Goal: Task Accomplishment & Management: Use online tool/utility

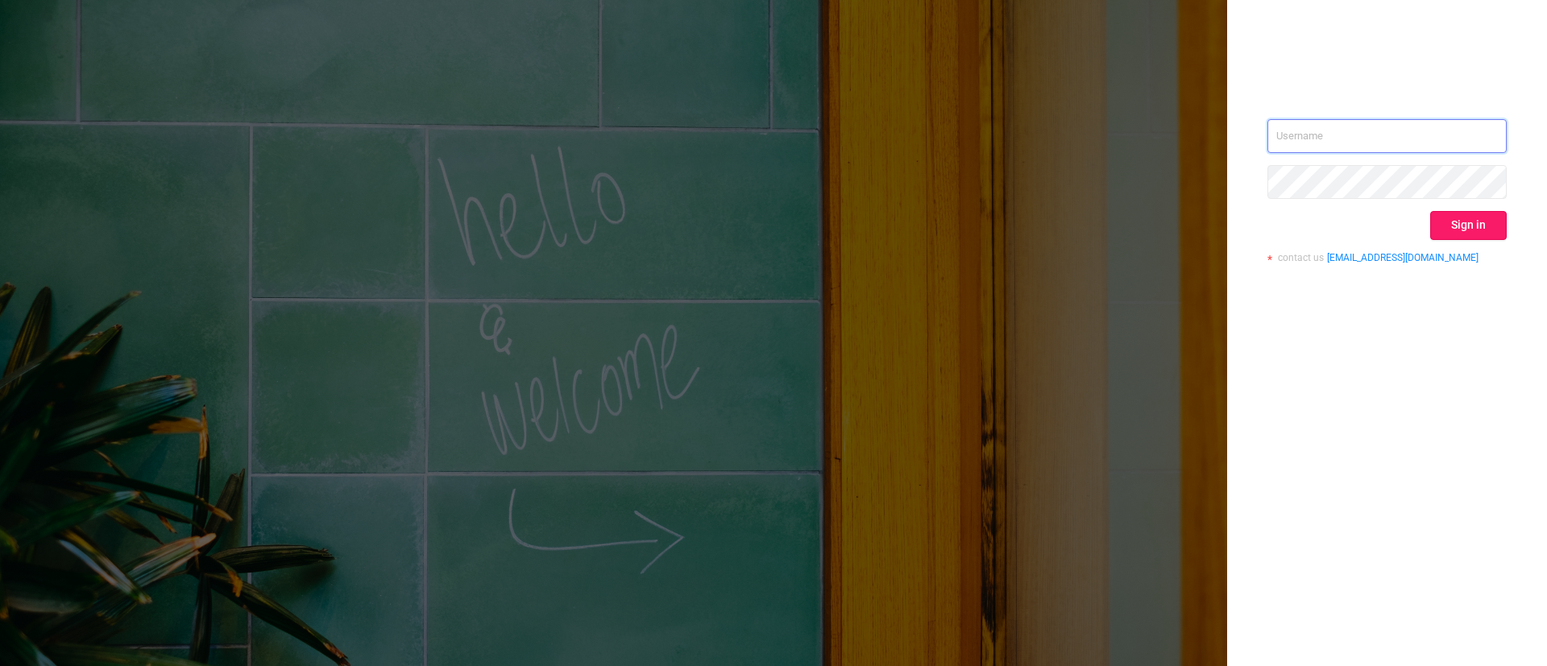
type input "[EMAIL_ADDRESS][DOMAIN_NAME]"
click at [1491, 231] on button "Sign in" at bounding box center [1468, 225] width 77 height 29
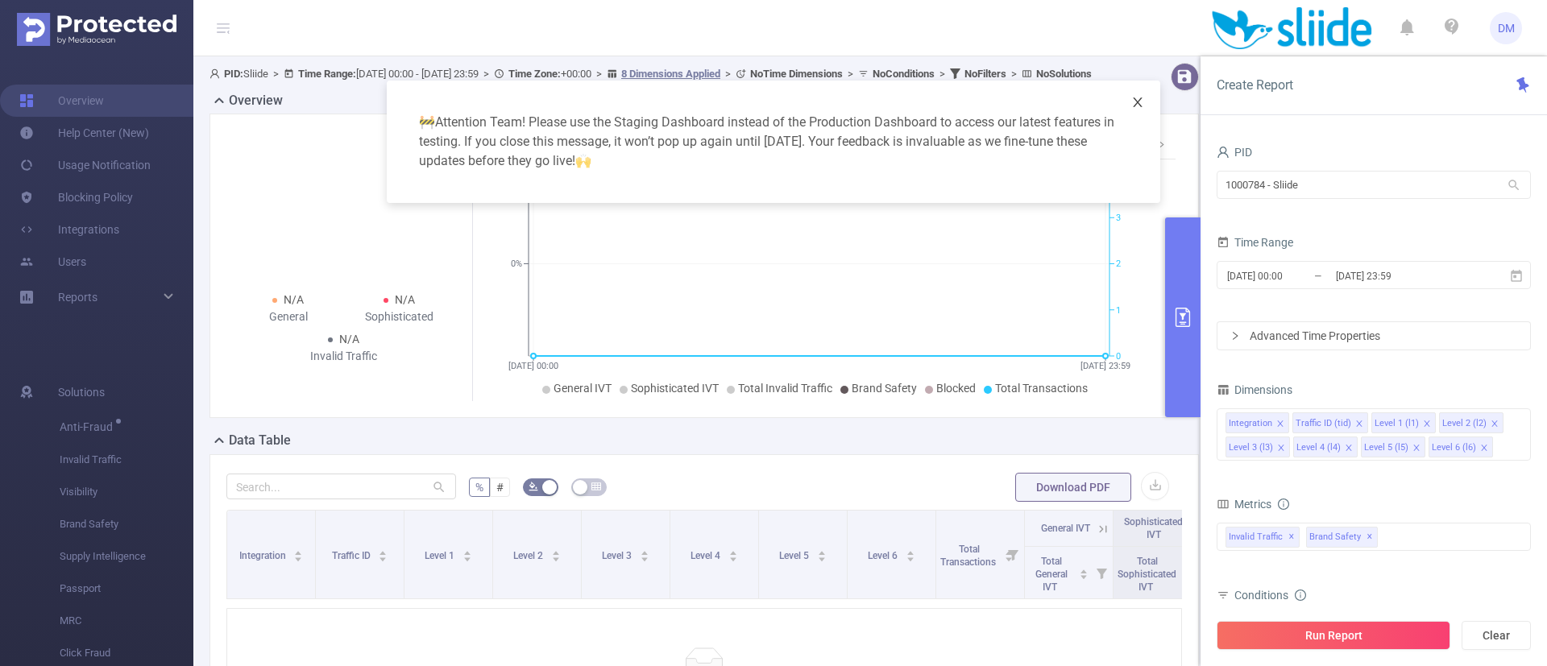
click at [1138, 106] on icon "icon: close" at bounding box center [1137, 102] width 13 height 13
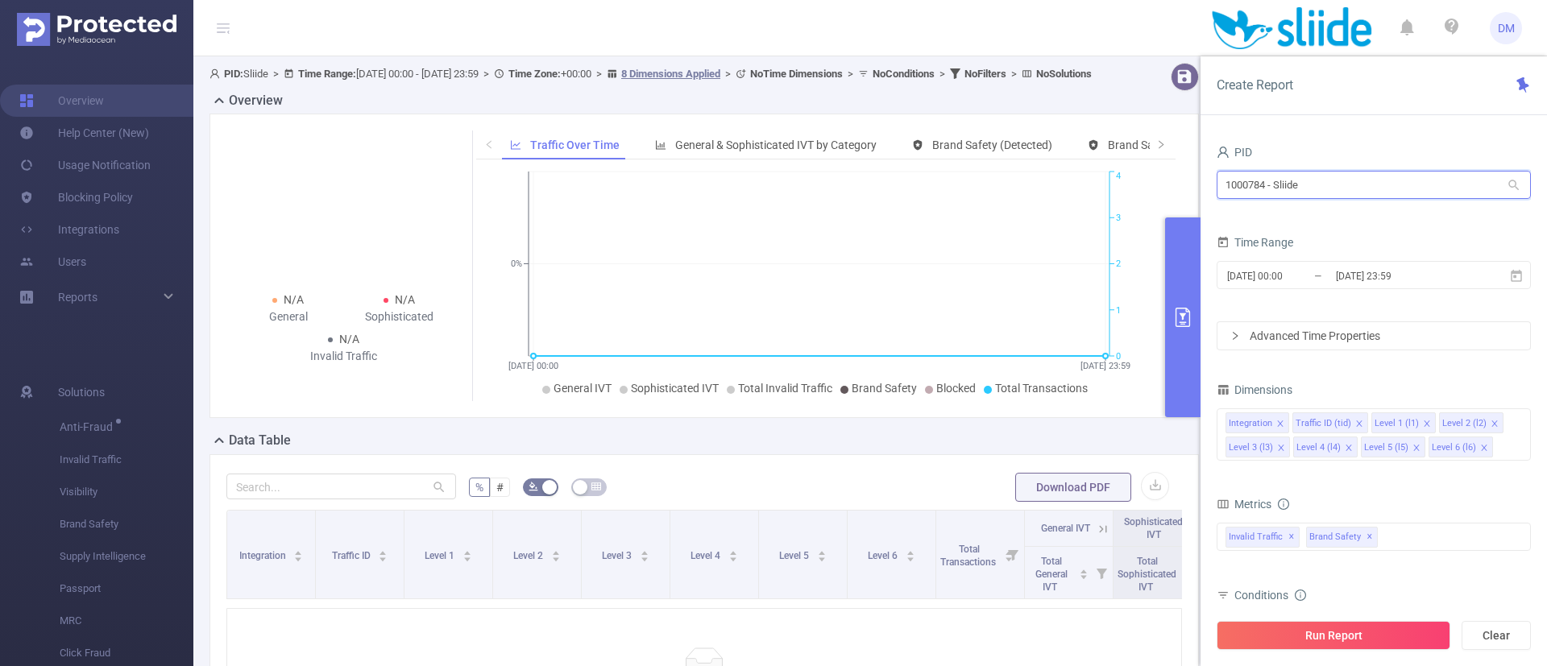
click at [1322, 187] on input "1000784 - Sliide" at bounding box center [1374, 185] width 314 height 28
click at [1322, 189] on input "1000784 - Sliide" at bounding box center [1374, 185] width 314 height 28
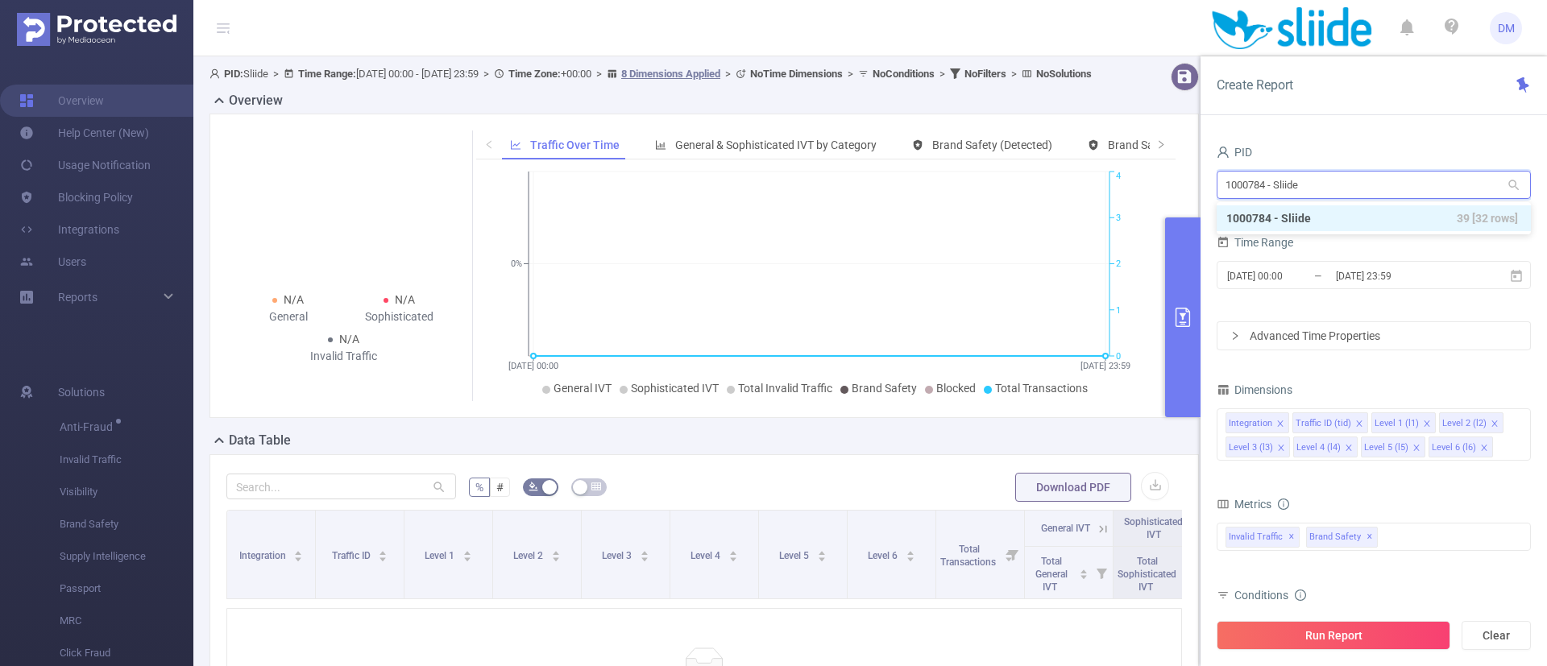
click at [1322, 189] on input "1000784 - Sliide" at bounding box center [1374, 185] width 314 height 28
drag, startPoint x: 1322, startPoint y: 189, endPoint x: 1168, endPoint y: 182, distance: 154.9
click at [1168, 182] on section "PID: Sliide > Time Range: [DATE] 00:00 - [DATE] 23:59 > Time Zone: +00:00 > 8 D…" at bounding box center [870, 464] width 1354 height 817
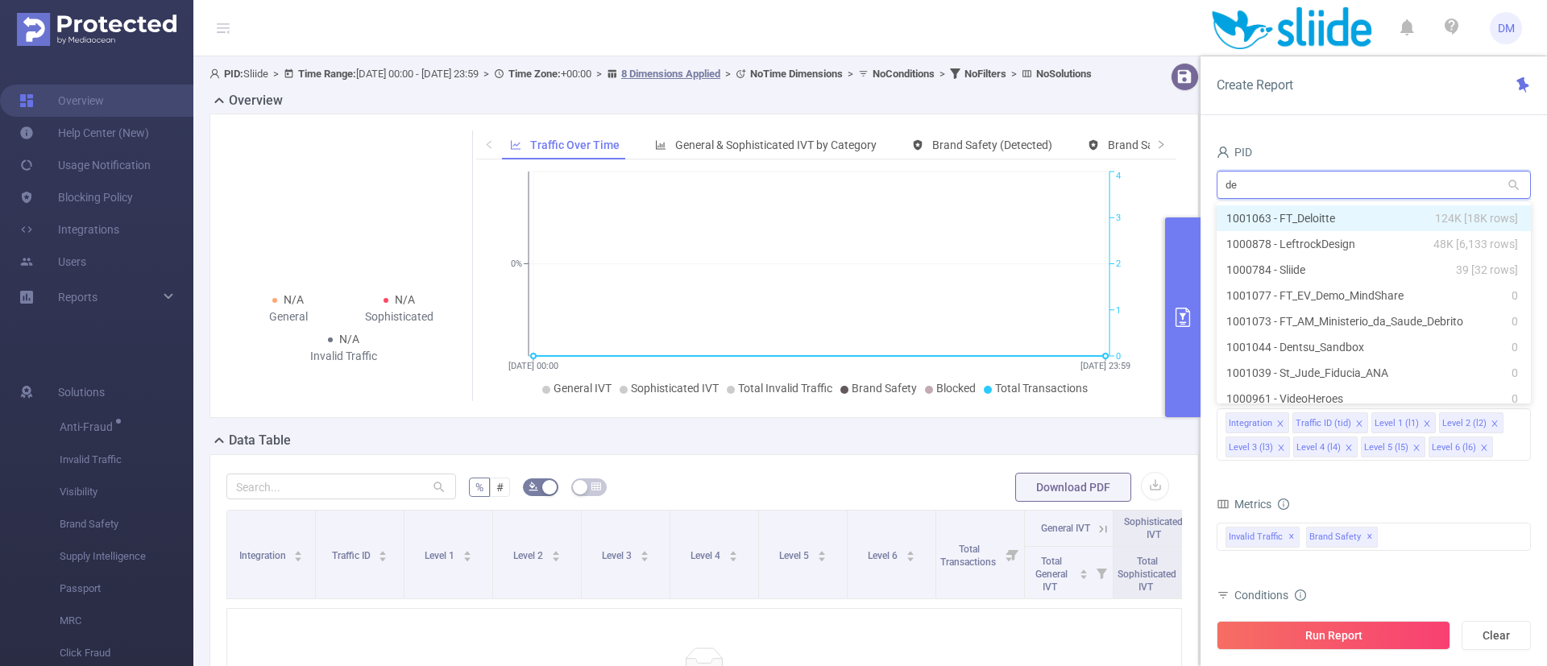
type input "dem"
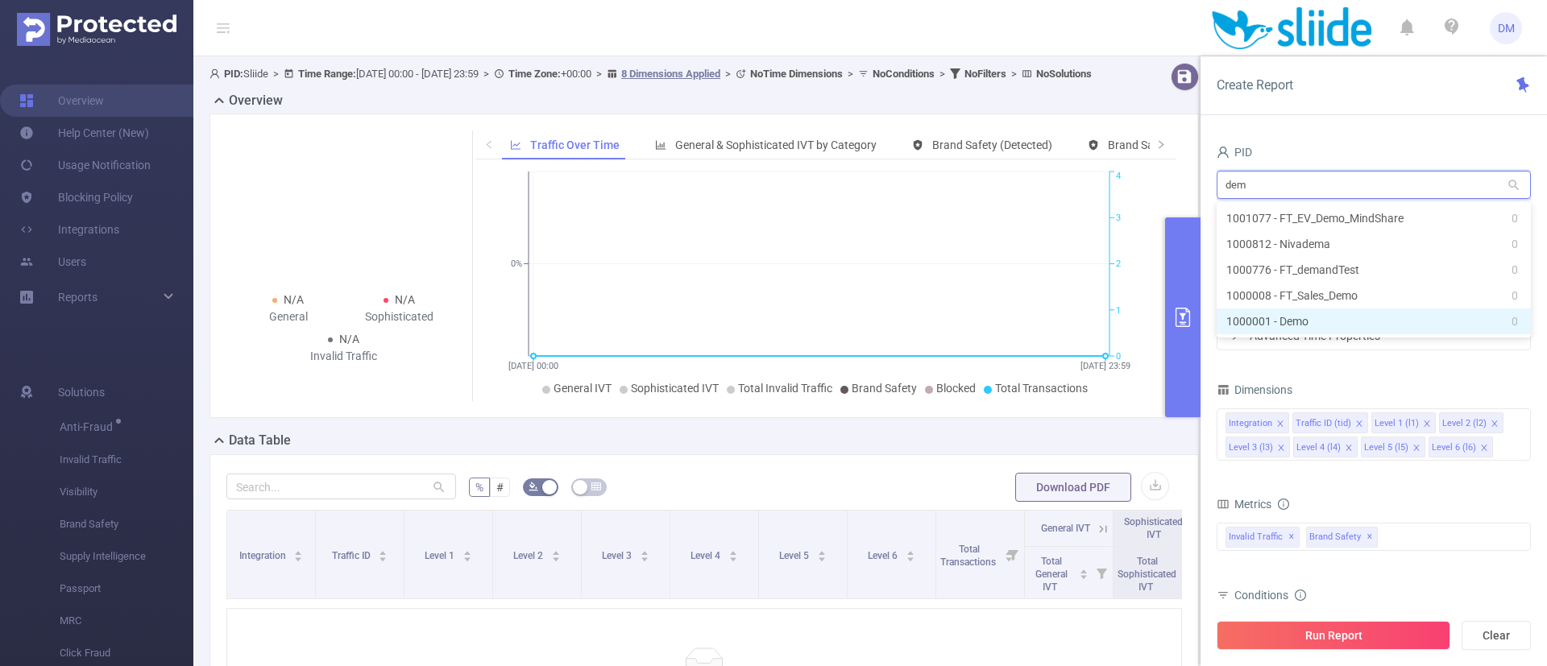
click at [1296, 317] on li "1000001 - Demo 0" at bounding box center [1374, 322] width 314 height 26
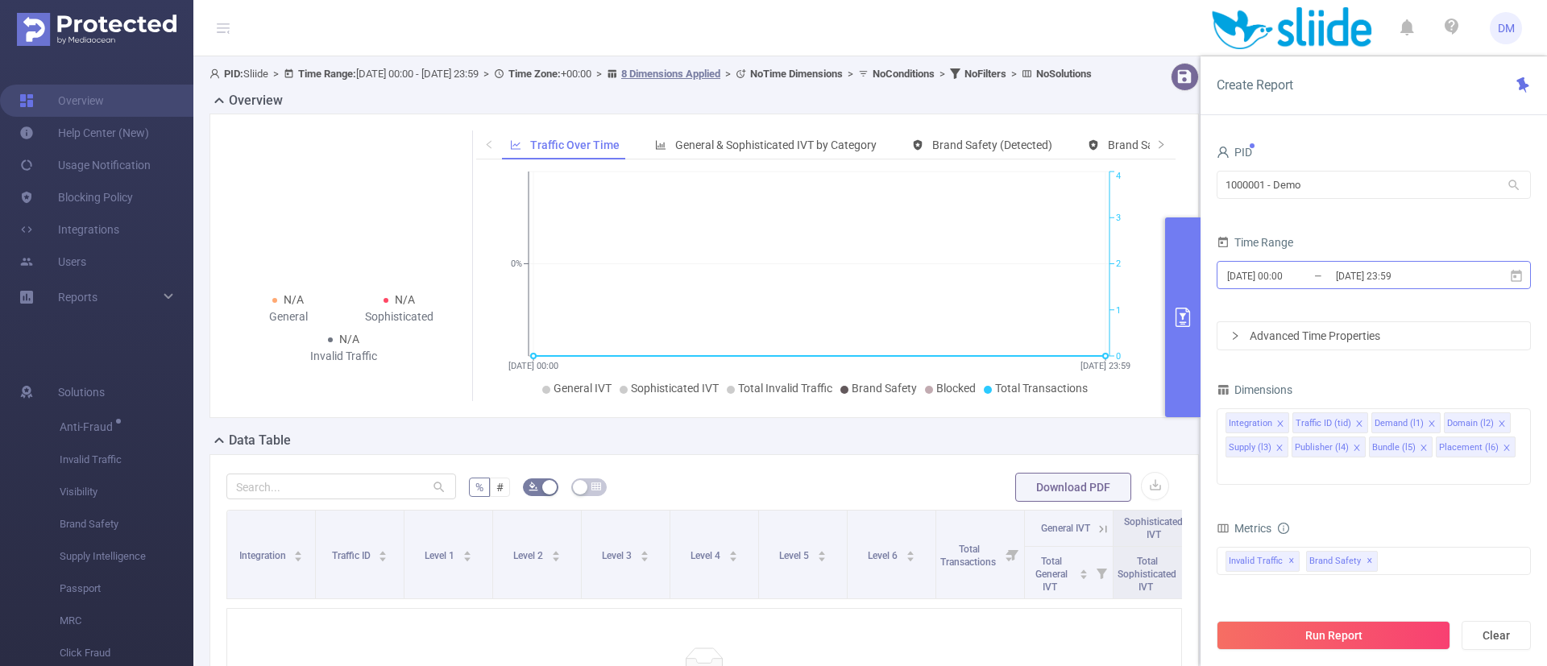
click at [1329, 272] on input "[DATE] 00:00" at bounding box center [1291, 276] width 131 height 22
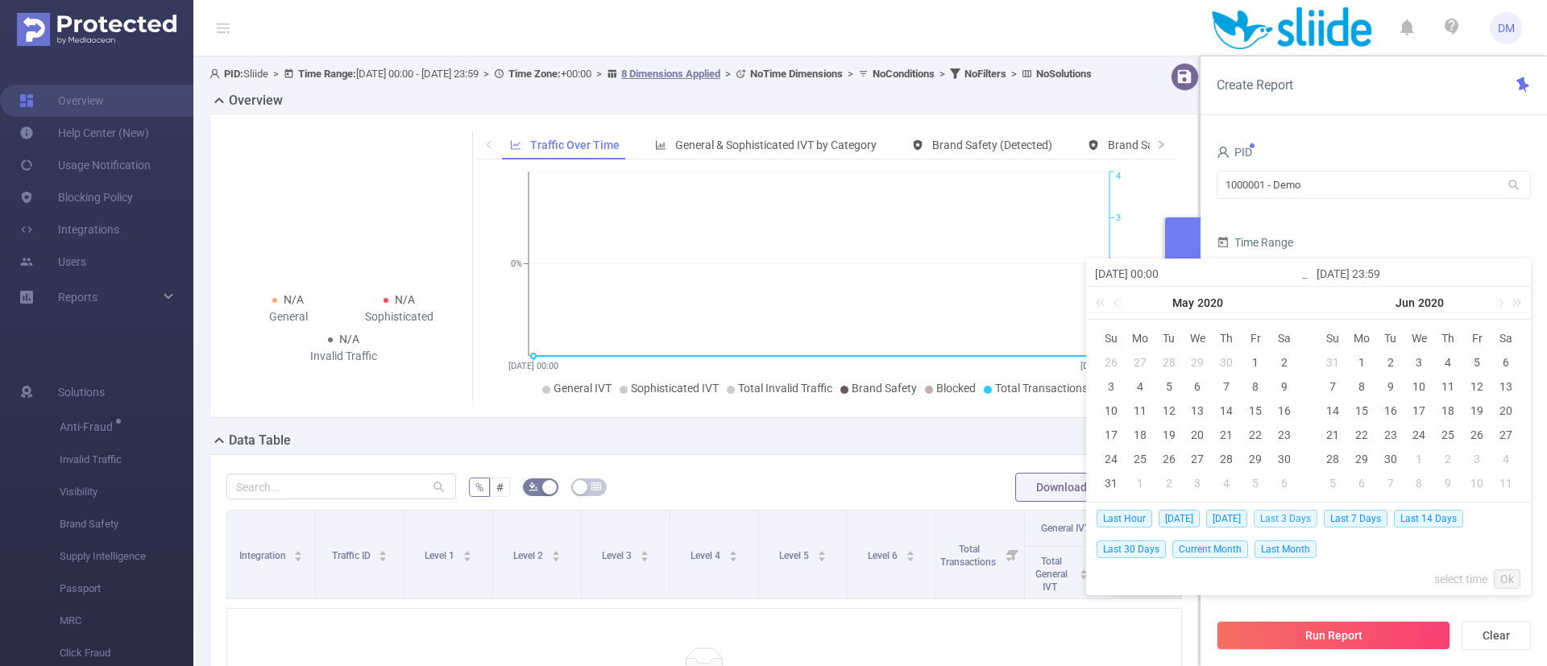
click at [1300, 518] on span "Last 3 Days" at bounding box center [1286, 519] width 64 height 18
type input "[DATE] 00:00"
type input "[DATE] 23:59"
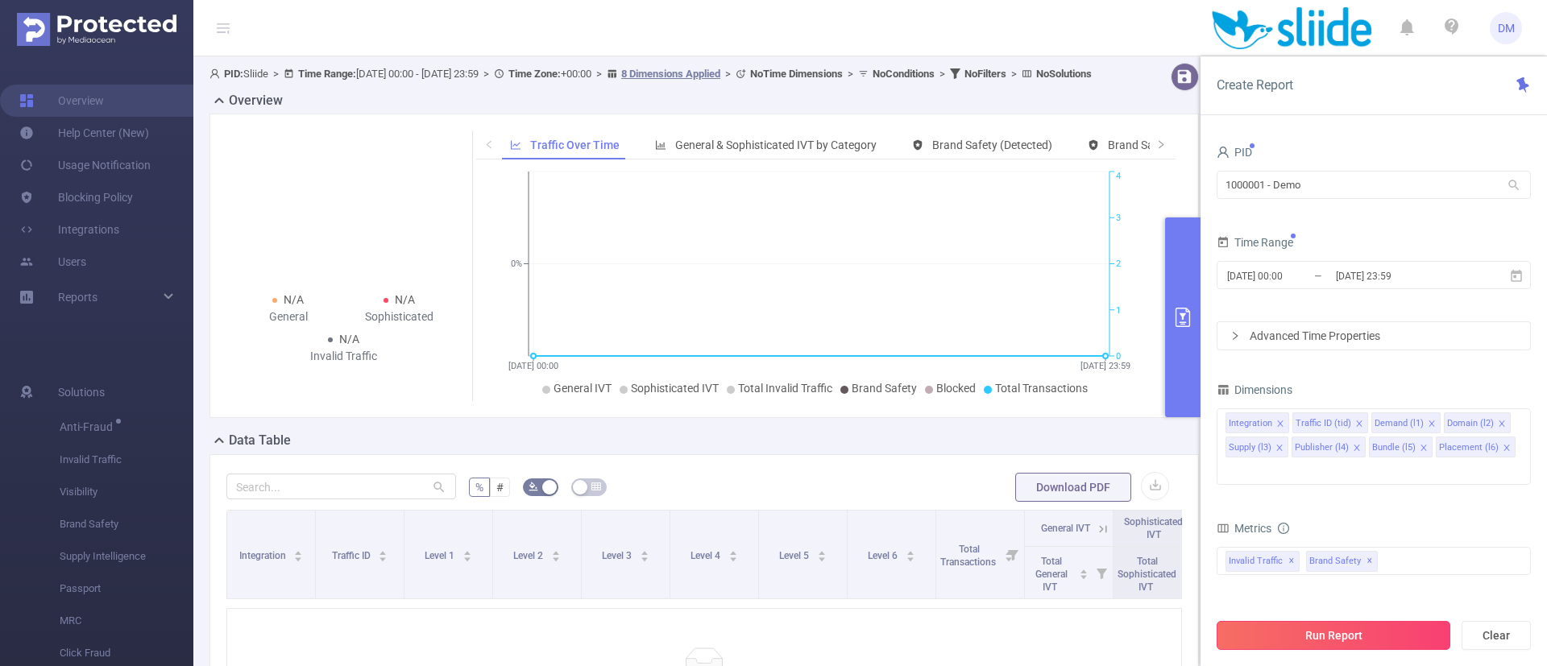
click at [1343, 636] on button "Run Report" at bounding box center [1334, 635] width 234 height 29
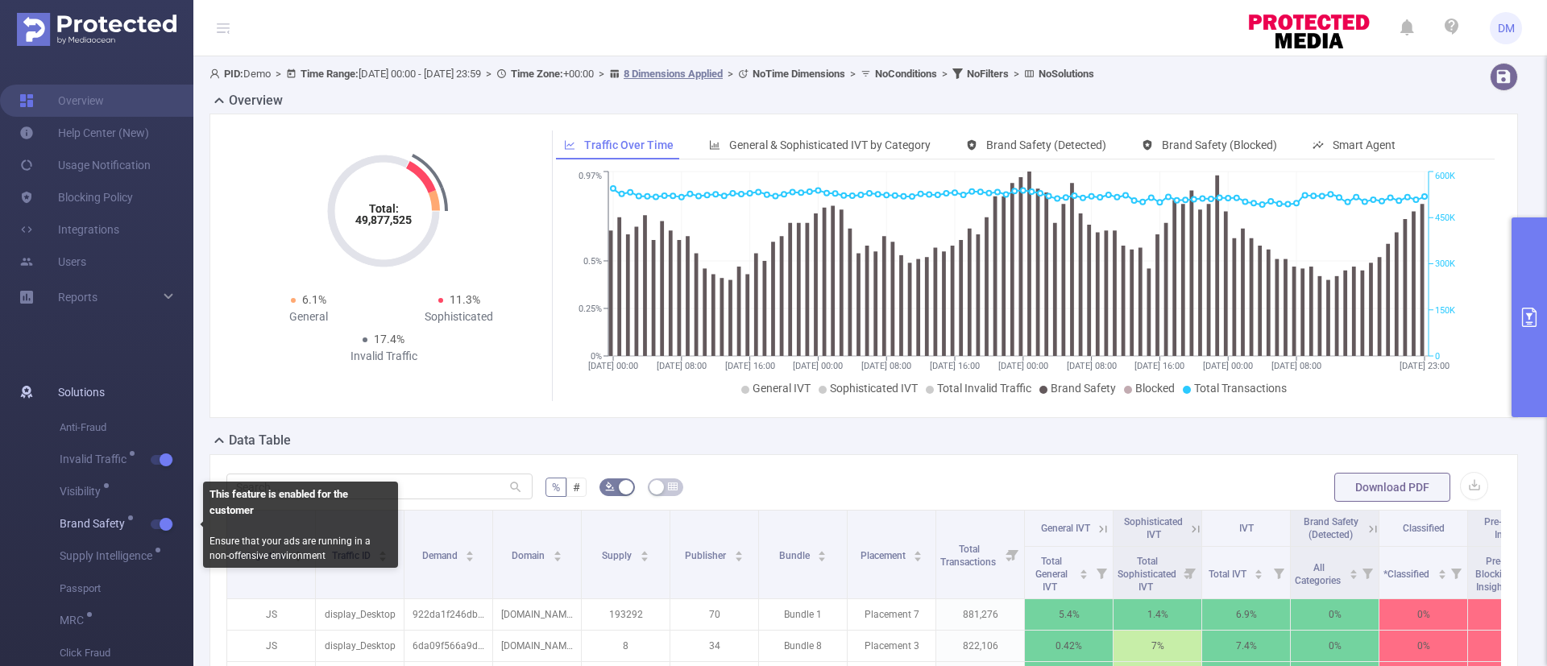
click at [161, 529] on button "button" at bounding box center [162, 525] width 23 height 10
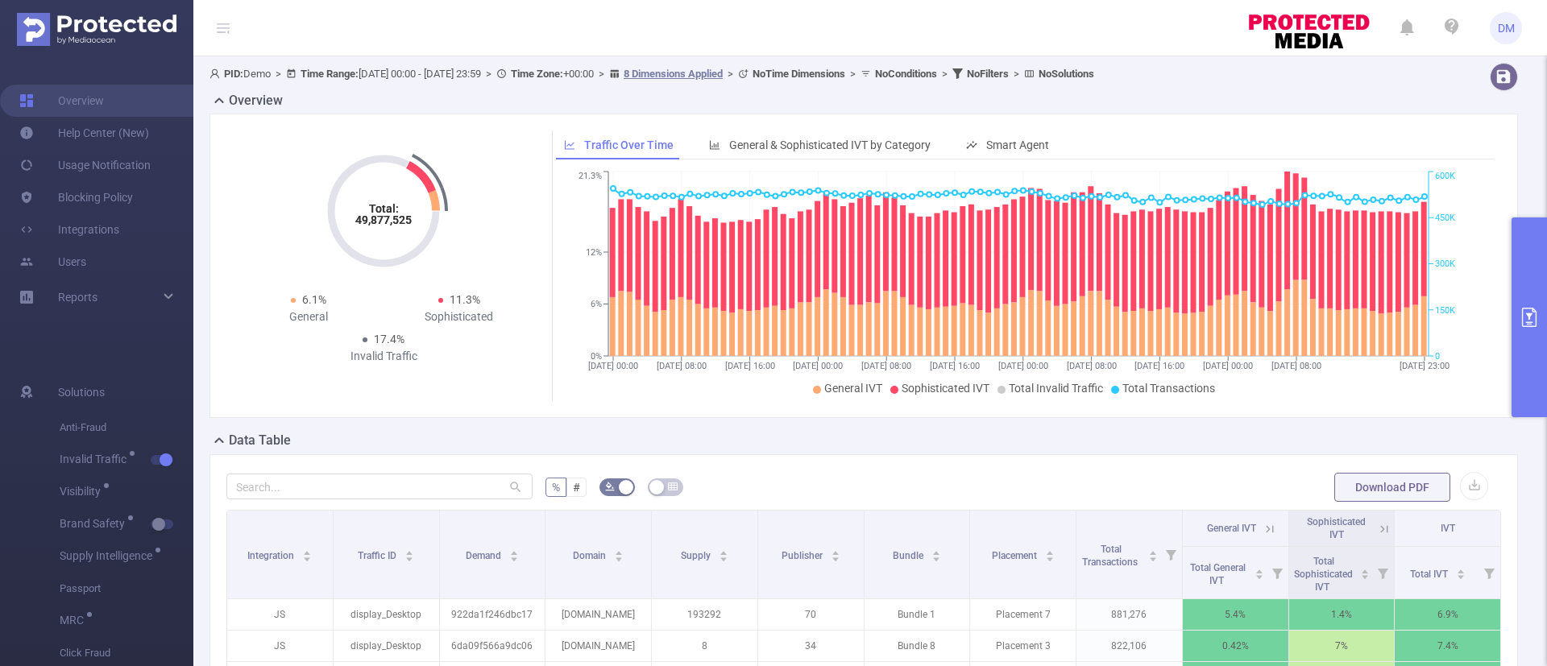
click at [849, 421] on div "Total: 49,877,525 Total: 49,877,525 6.1% General 11.3% Sophisticated 17.4% Inva…" at bounding box center [863, 272] width 1321 height 317
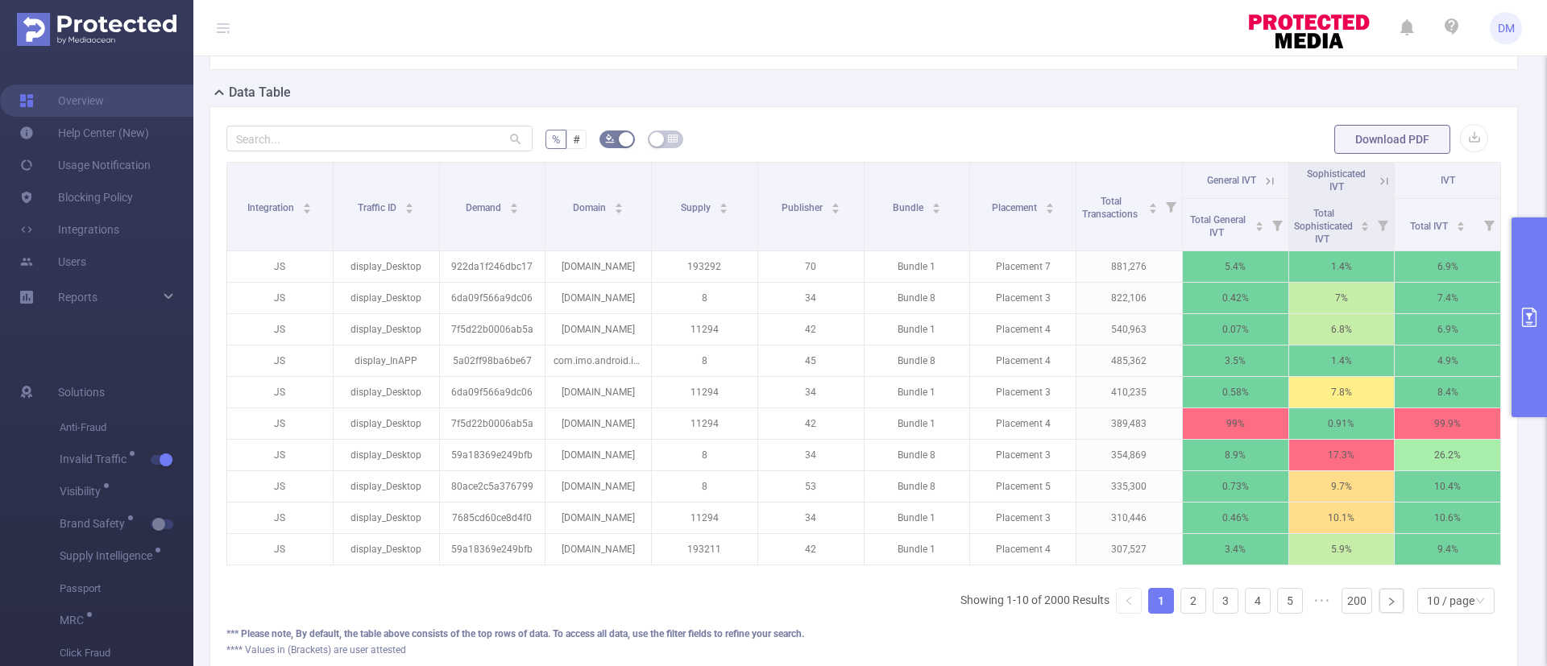
scroll to position [58, 0]
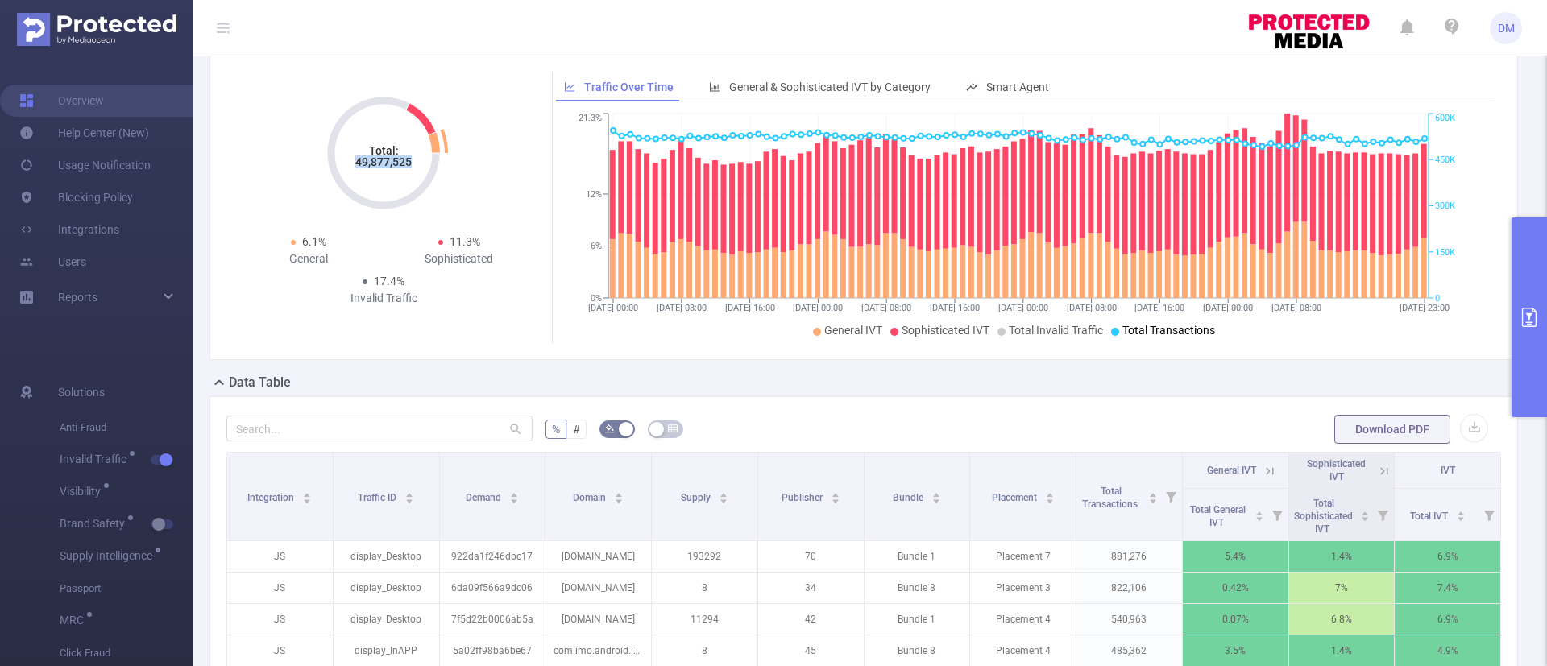
drag, startPoint x: 363, startPoint y: 160, endPoint x: 418, endPoint y: 165, distance: 55.9
click at [418, 165] on icon "Total: 49,877,525" at bounding box center [383, 153] width 161 height 161
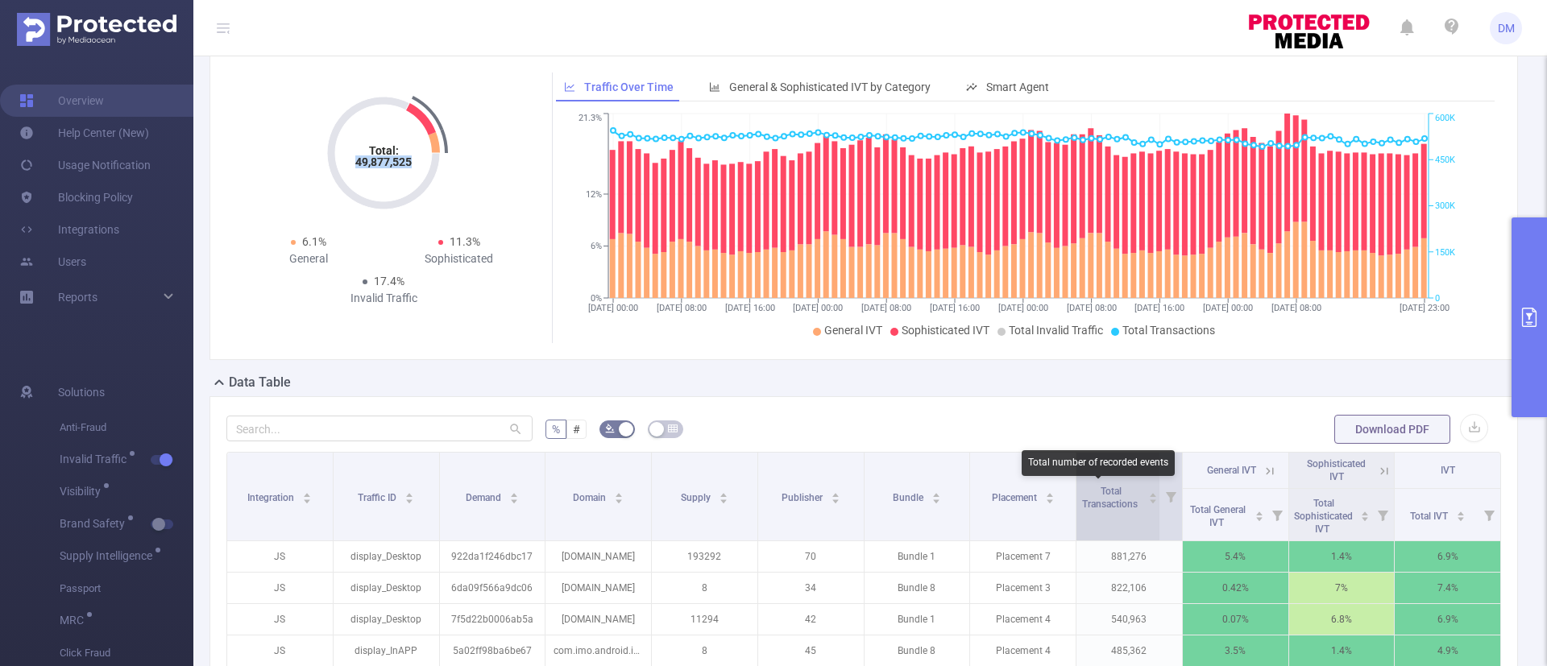
drag, startPoint x: 1069, startPoint y: 508, endPoint x: 1129, endPoint y: 506, distance: 59.7
click at [1129, 506] on div "Total Transactions" at bounding box center [1119, 496] width 77 height 29
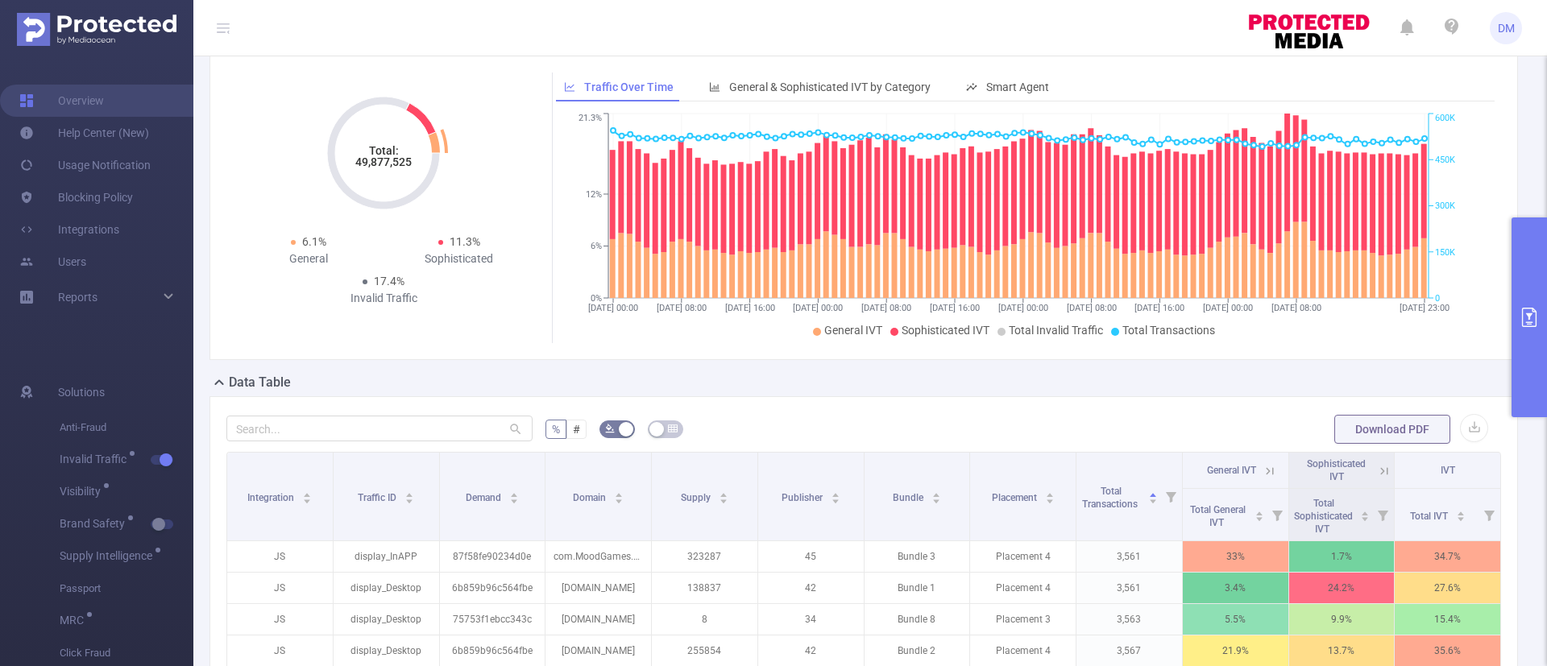
click at [305, 251] on div "6.1% General" at bounding box center [308, 251] width 151 height 34
click at [305, 251] on div "General" at bounding box center [308, 259] width 151 height 17
click at [465, 259] on div "Sophisticated" at bounding box center [459, 259] width 151 height 17
drag, startPoint x: 342, startPoint y: 300, endPoint x: 439, endPoint y: 297, distance: 97.5
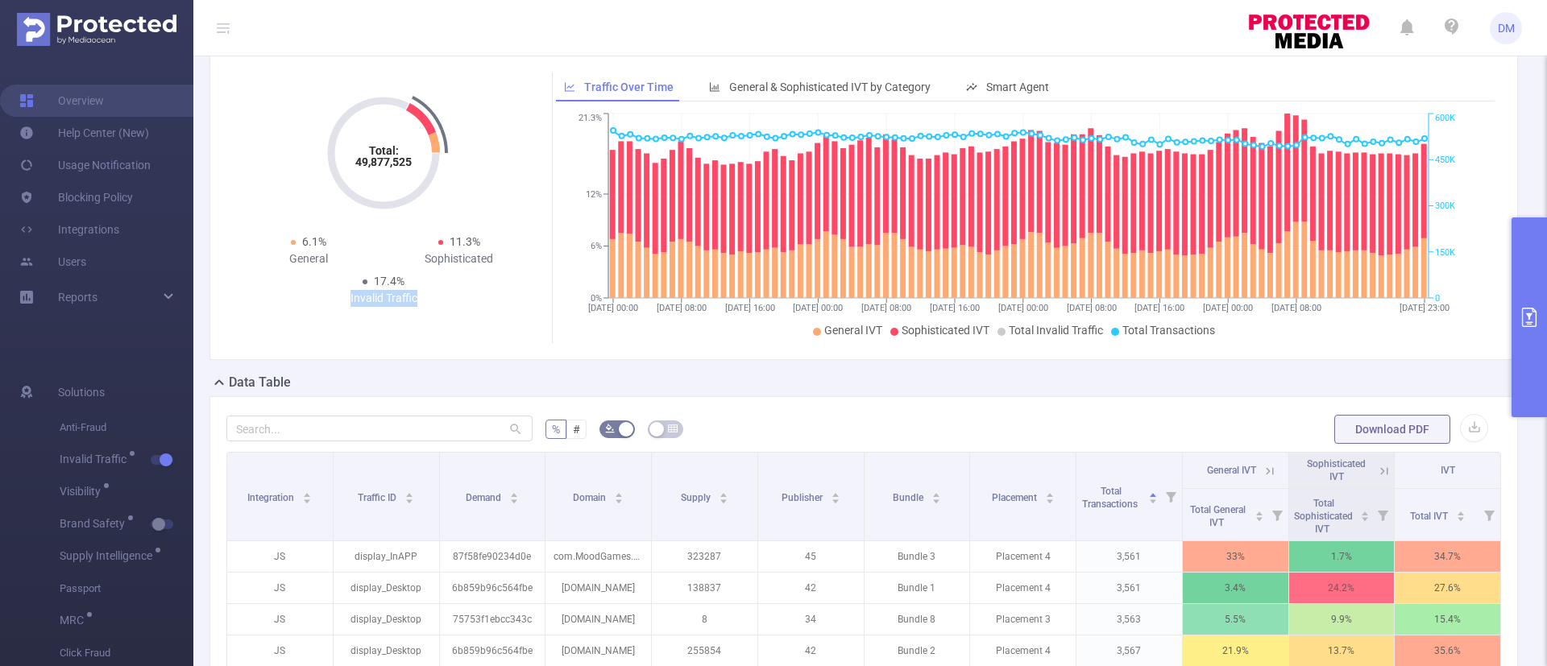
click at [439, 297] on div "Invalid Traffic" at bounding box center [384, 298] width 151 height 17
click at [837, 334] on span "General IVT" at bounding box center [853, 330] width 58 height 13
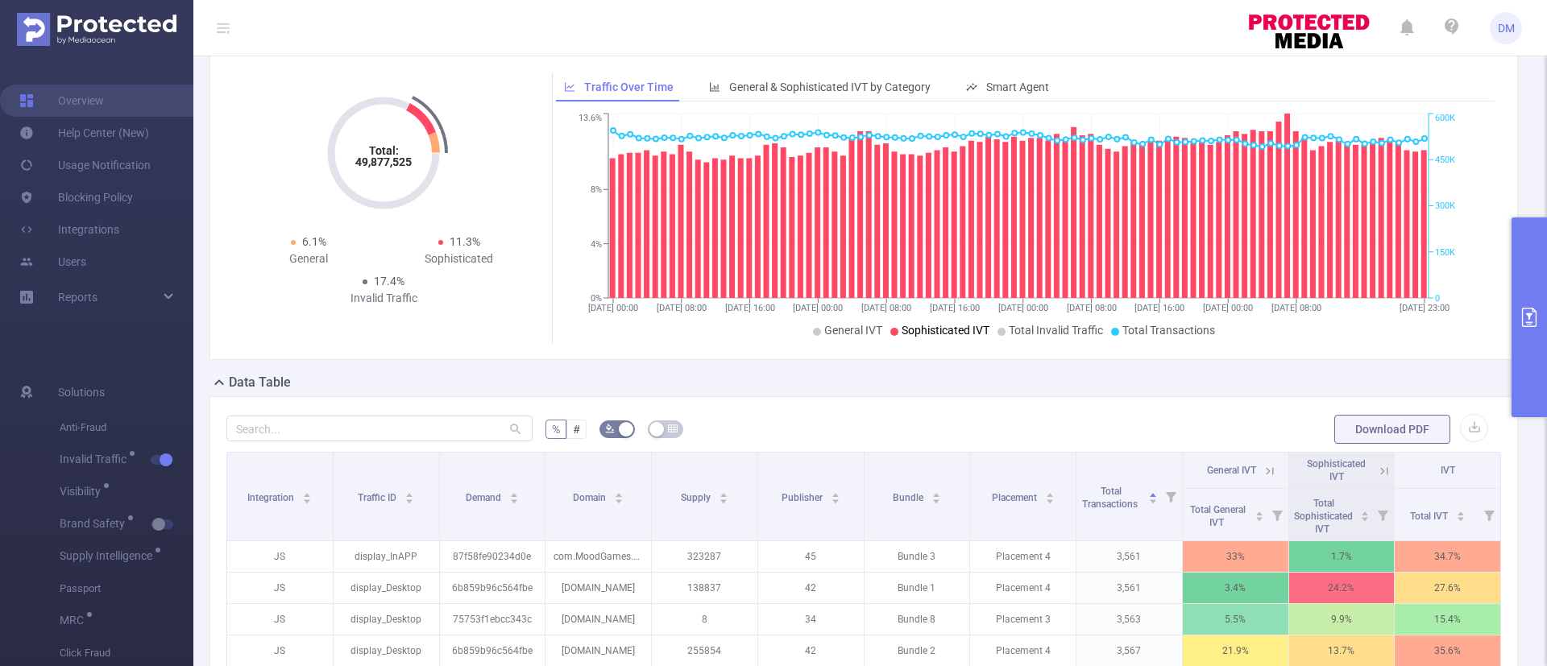
click at [930, 334] on span "Sophisticated IVT" at bounding box center [946, 330] width 88 height 13
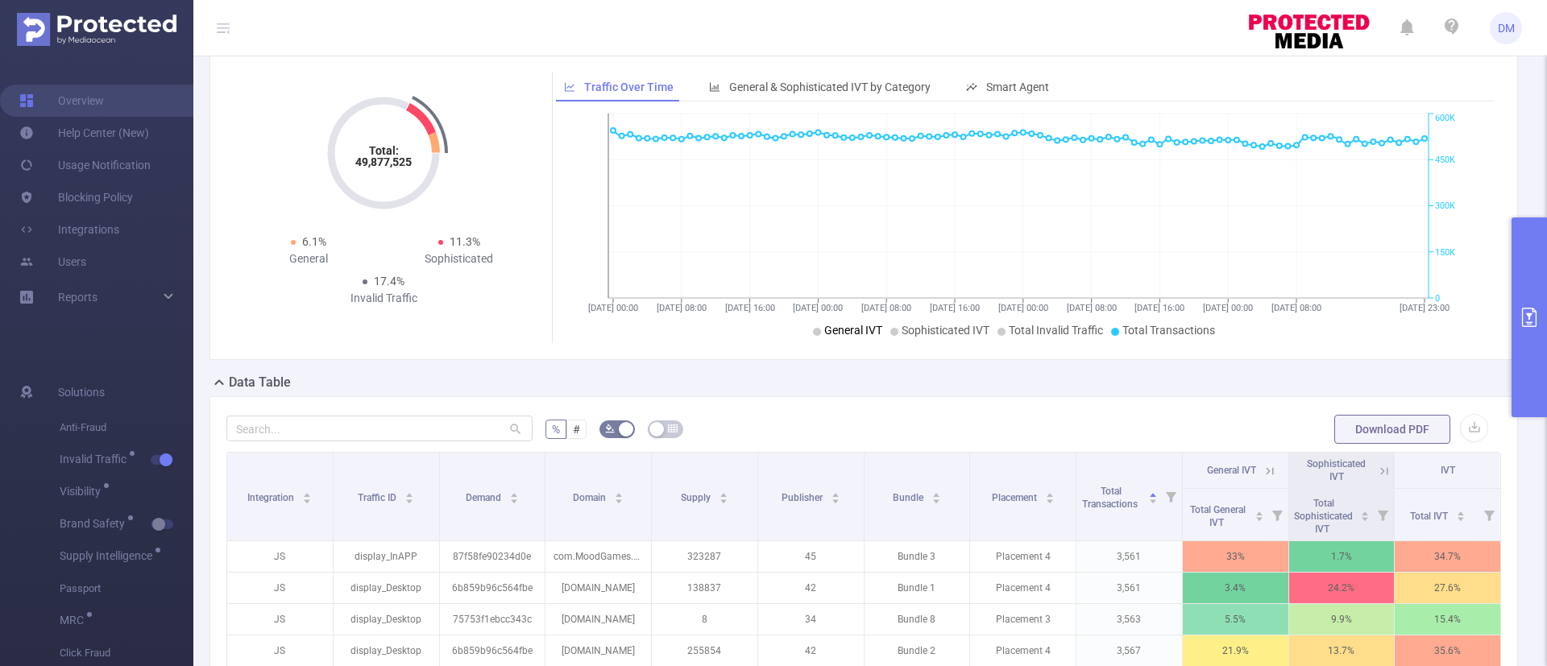
click at [842, 329] on span "General IVT" at bounding box center [853, 330] width 58 height 13
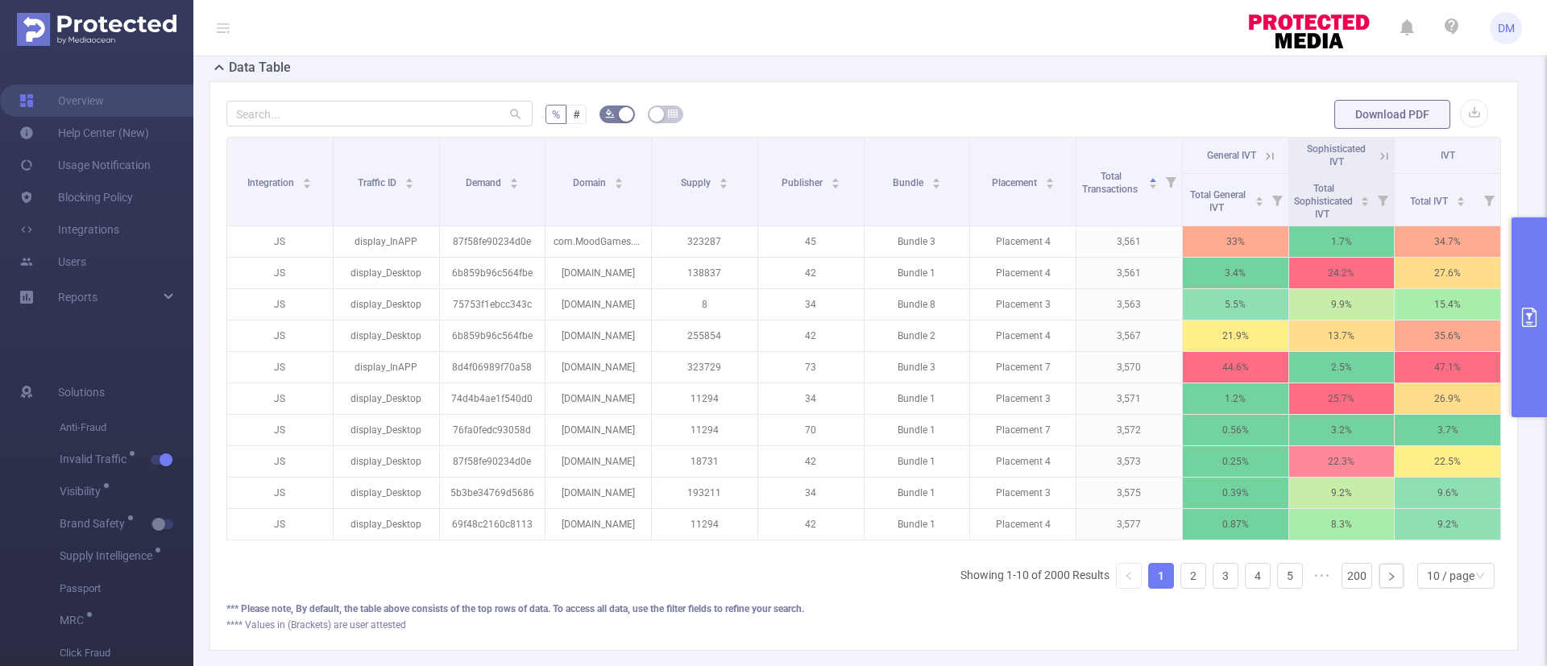
scroll to position [0, 3]
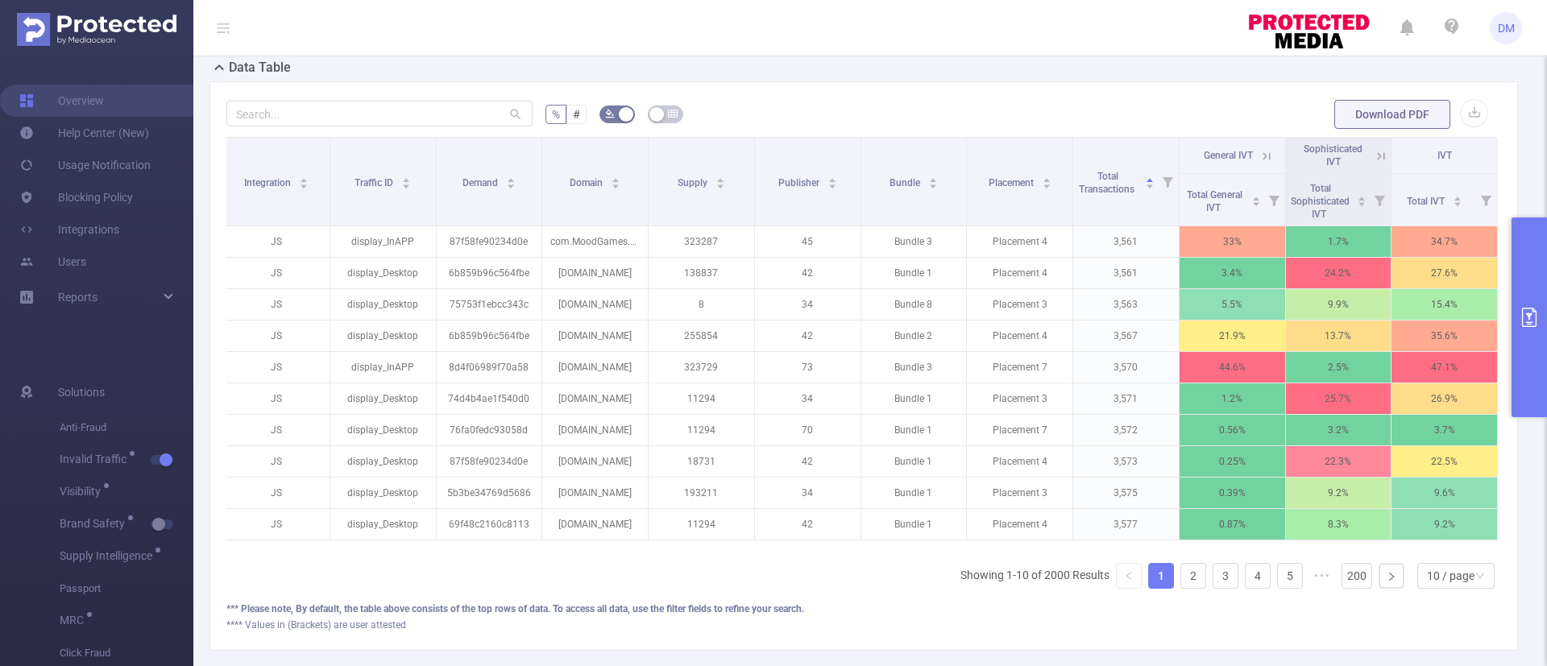
click at [1259, 149] on icon at bounding box center [1266, 156] width 15 height 15
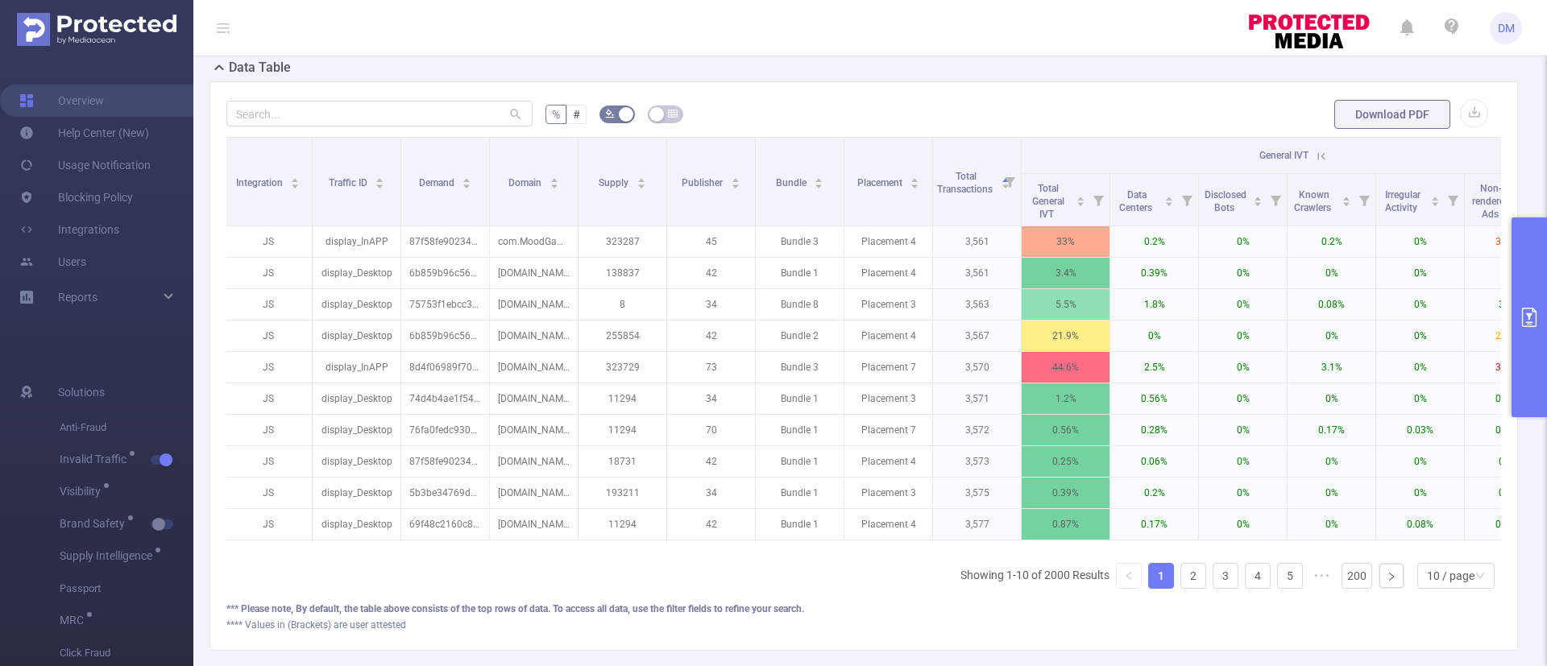
scroll to position [0, 255]
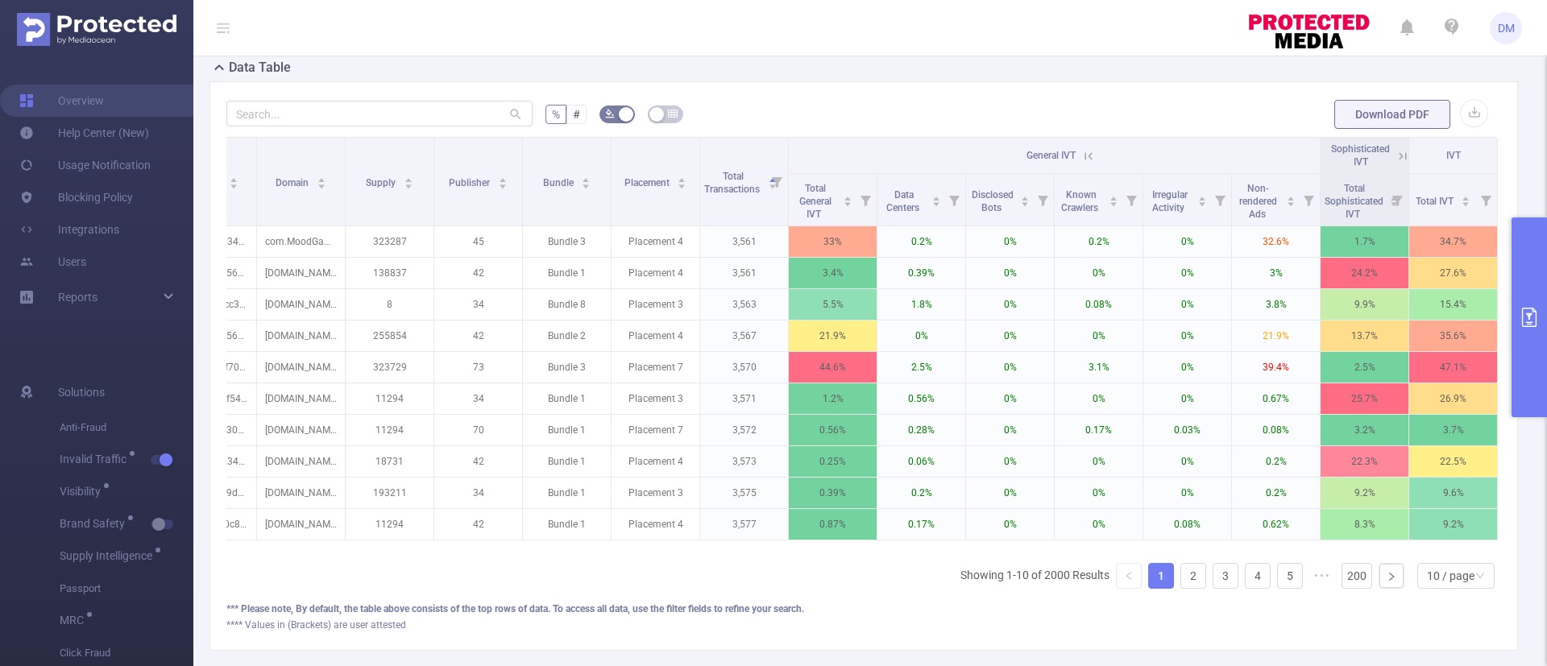
click at [1396, 157] on icon at bounding box center [1403, 156] width 15 height 15
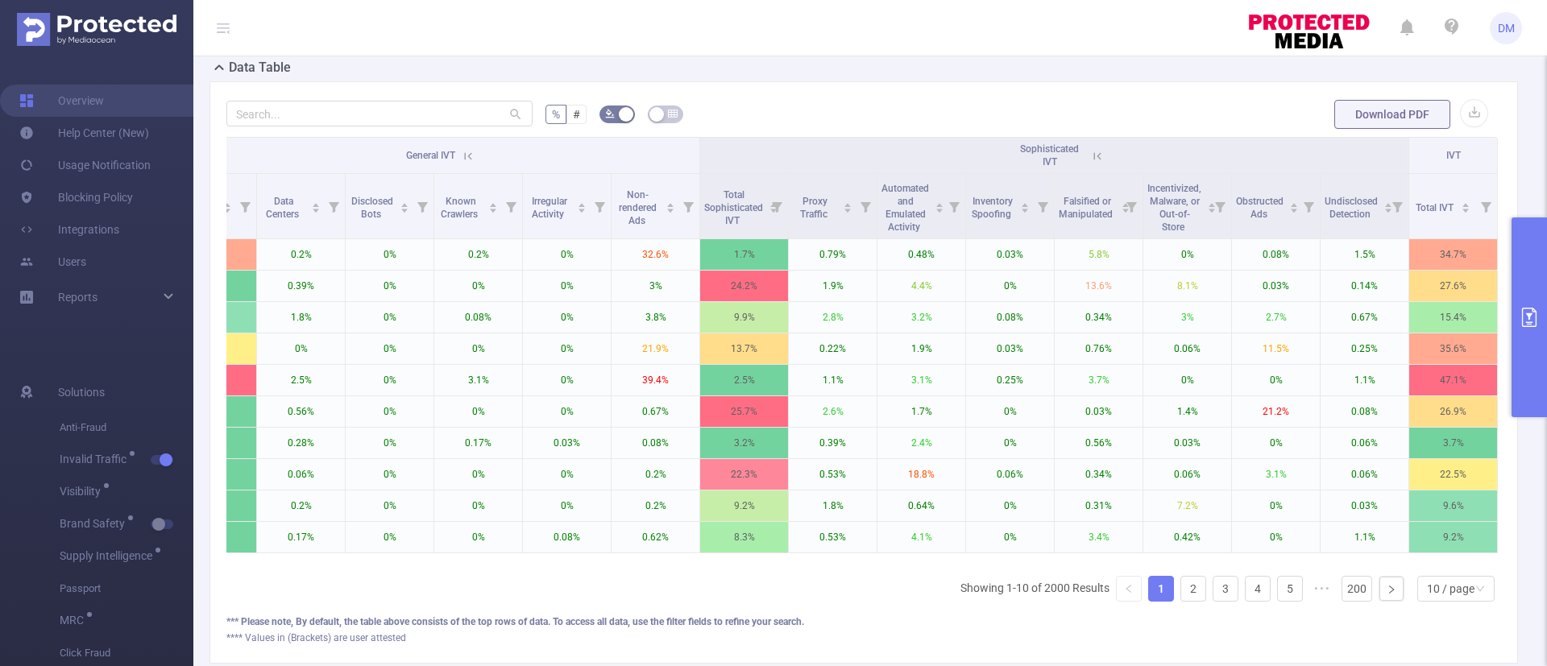
scroll to position [0, 875]
click at [465, 156] on icon at bounding box center [468, 155] width 7 height 7
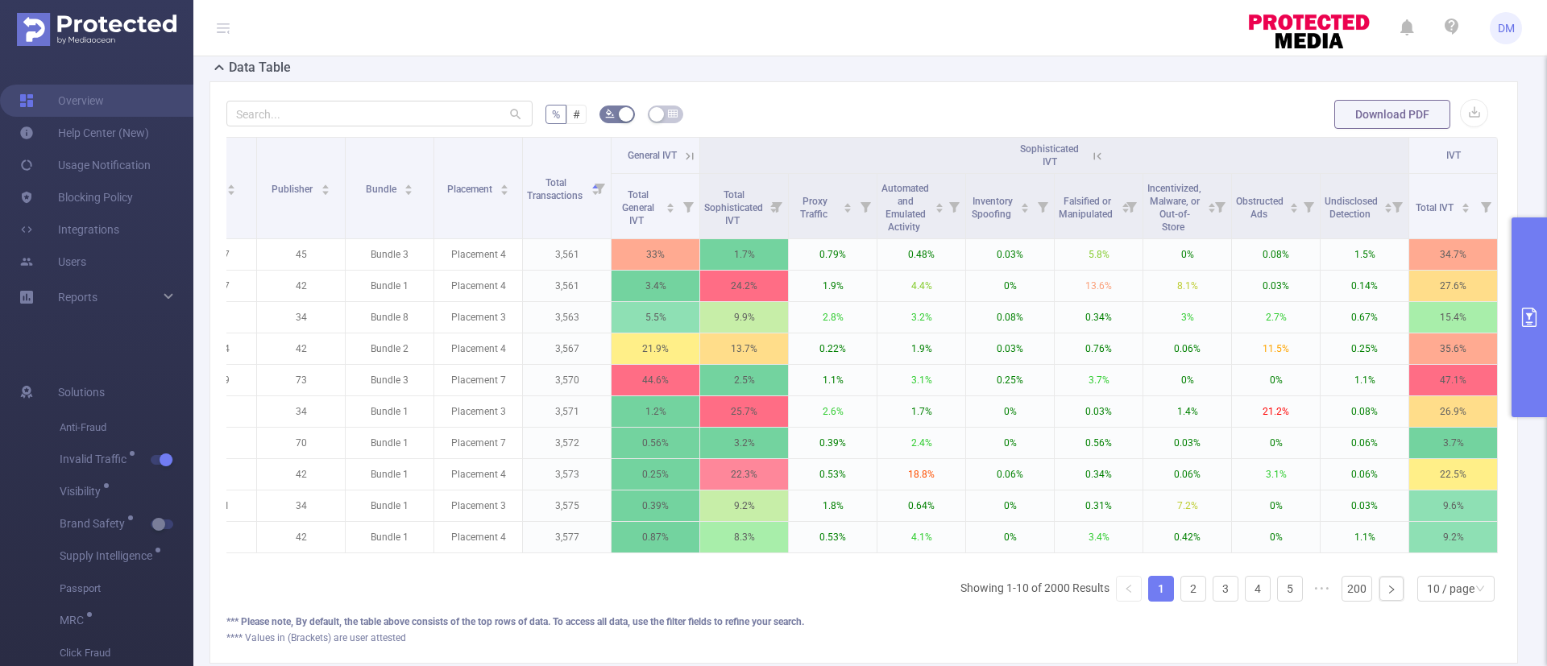
scroll to position [0, 432]
click at [1090, 156] on icon at bounding box center [1097, 156] width 15 height 15
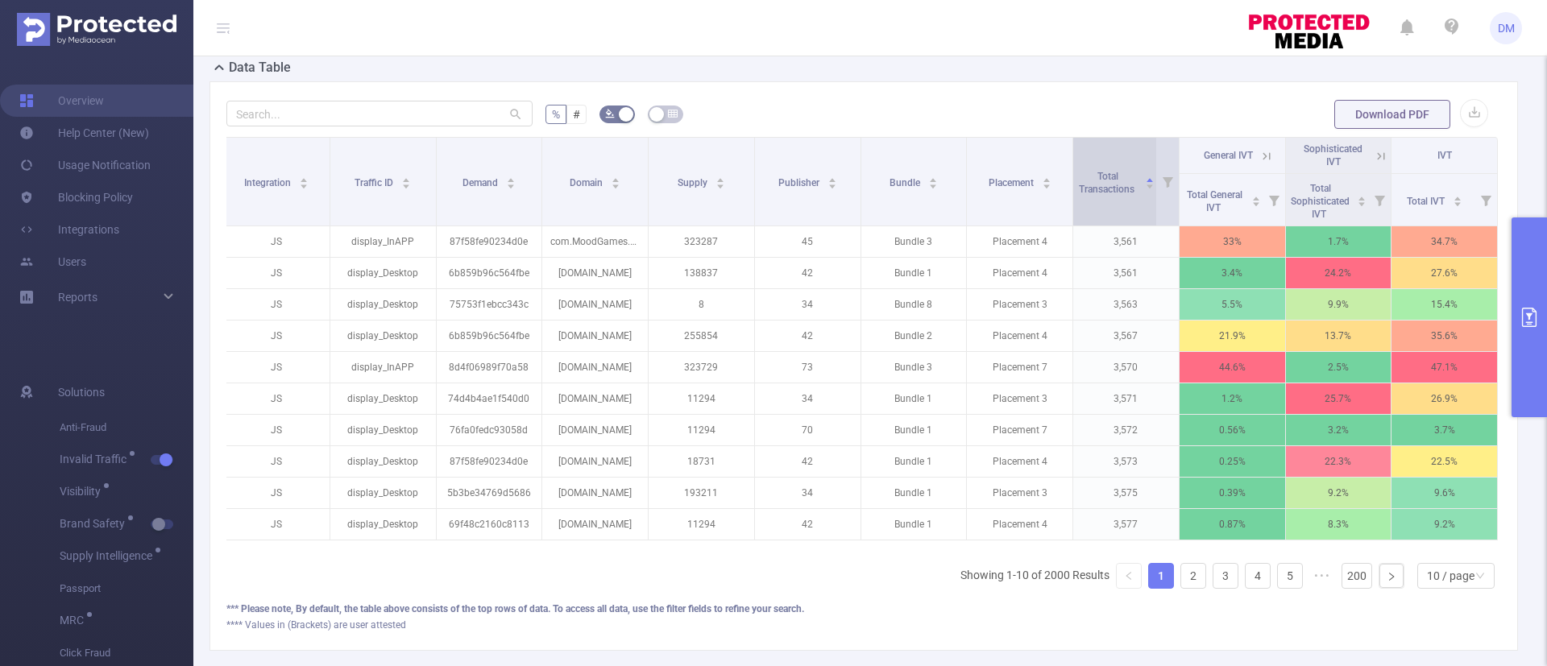
scroll to position [0, 3]
drag, startPoint x: 1525, startPoint y: 318, endPoint x: 1520, endPoint y: 288, distance: 31.0
click at [1520, 288] on button "primary" at bounding box center [1529, 318] width 35 height 200
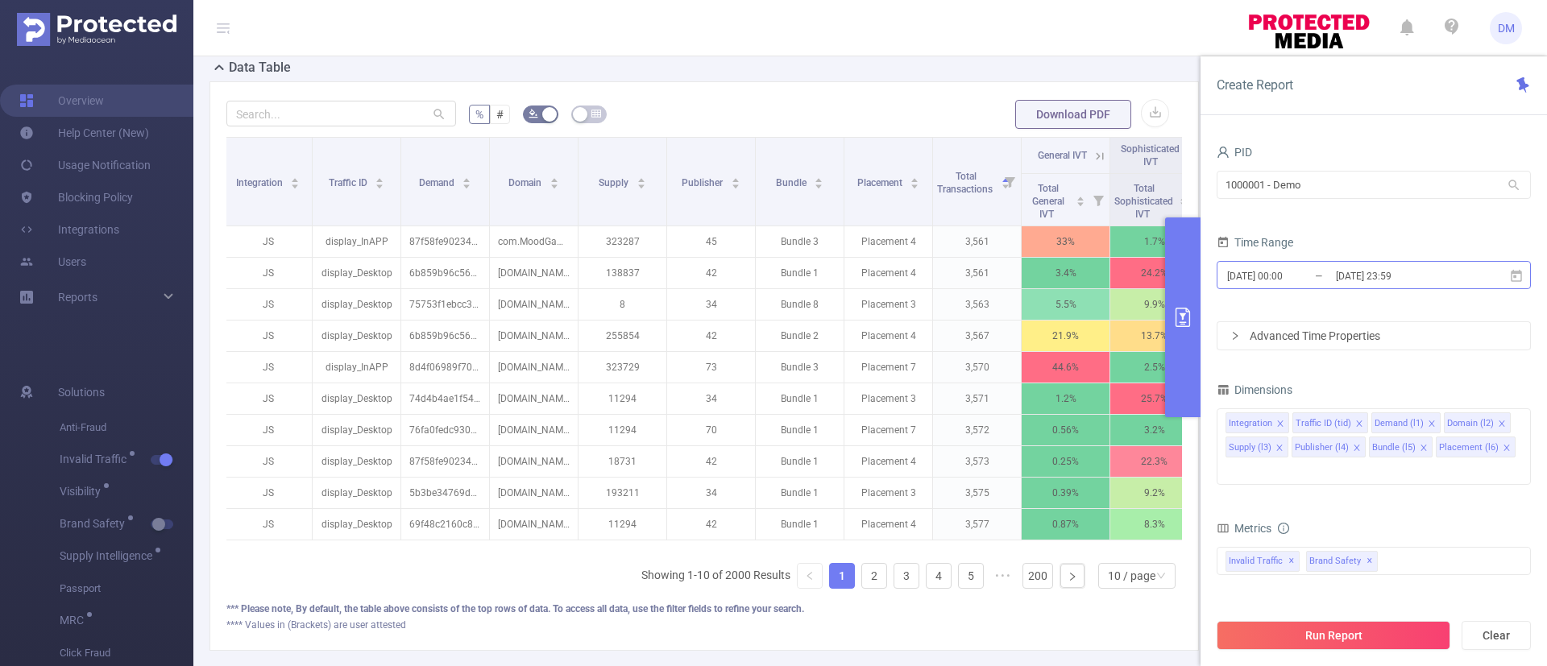
click at [1339, 270] on input "[DATE] 23:59" at bounding box center [1399, 276] width 131 height 22
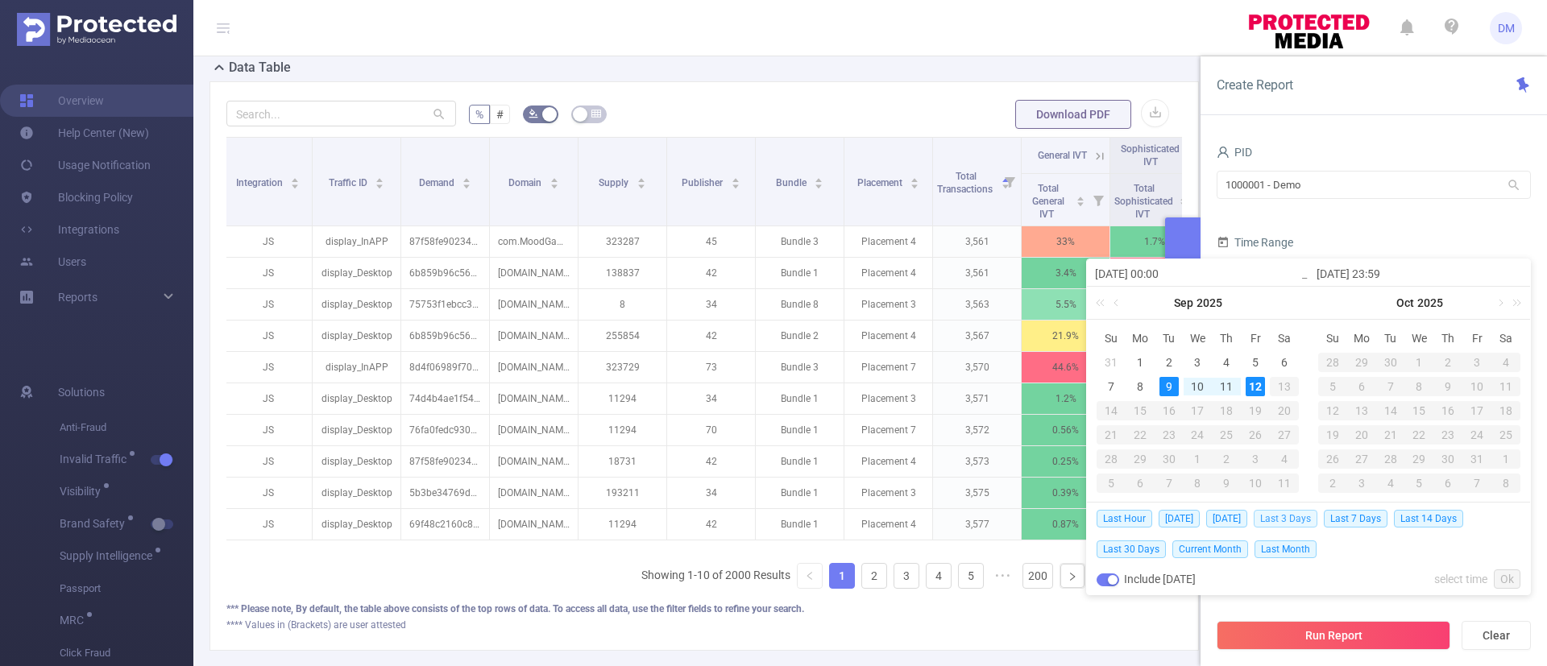
click at [1292, 521] on span "Last 3 Days" at bounding box center [1286, 519] width 64 height 18
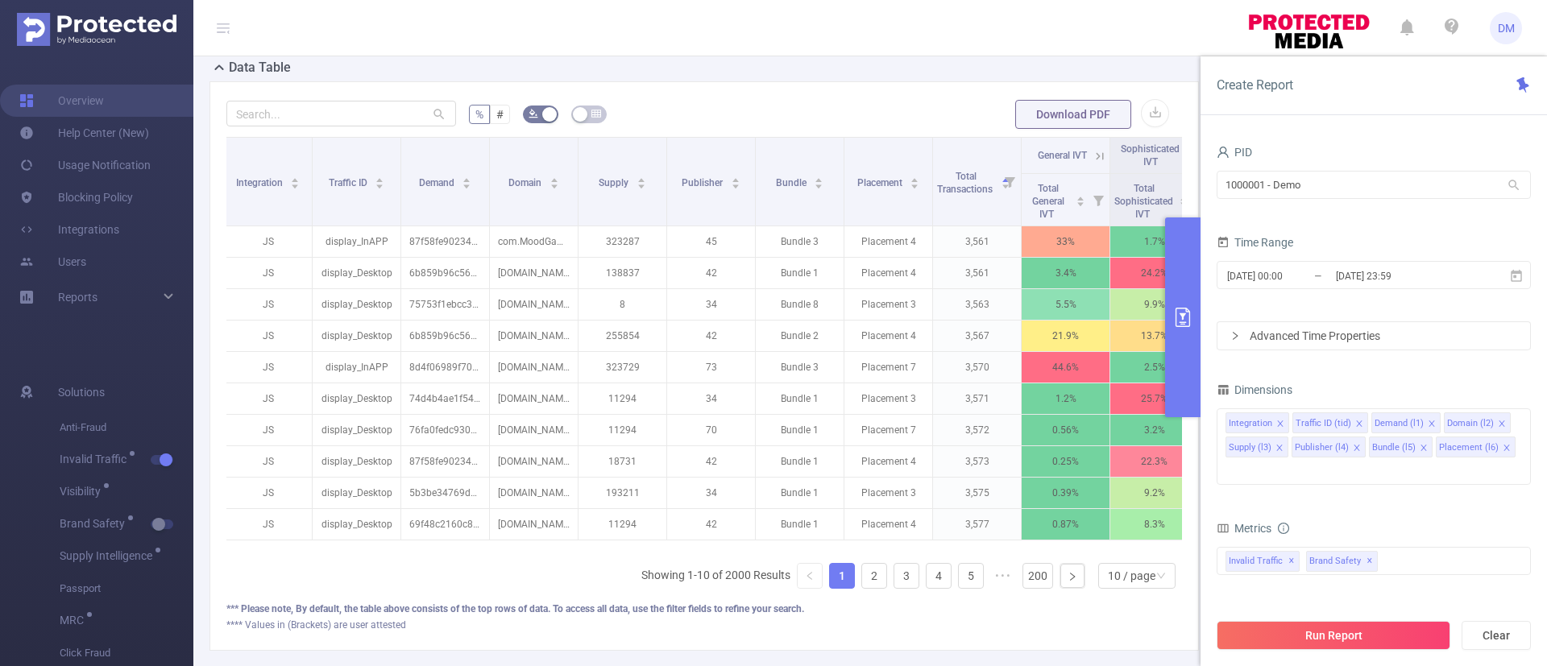
click at [1433, 334] on div "Advanced Time Properties" at bounding box center [1373, 335] width 313 height 27
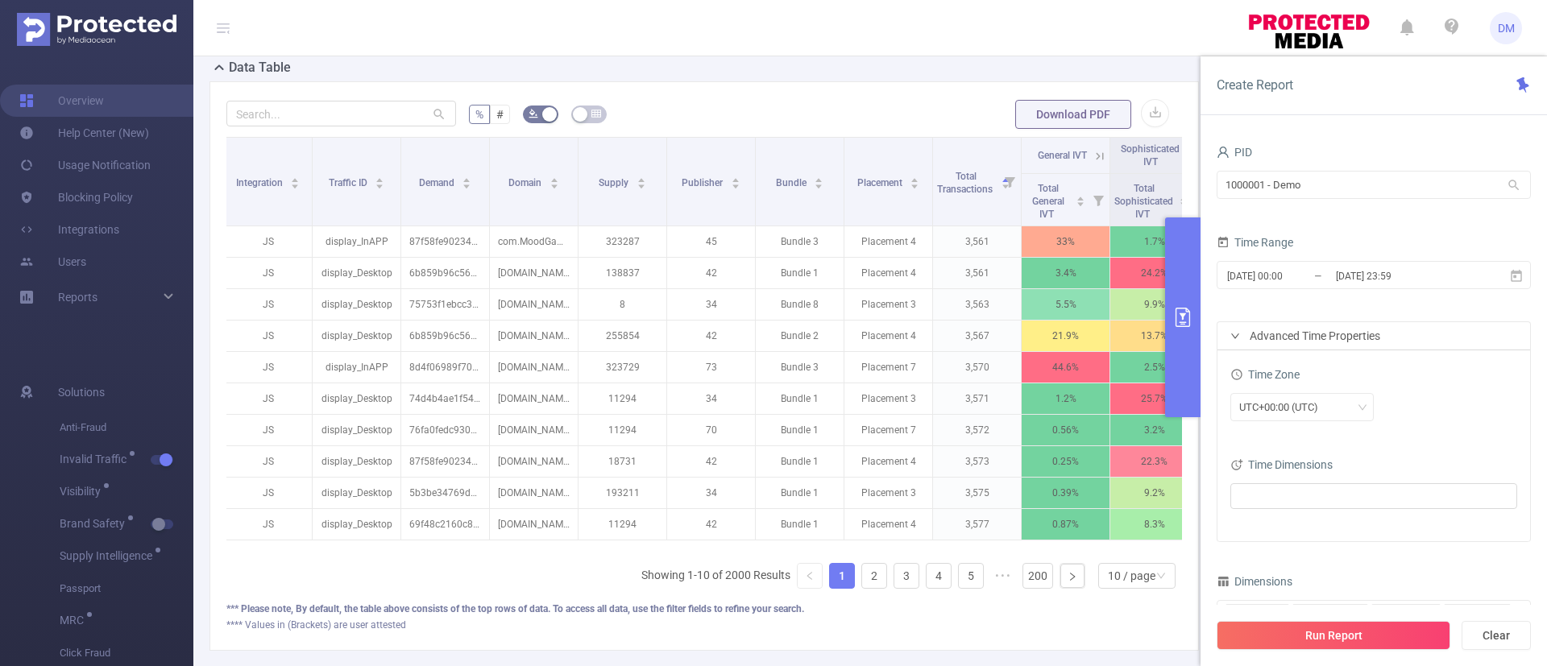
click at [1441, 420] on div "UTC+00:00 (UTC)" at bounding box center [1373, 407] width 287 height 28
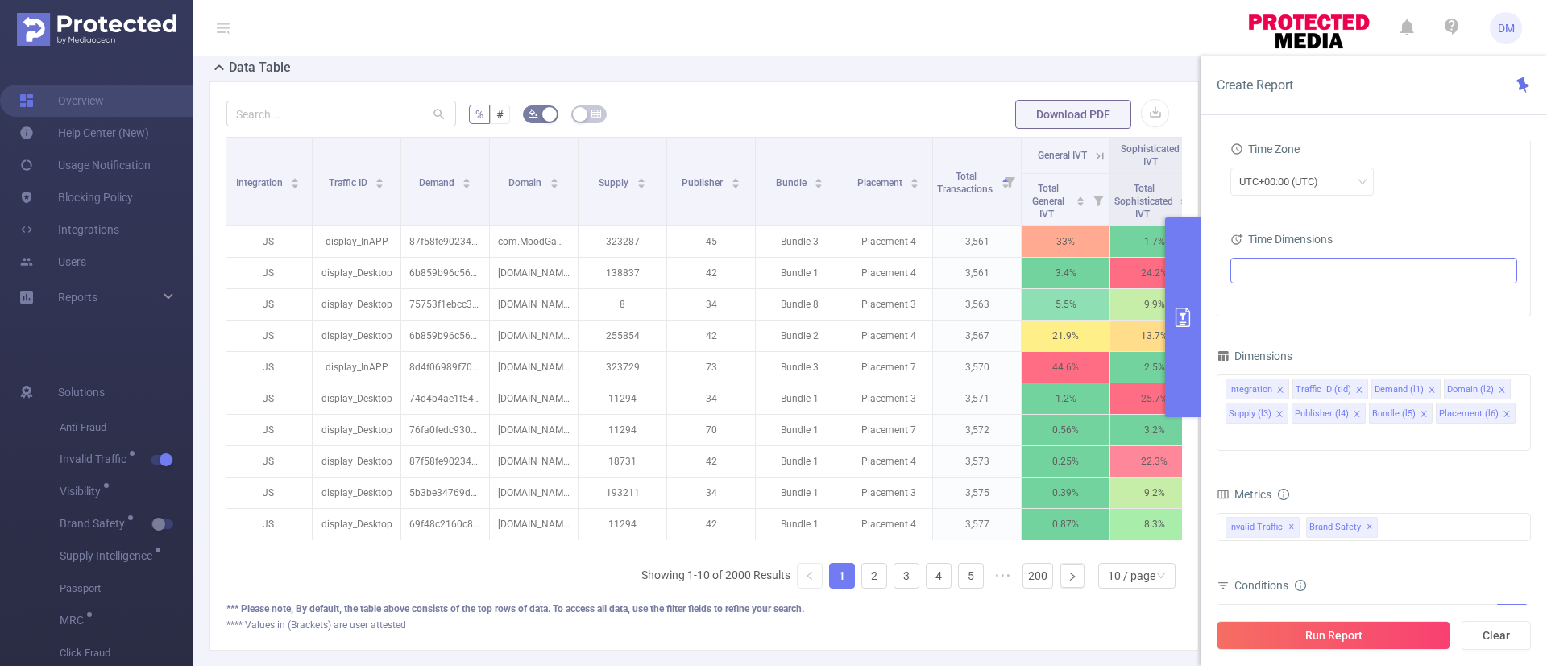
click at [1322, 275] on ul at bounding box center [1367, 271] width 265 height 24
click at [1455, 218] on div "Time Zone UTC+00:00 (UTC) Time Dimensions" at bounding box center [1373, 220] width 313 height 191
click at [1338, 336] on div "PID 1000001 - Demo 1000001 - Demo Time Range [DATE] 00:00 _ [DATE] 23:59 Advanc…" at bounding box center [1374, 333] width 314 height 836
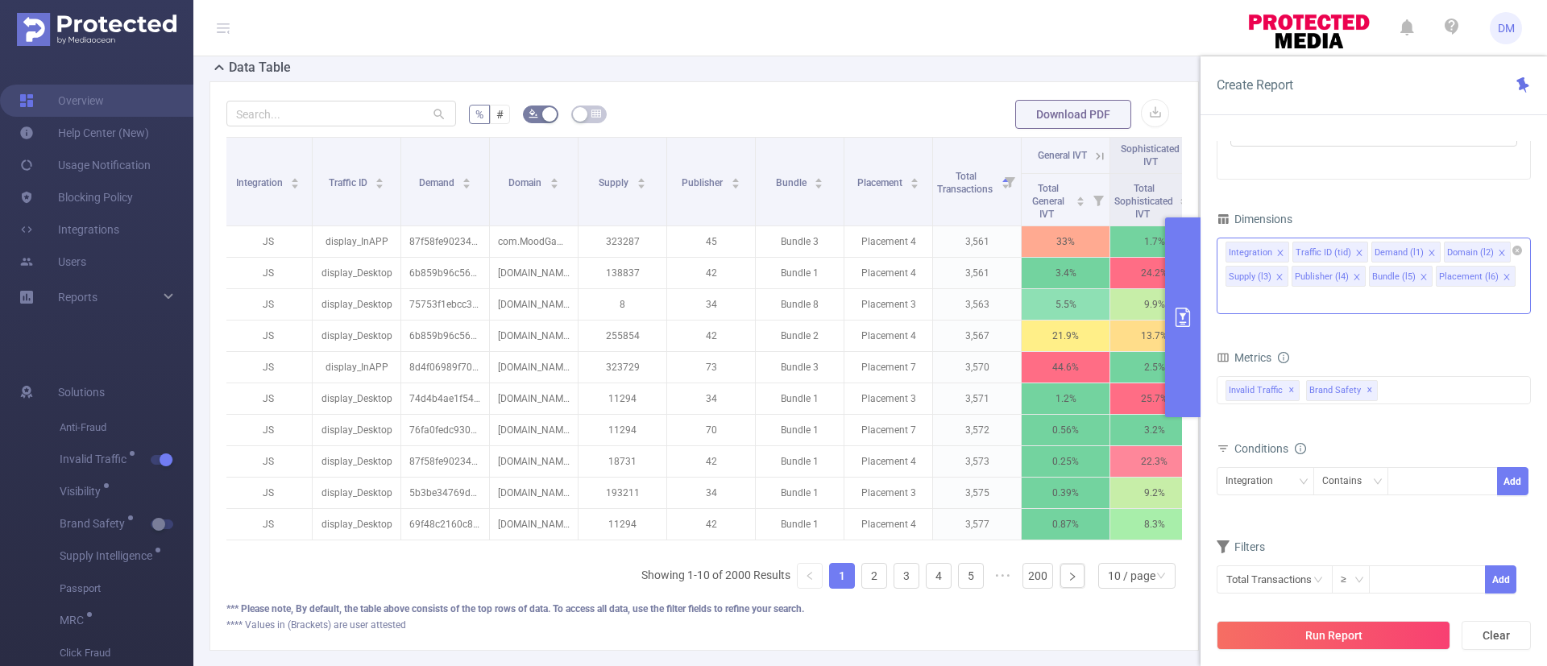
click at [1524, 276] on div "Integration Traffic ID (tid) Demand (l1) Domain (l2) Supply (l3) Publisher (l4)…" at bounding box center [1374, 276] width 314 height 77
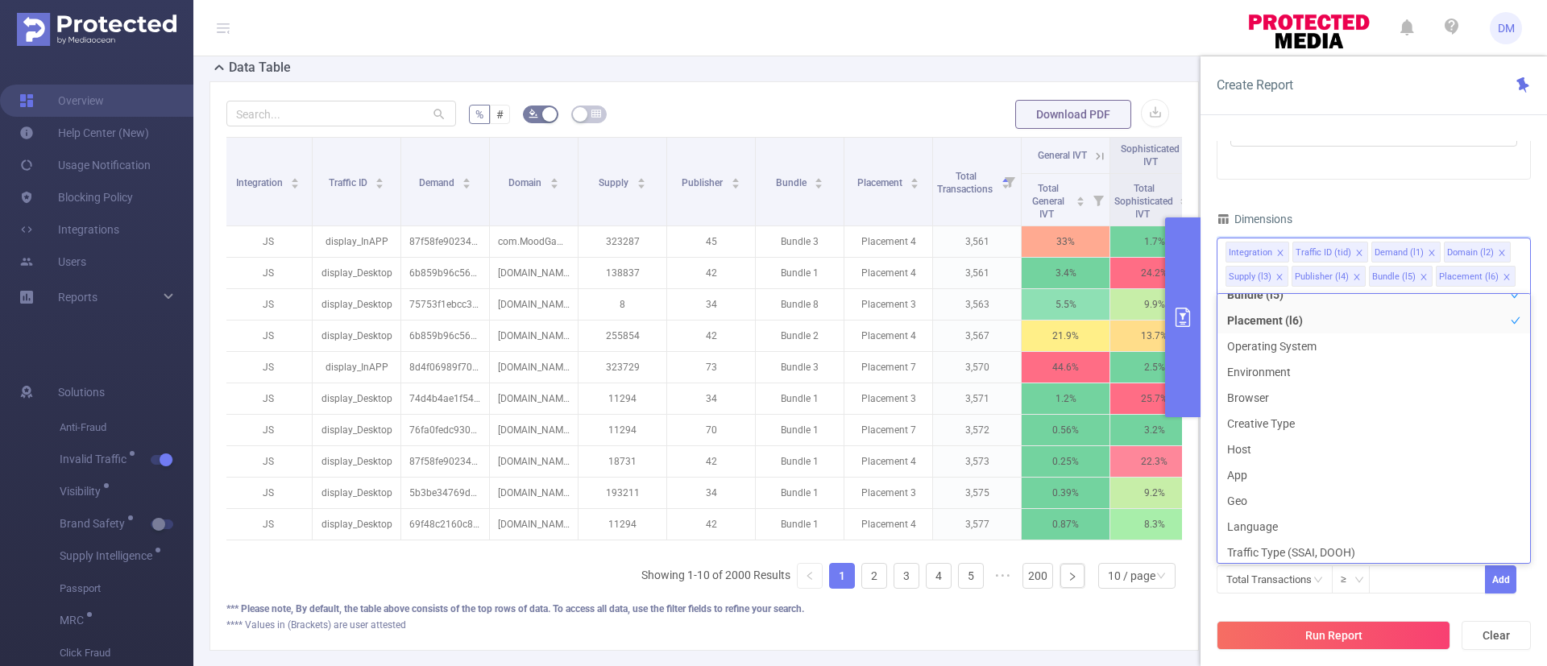
scroll to position [172, 0]
click at [1246, 501] on li "Geo" at bounding box center [1373, 499] width 313 height 26
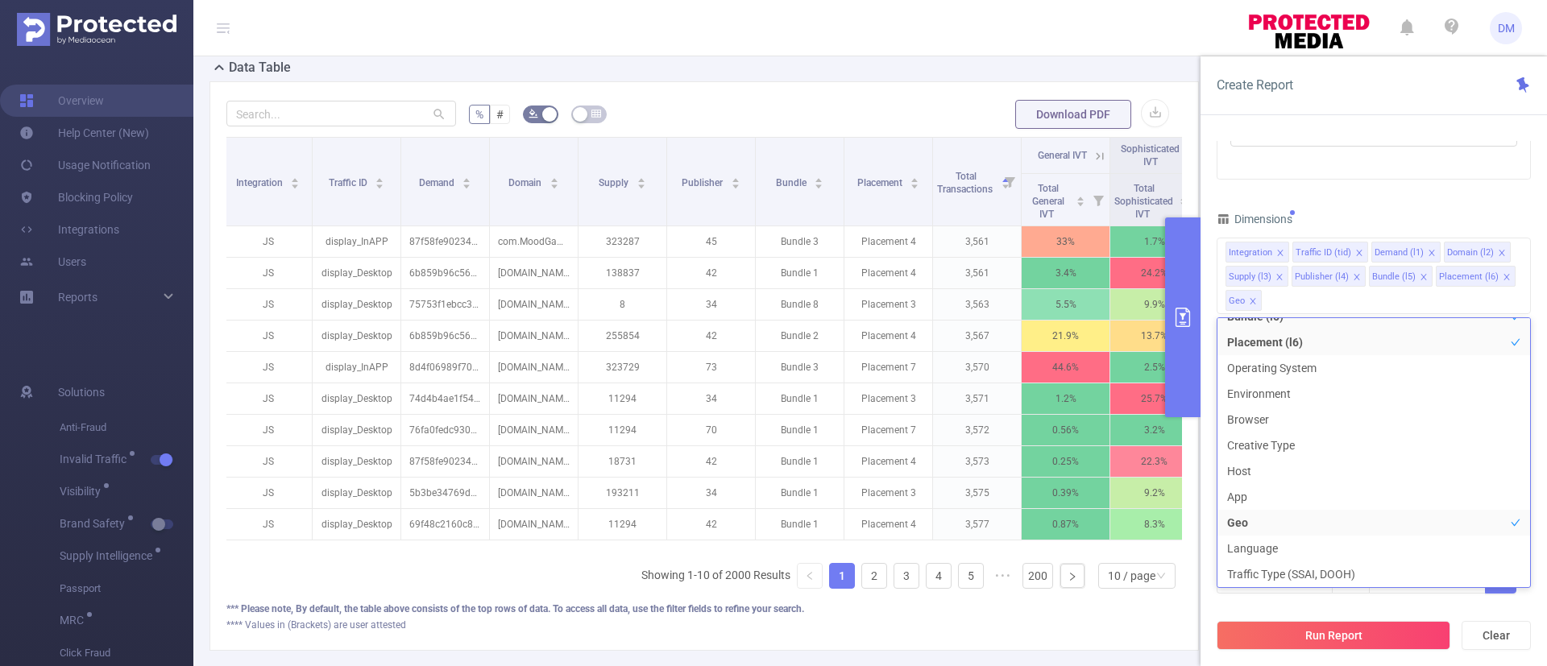
click at [1357, 204] on div "PID 1000001 - Demo 1000001 - Demo Time Range [DATE] 00:00 _ [DATE] 23:59 Advanc…" at bounding box center [1374, 196] width 314 height 836
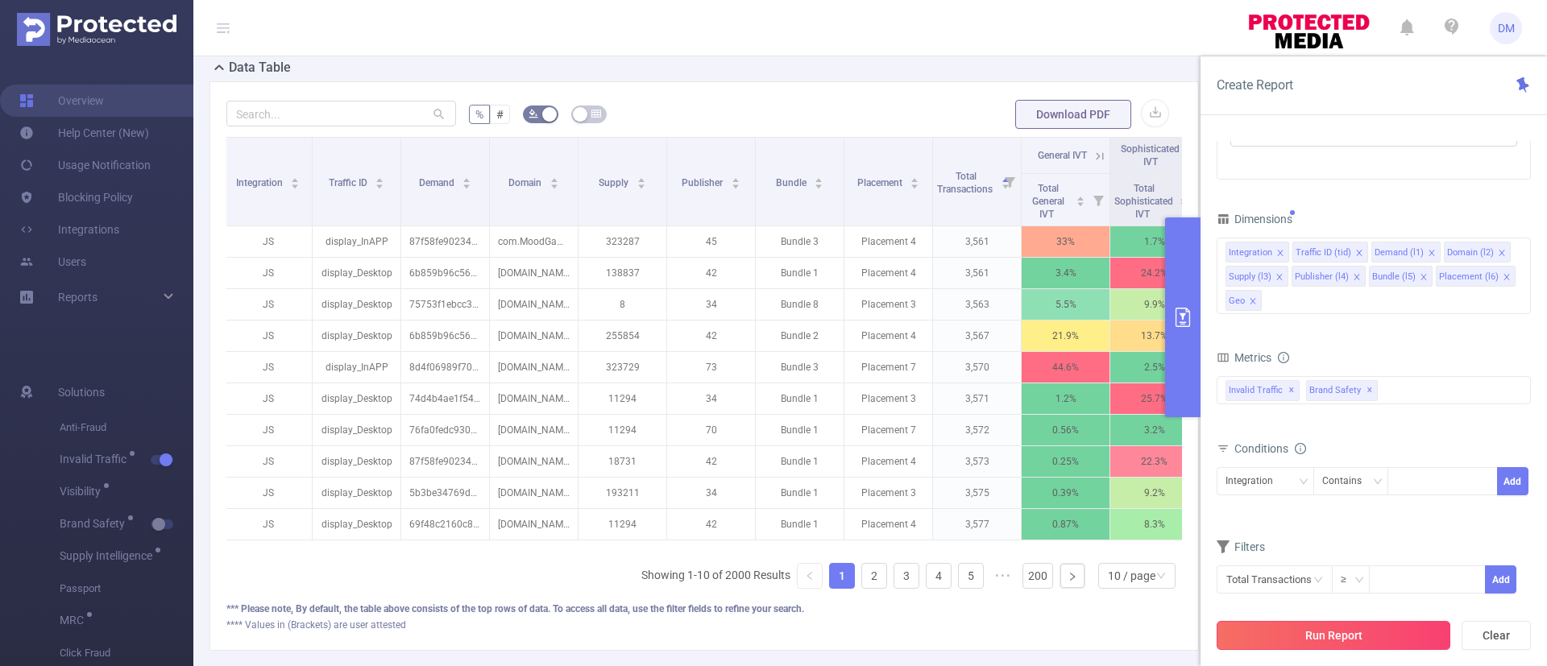
click at [1298, 631] on button "Run Report" at bounding box center [1334, 635] width 234 height 29
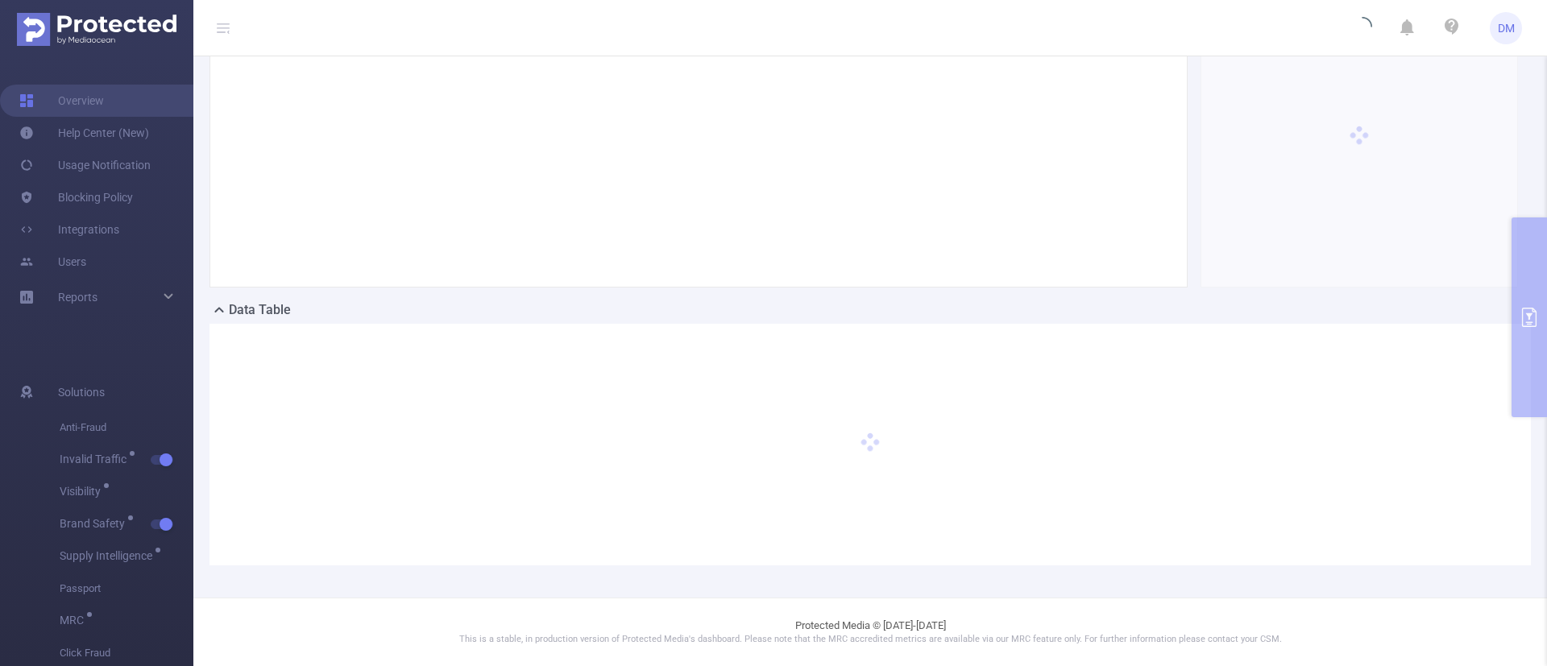
scroll to position [131, 0]
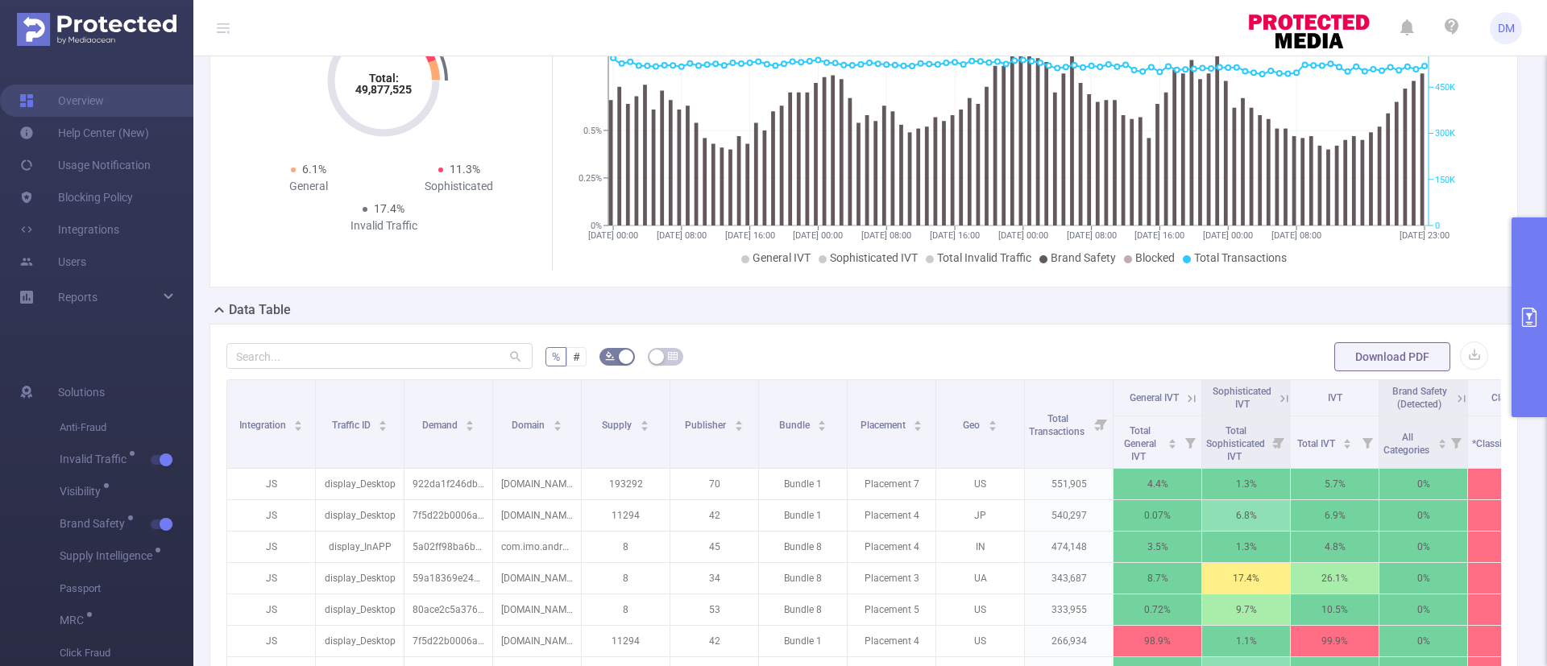
click at [1534, 308] on icon "primary" at bounding box center [1529, 317] width 19 height 19
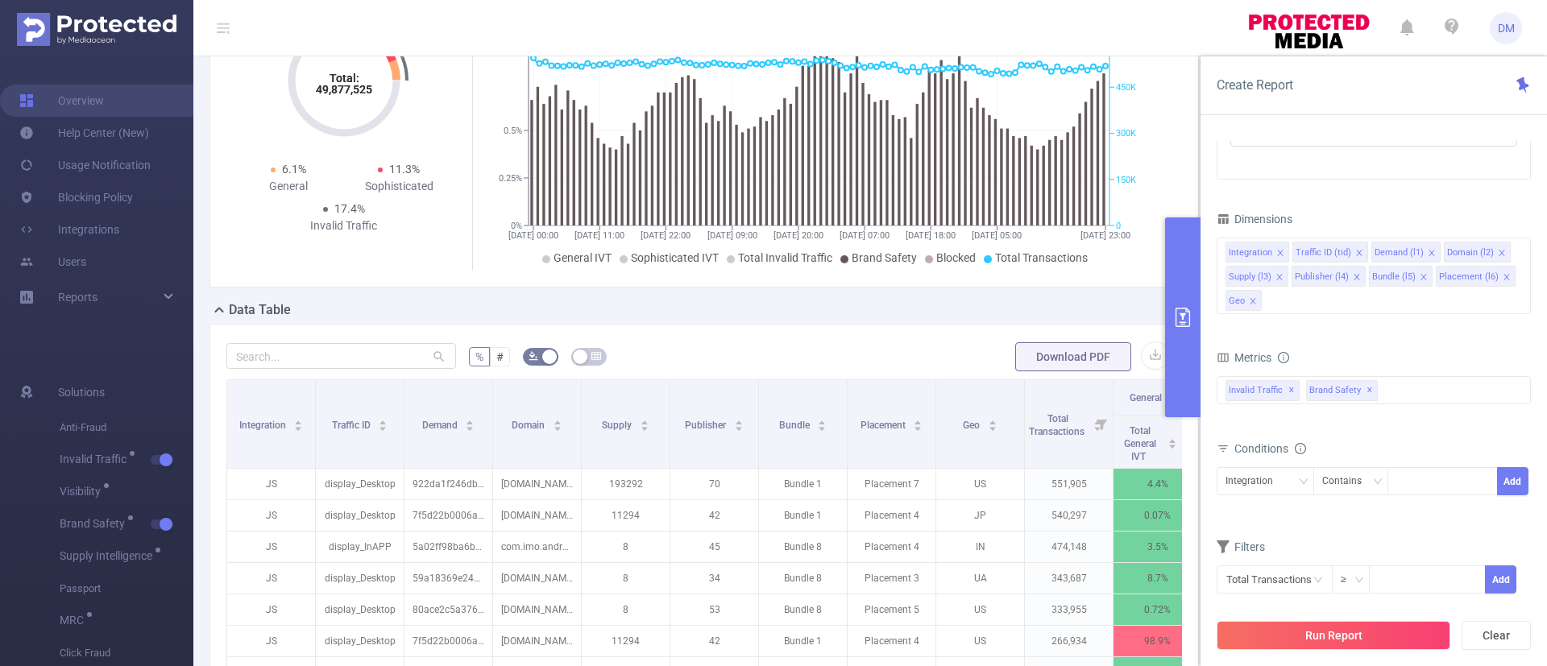
click at [1388, 433] on div "Metrics total Total General IVT Data Centers Disclosed Bots Known Crawlers Irre…" at bounding box center [1374, 391] width 314 height 90
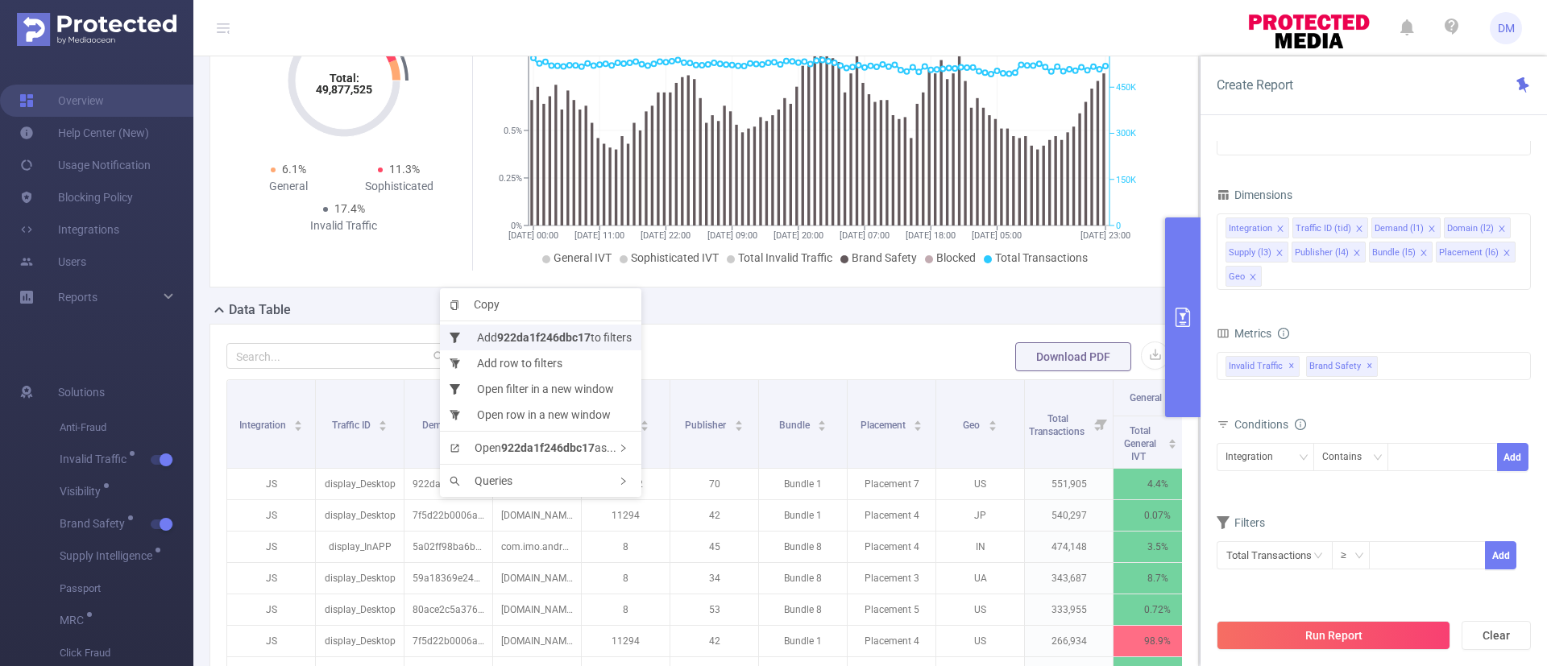
click at [567, 338] on b "922da1f246dbc17" at bounding box center [543, 337] width 93 height 13
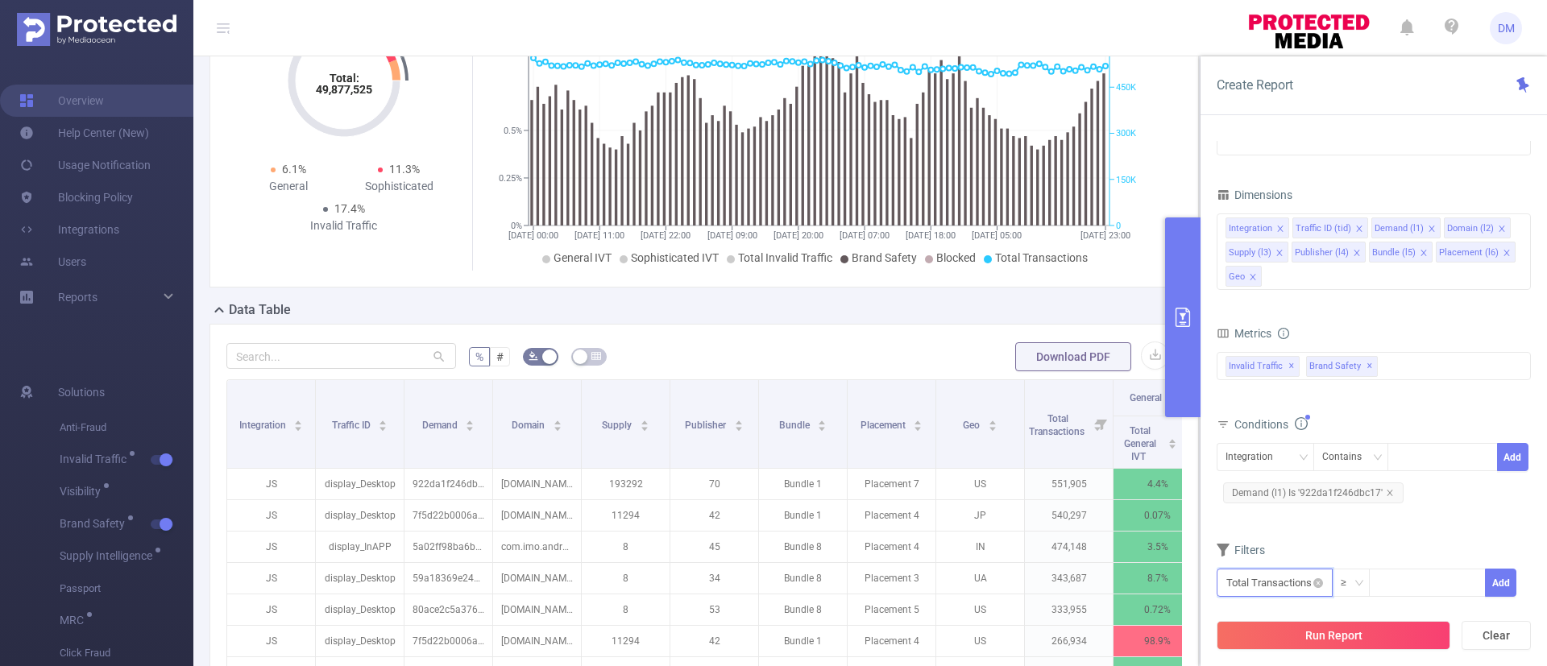
click at [1288, 587] on input "text" at bounding box center [1275, 583] width 116 height 28
click at [1248, 468] on li "Invalid Traffic" at bounding box center [1275, 463] width 116 height 26
click at [1374, 435] on li "General IVT" at bounding box center [1387, 437] width 117 height 26
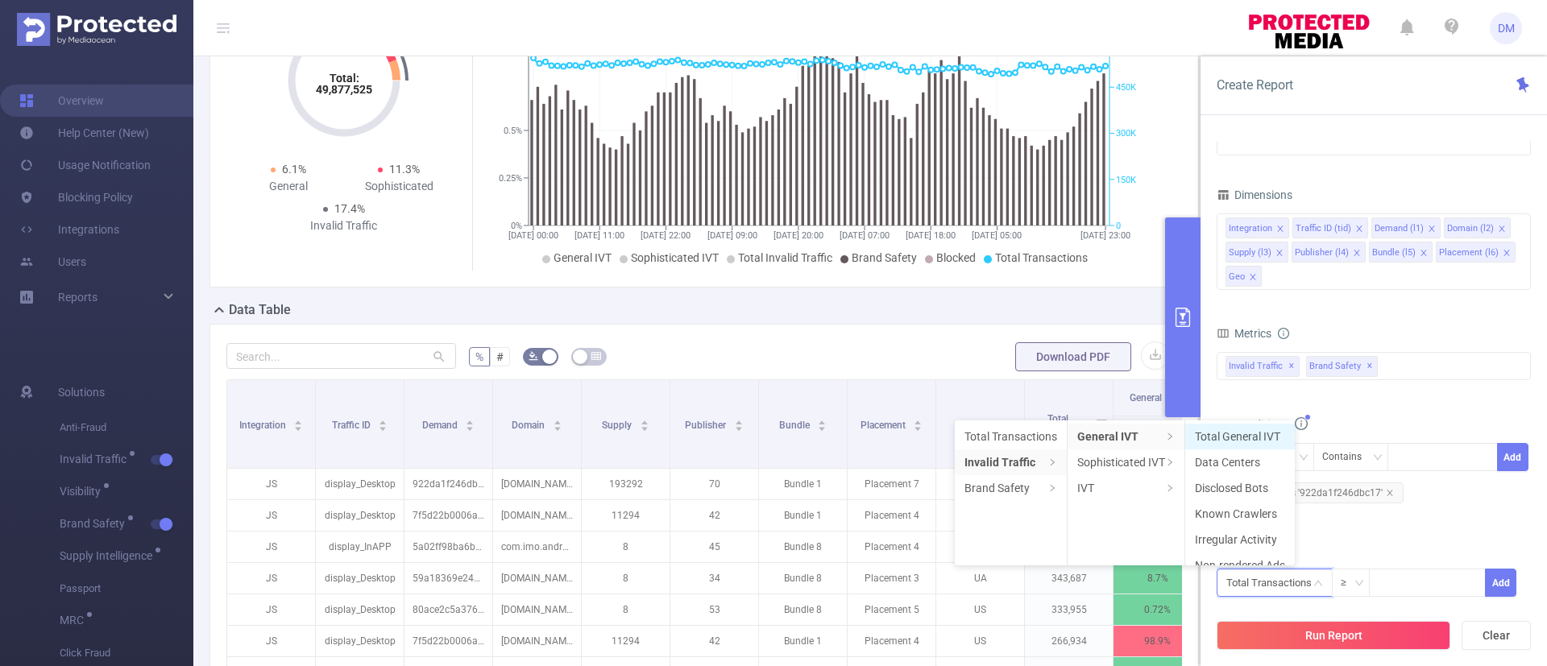
click at [1276, 435] on li "Total General IVT" at bounding box center [1240, 437] width 110 height 26
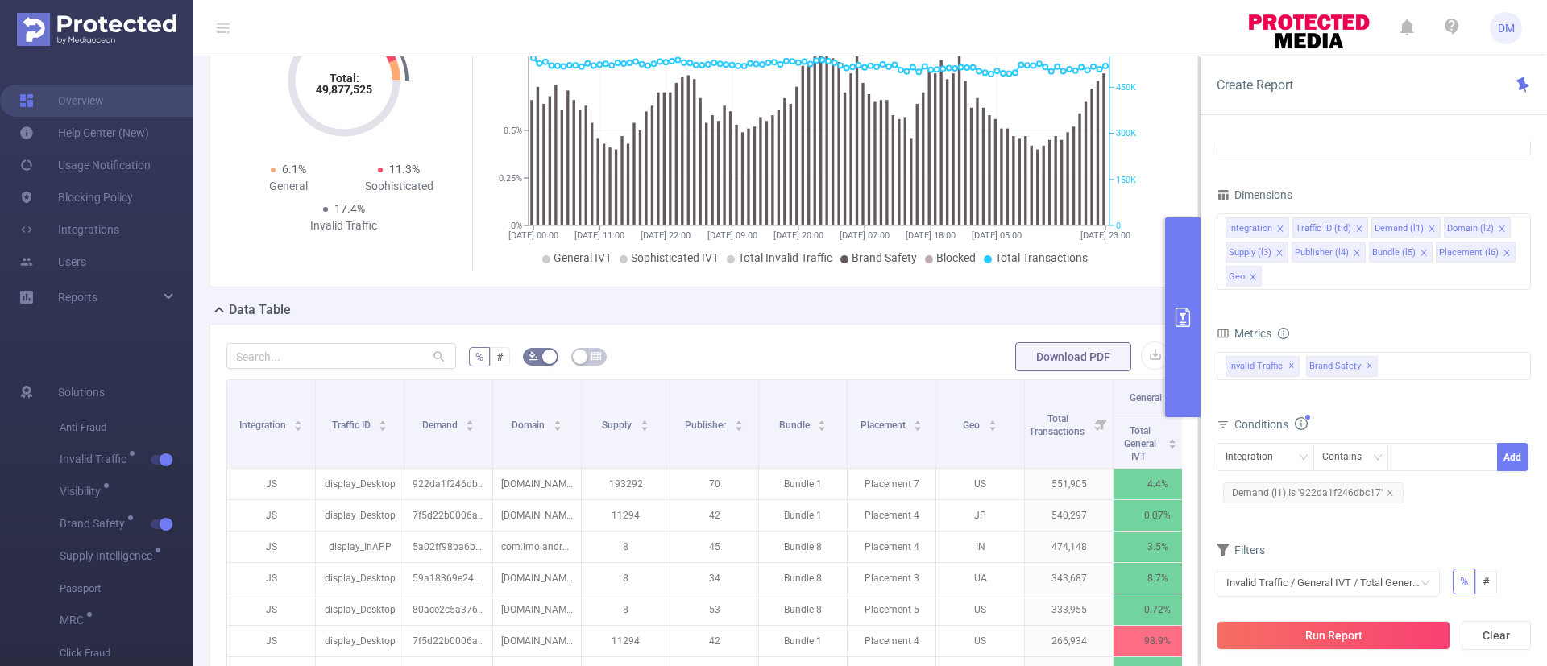
click at [1340, 533] on form "Dimensions Integration Traffic ID (tid) Demand (l1) Domain (l2) Supply (l3) Pub…" at bounding box center [1374, 432] width 314 height 496
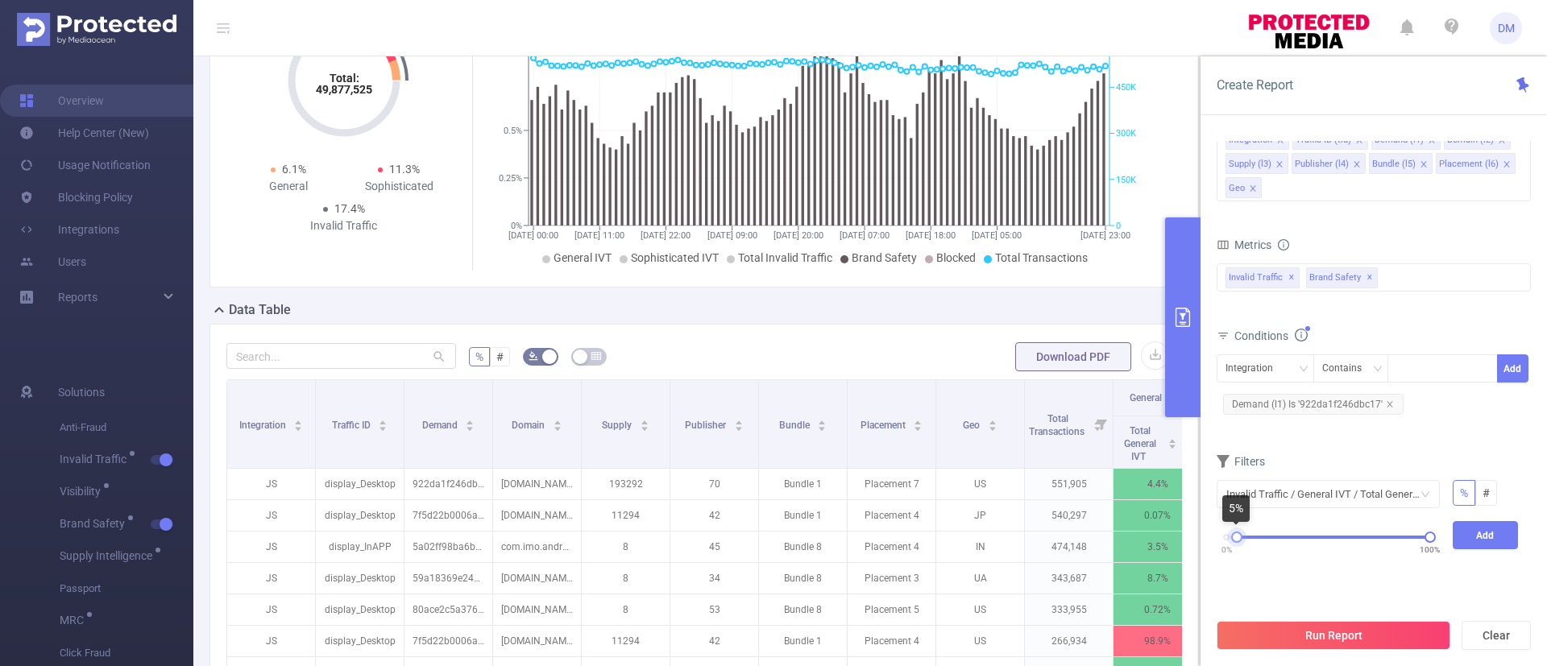
drag, startPoint x: 1230, startPoint y: 534, endPoint x: 1239, endPoint y: 536, distance: 9.8
click at [1239, 536] on div at bounding box center [1236, 537] width 11 height 11
click at [1499, 535] on button "Add" at bounding box center [1486, 535] width 66 height 28
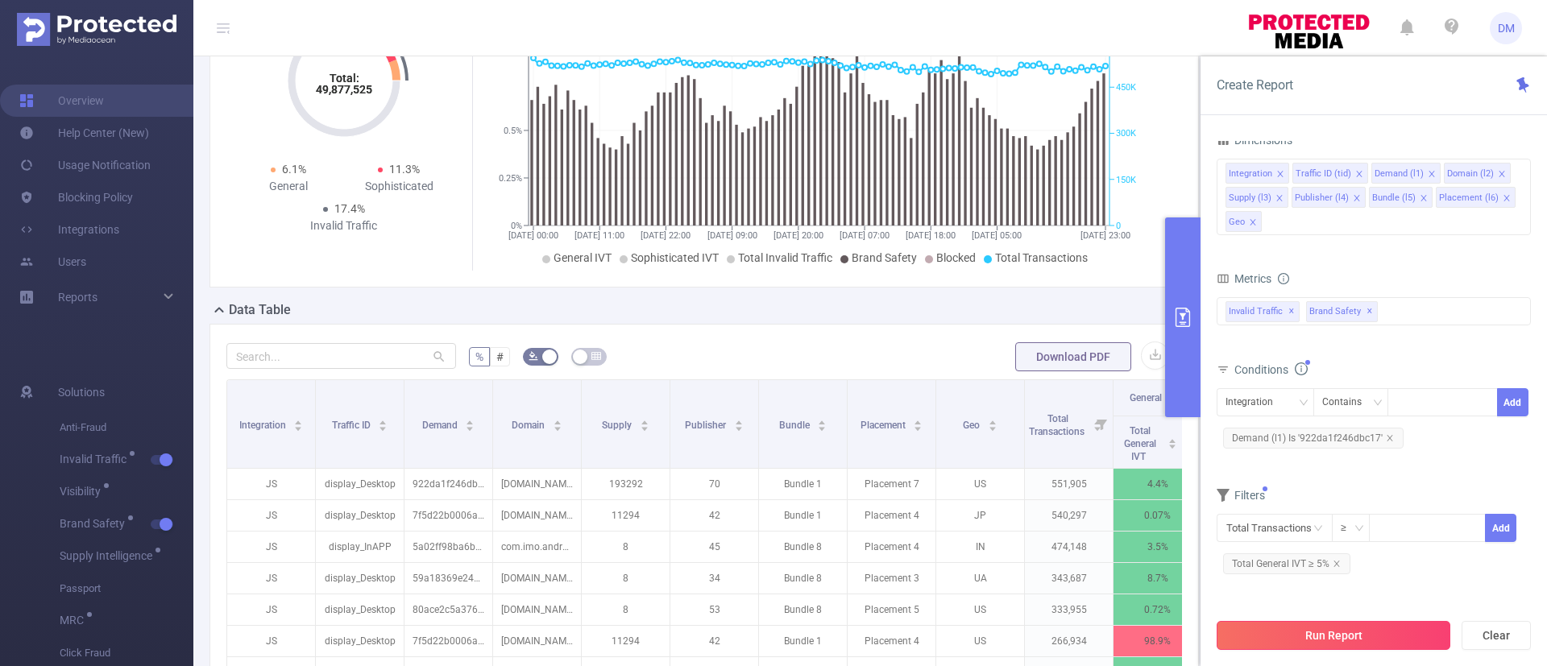
click at [1308, 634] on button "Run Report" at bounding box center [1334, 635] width 234 height 29
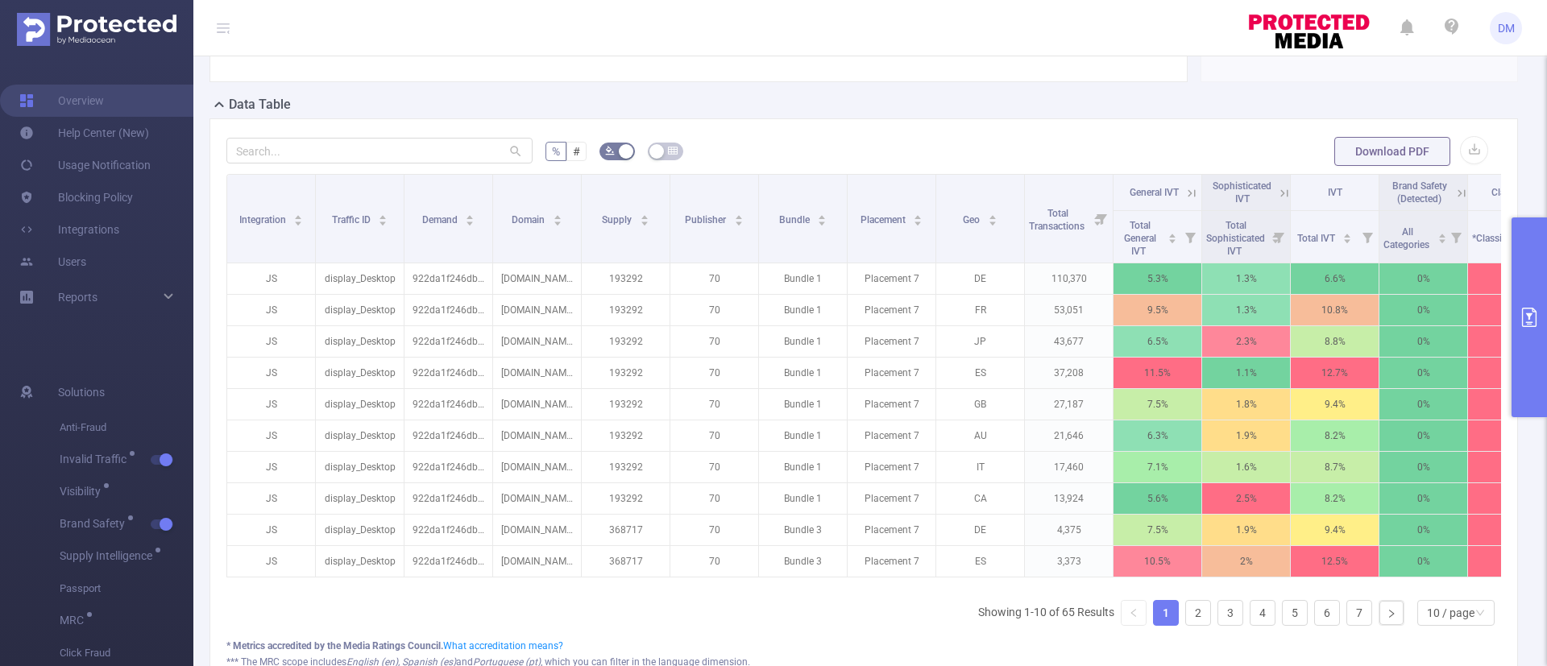
scroll to position [334, 0]
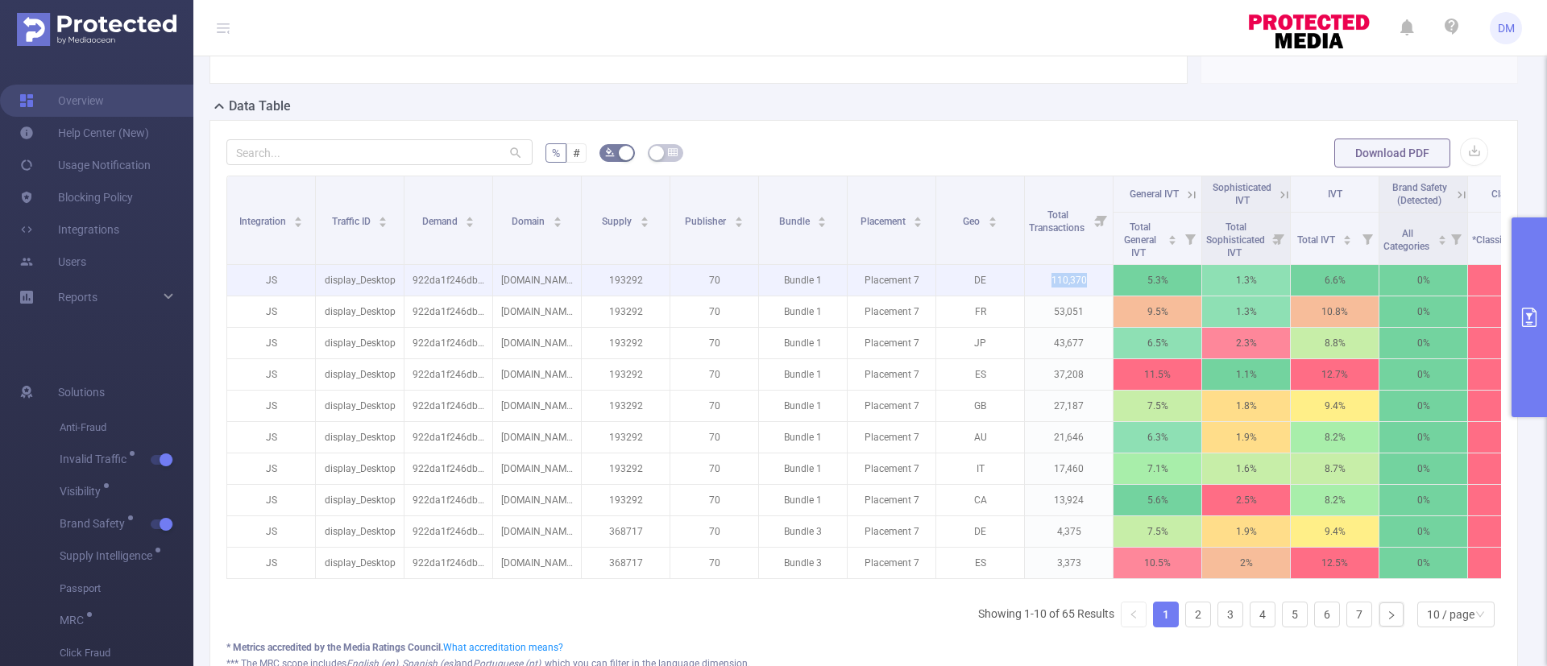
drag, startPoint x: 1088, startPoint y: 293, endPoint x: 1047, endPoint y: 301, distance: 41.9
click at [1047, 296] on p "110,370" at bounding box center [1069, 280] width 88 height 31
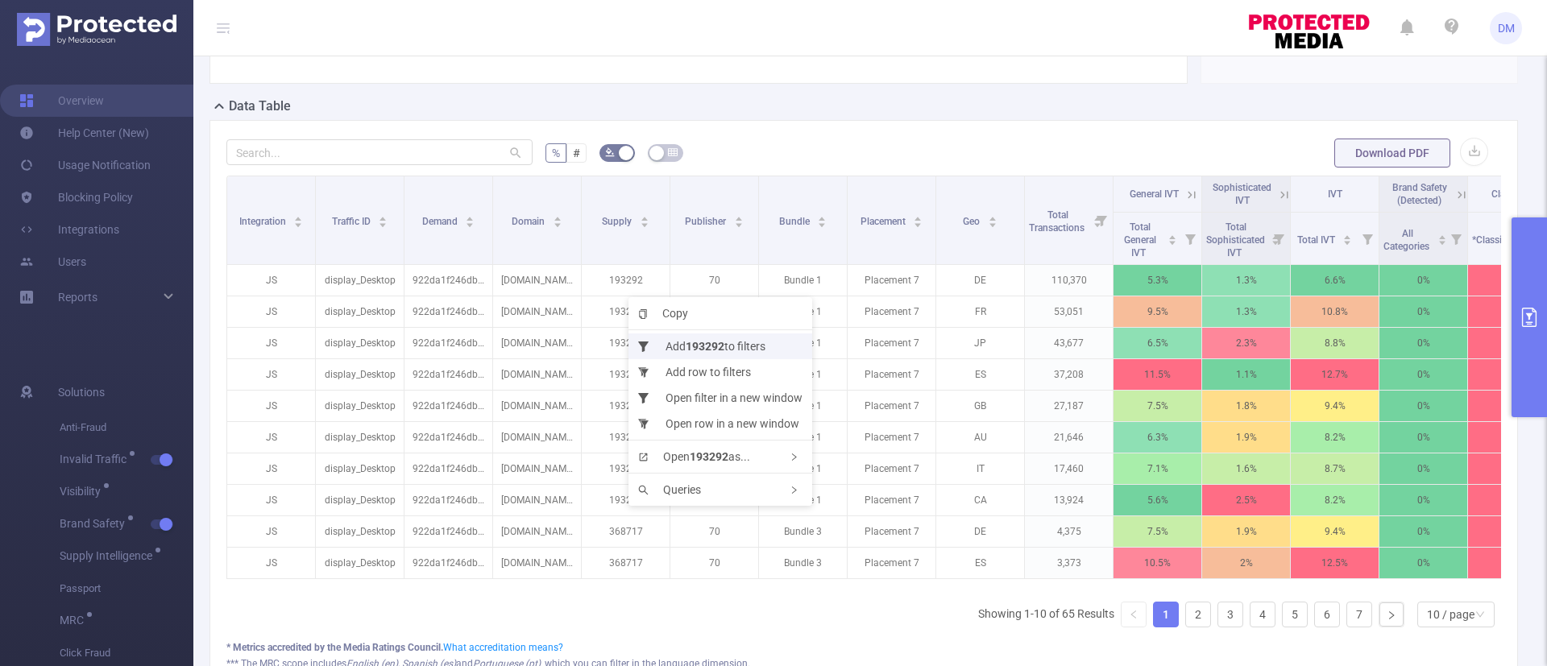
click at [695, 343] on b "193292" at bounding box center [705, 346] width 39 height 13
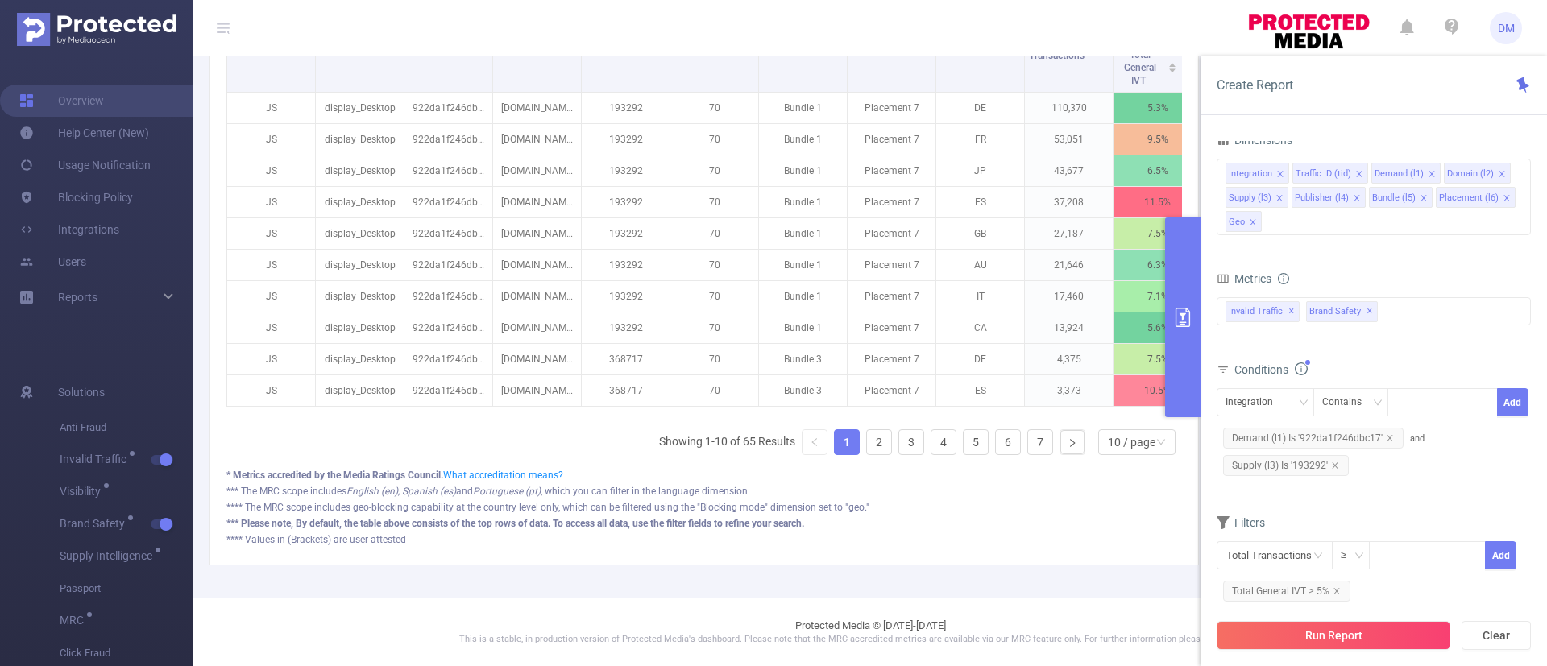
scroll to position [323, 0]
click at [1312, 631] on button "Run Report" at bounding box center [1334, 635] width 234 height 29
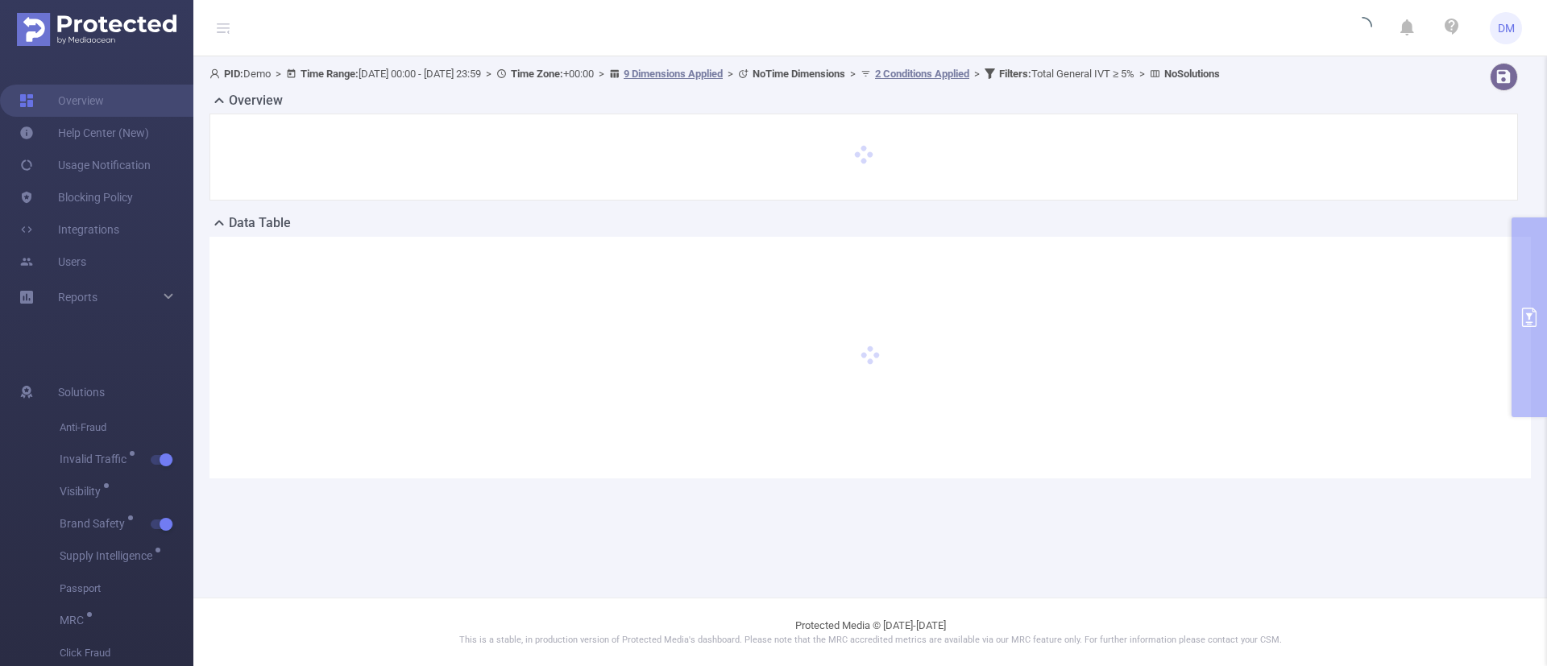
scroll to position [0, 0]
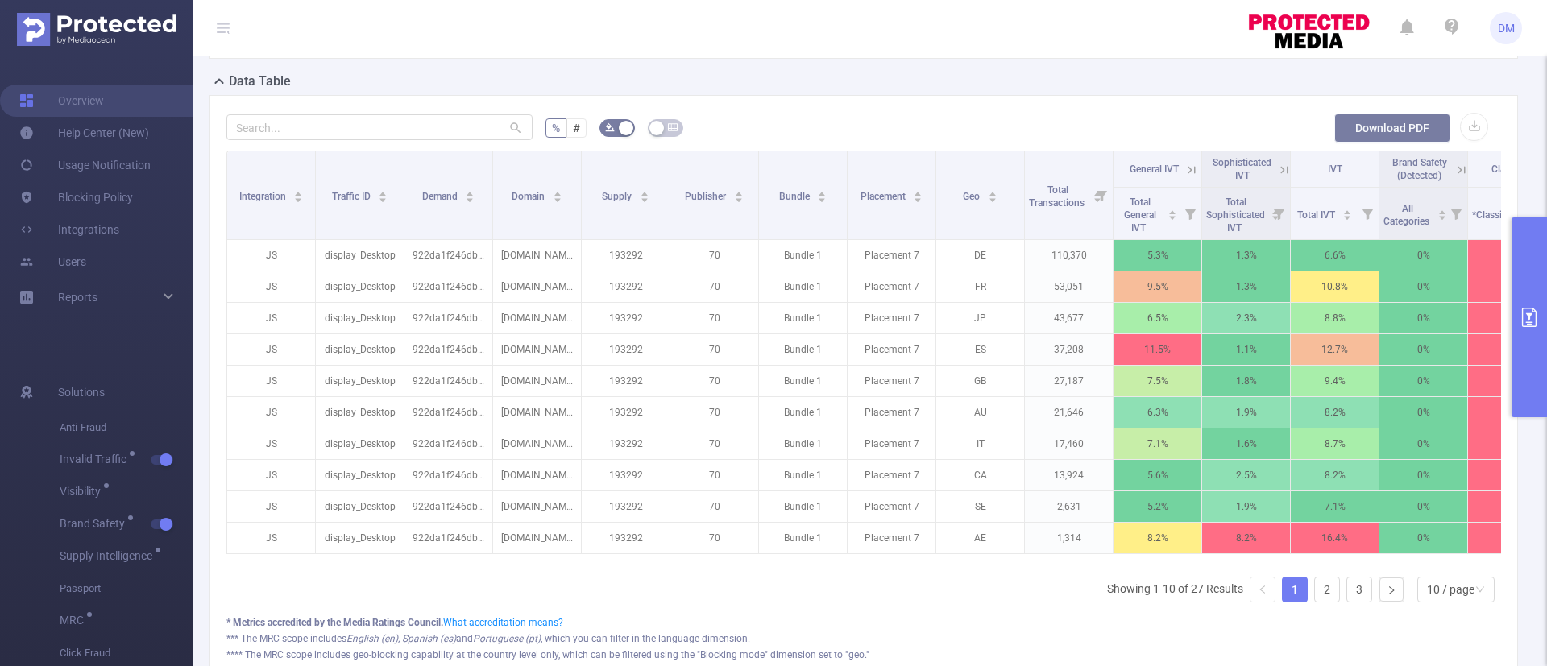
click at [1374, 121] on button "Download PDF" at bounding box center [1392, 128] width 116 height 29
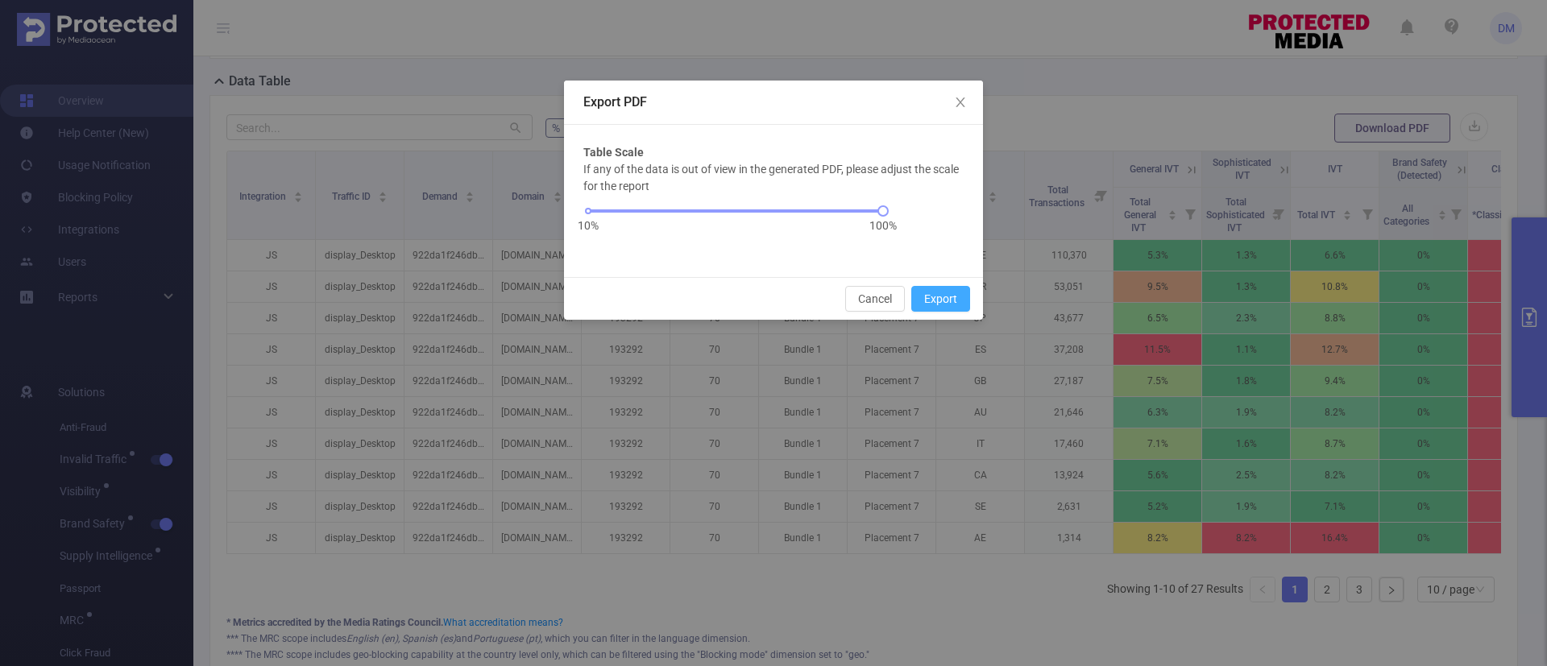
click at [939, 302] on button "Export" at bounding box center [940, 299] width 59 height 26
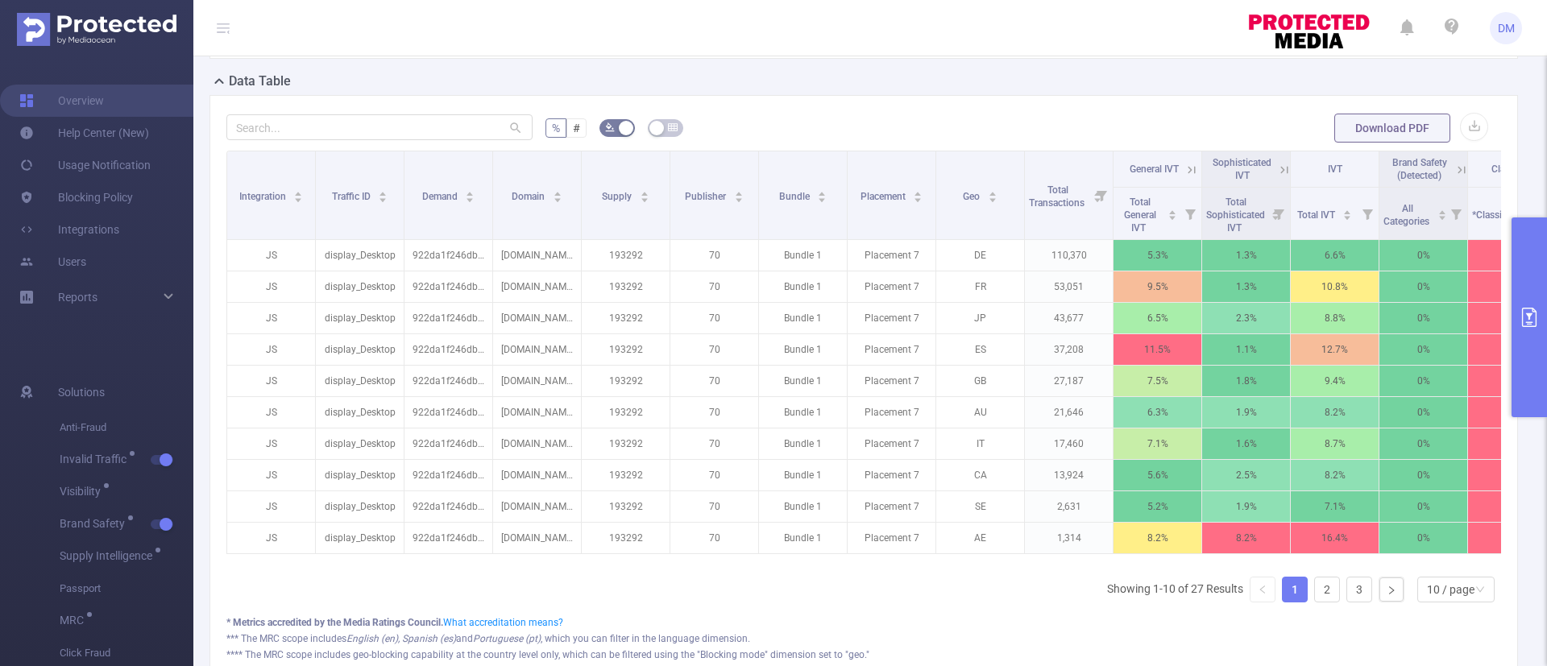
click at [1194, 172] on icon at bounding box center [1191, 170] width 15 height 15
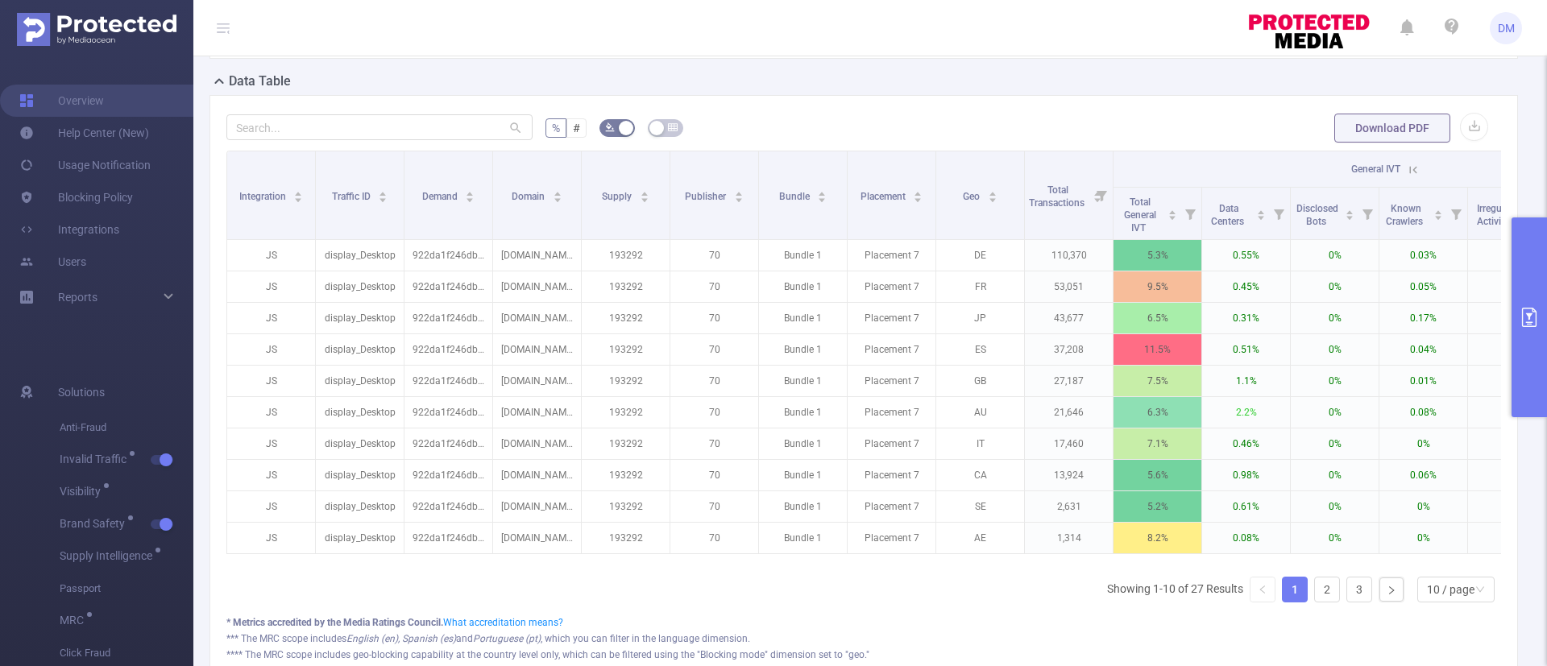
click at [1415, 172] on icon at bounding box center [1413, 170] width 15 height 15
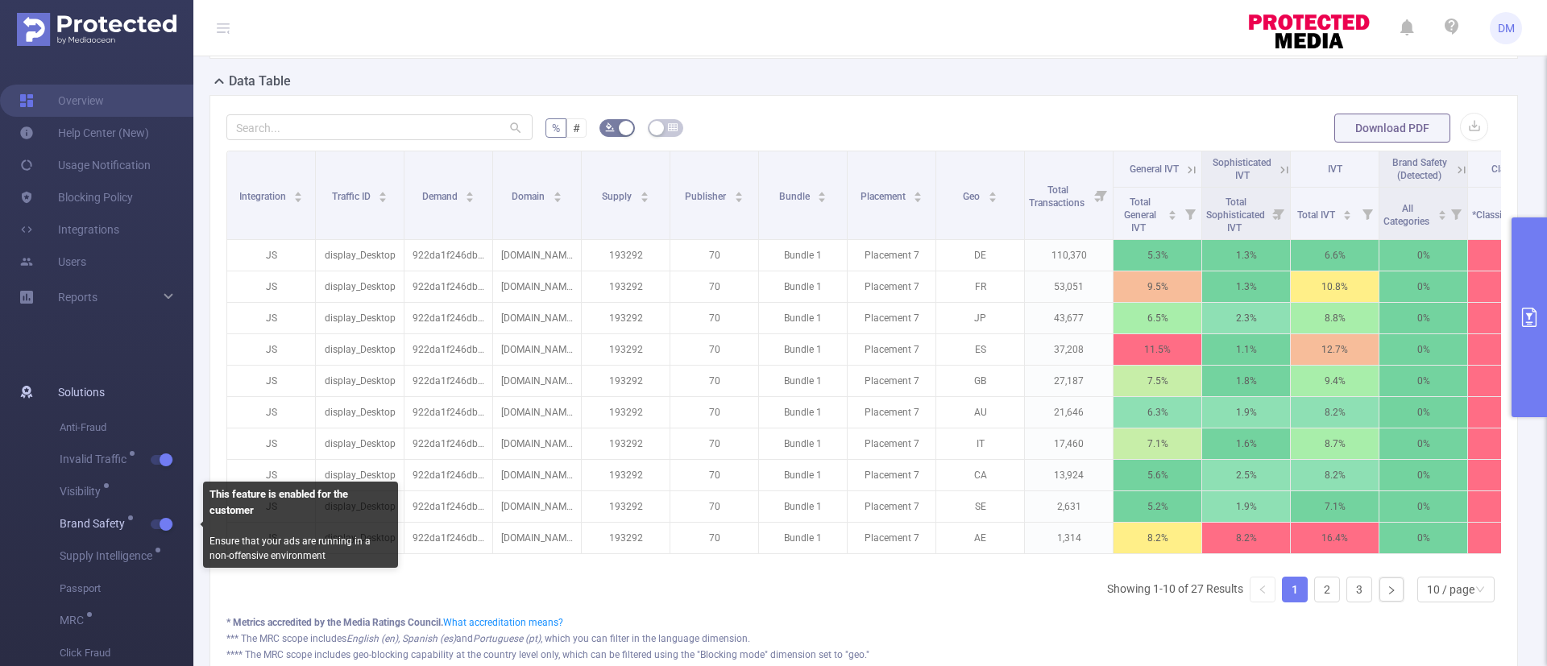
click at [164, 521] on button "button" at bounding box center [162, 525] width 23 height 10
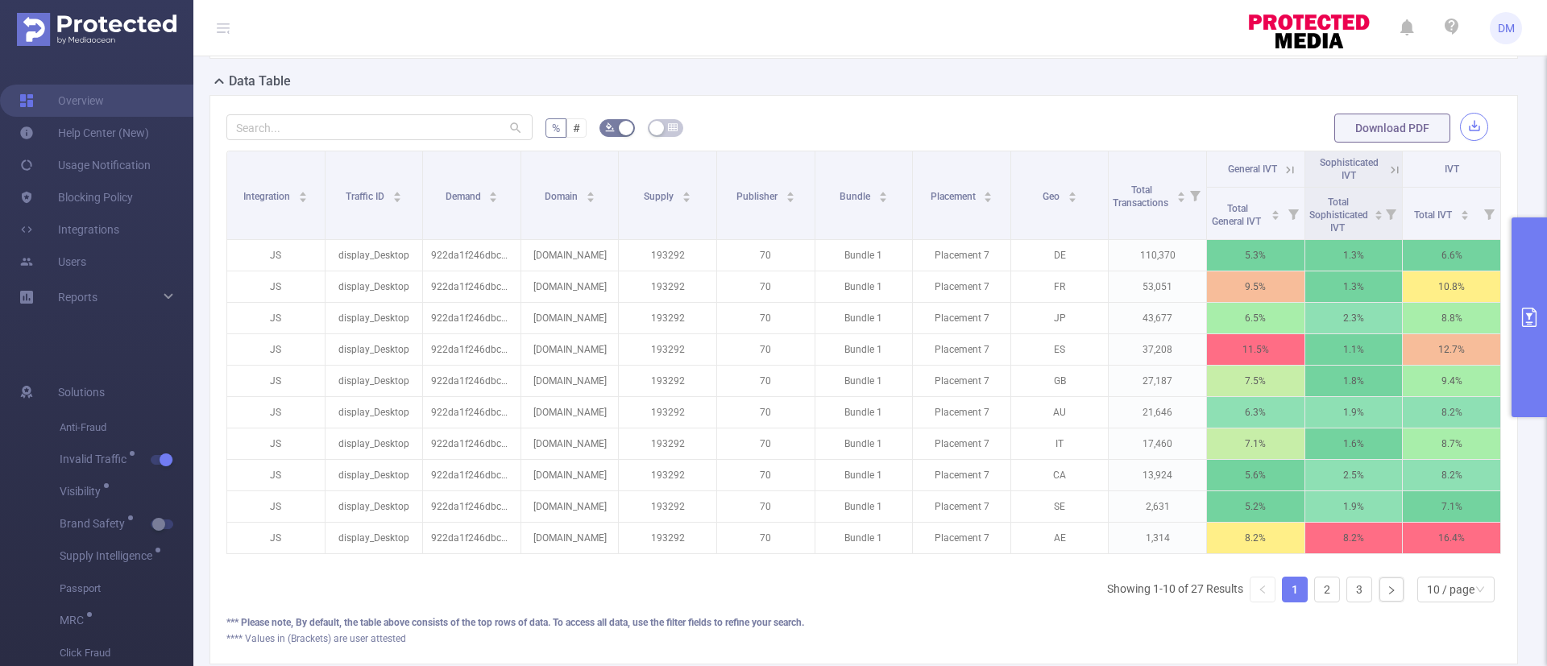
click at [1460, 127] on button "button" at bounding box center [1474, 127] width 28 height 28
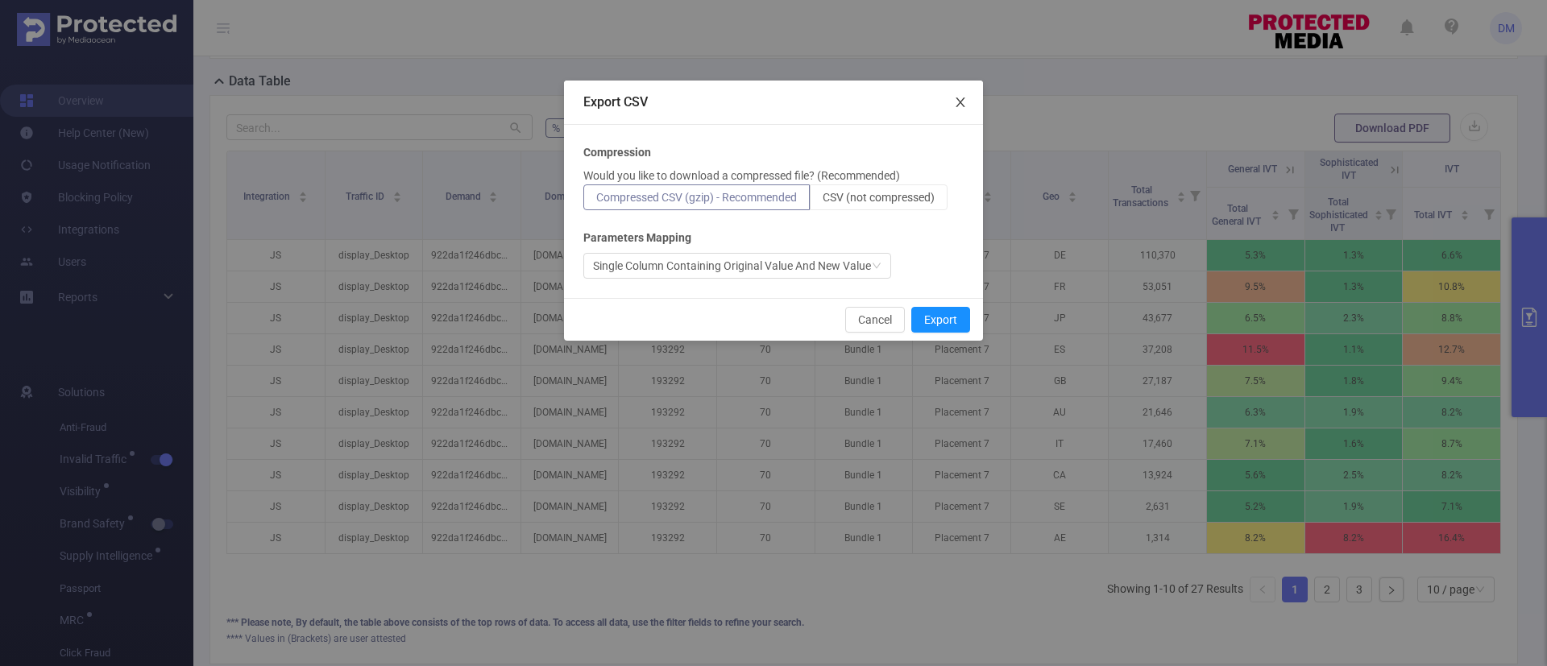
click at [959, 98] on icon "icon: close" at bounding box center [960, 102] width 13 height 13
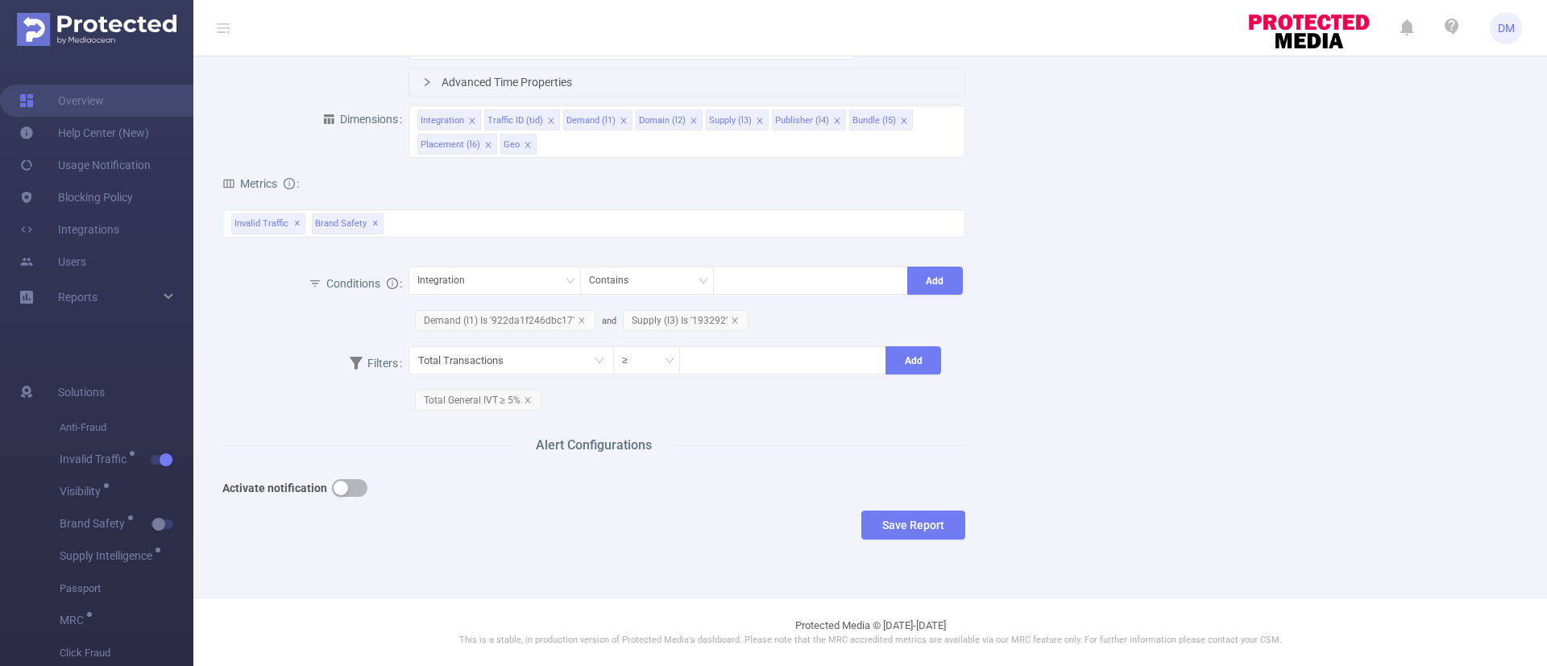
type input "jkgfhj"
click at [178, 295] on div "Reports" at bounding box center [96, 297] width 193 height 32
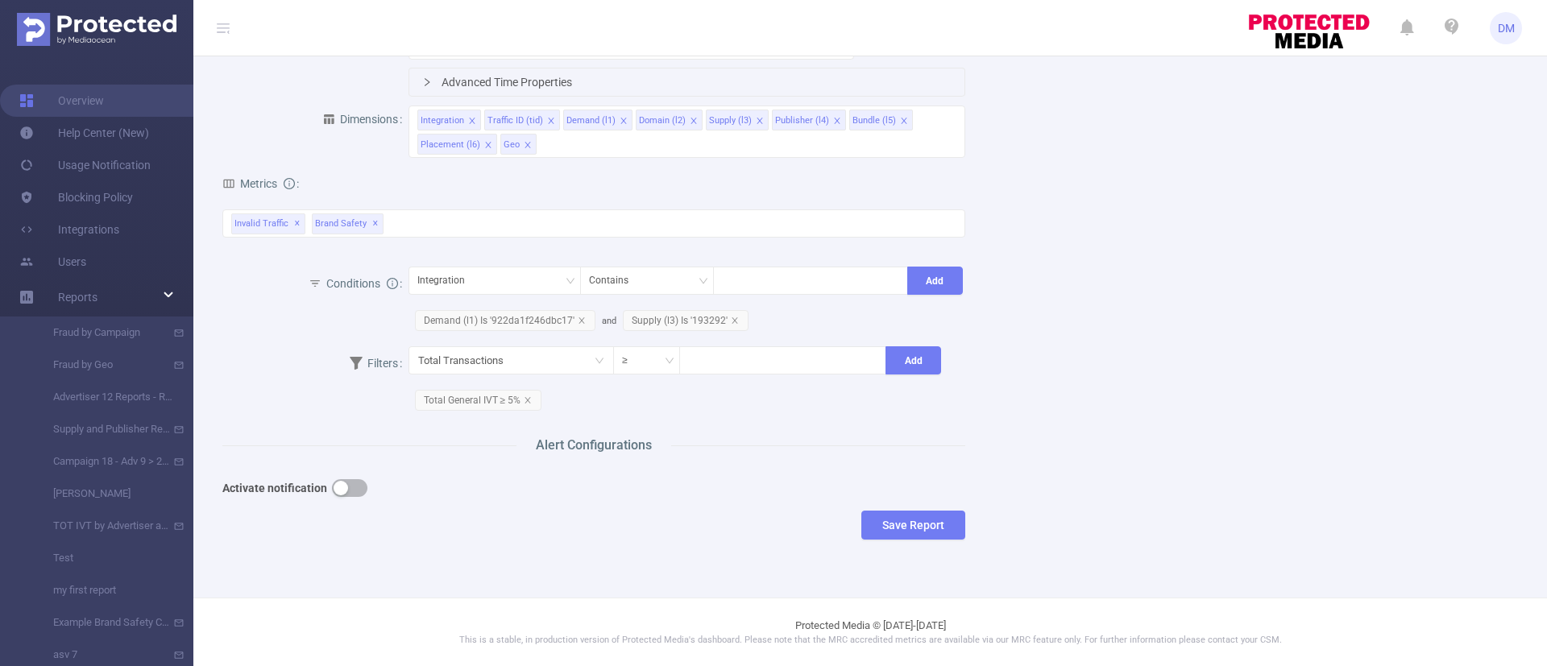
click at [455, 263] on div "Metrics Total General IVT Data Centers Disclosed Bots Known Crawlers Irregular …" at bounding box center [593, 213] width 743 height 99
click at [347, 488] on button "button" at bounding box center [349, 488] width 35 height 18
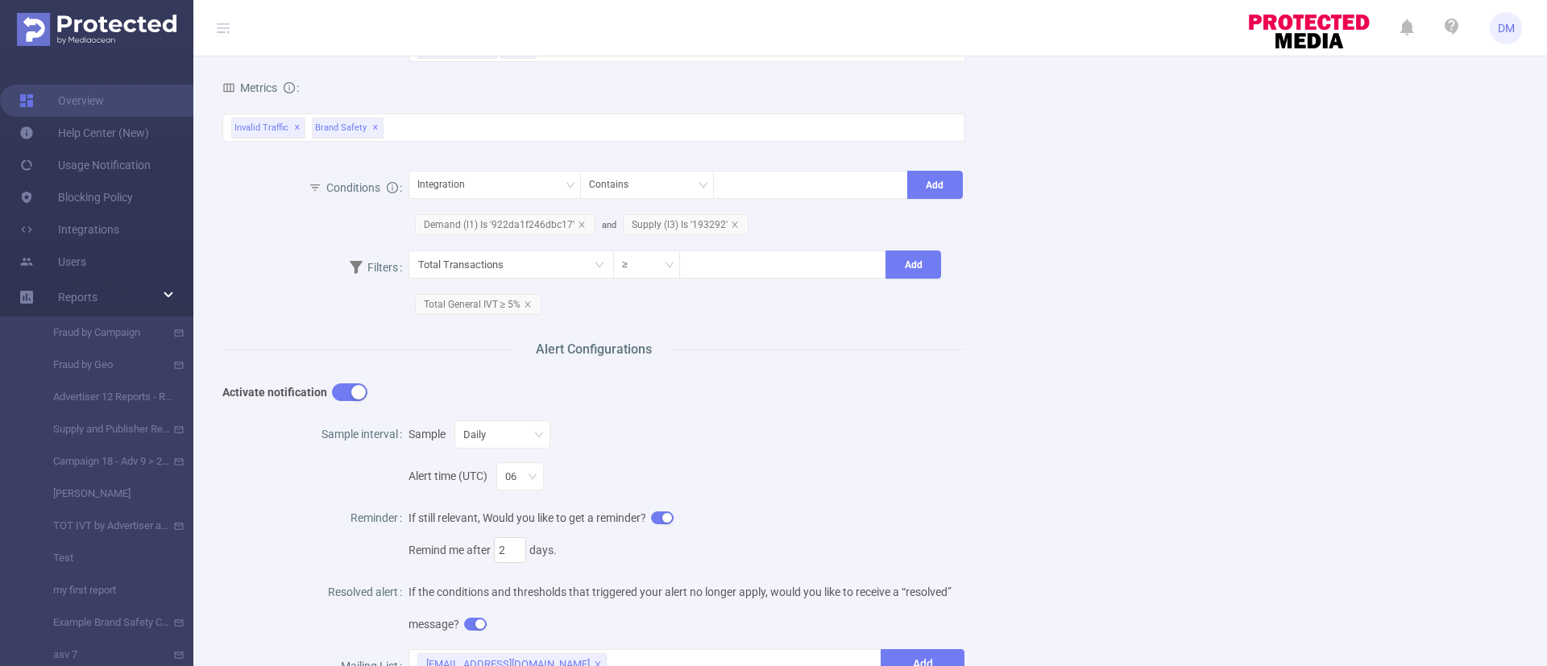
click at [653, 650] on div "[EMAIL_ADDRESS][DOMAIN_NAME]" at bounding box center [645, 663] width 456 height 27
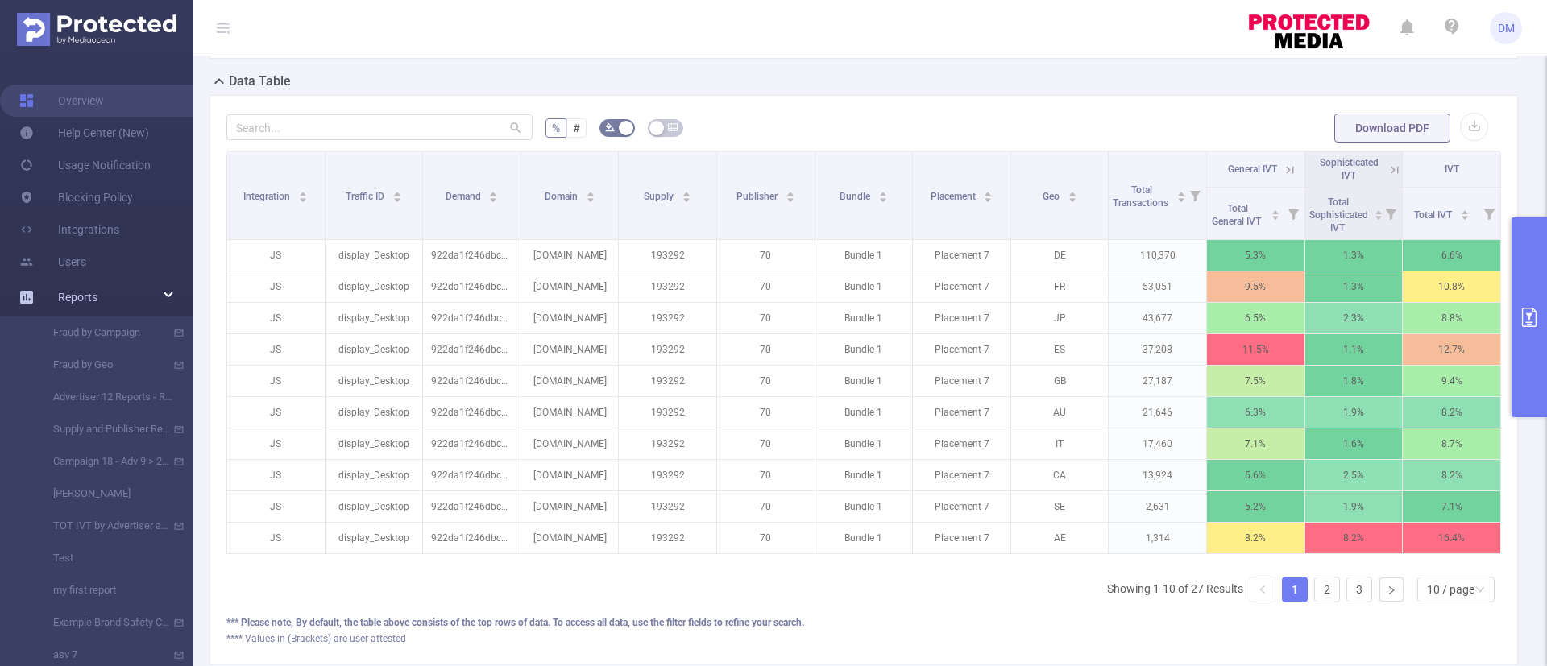
click at [167, 296] on icon at bounding box center [169, 296] width 8 height 0
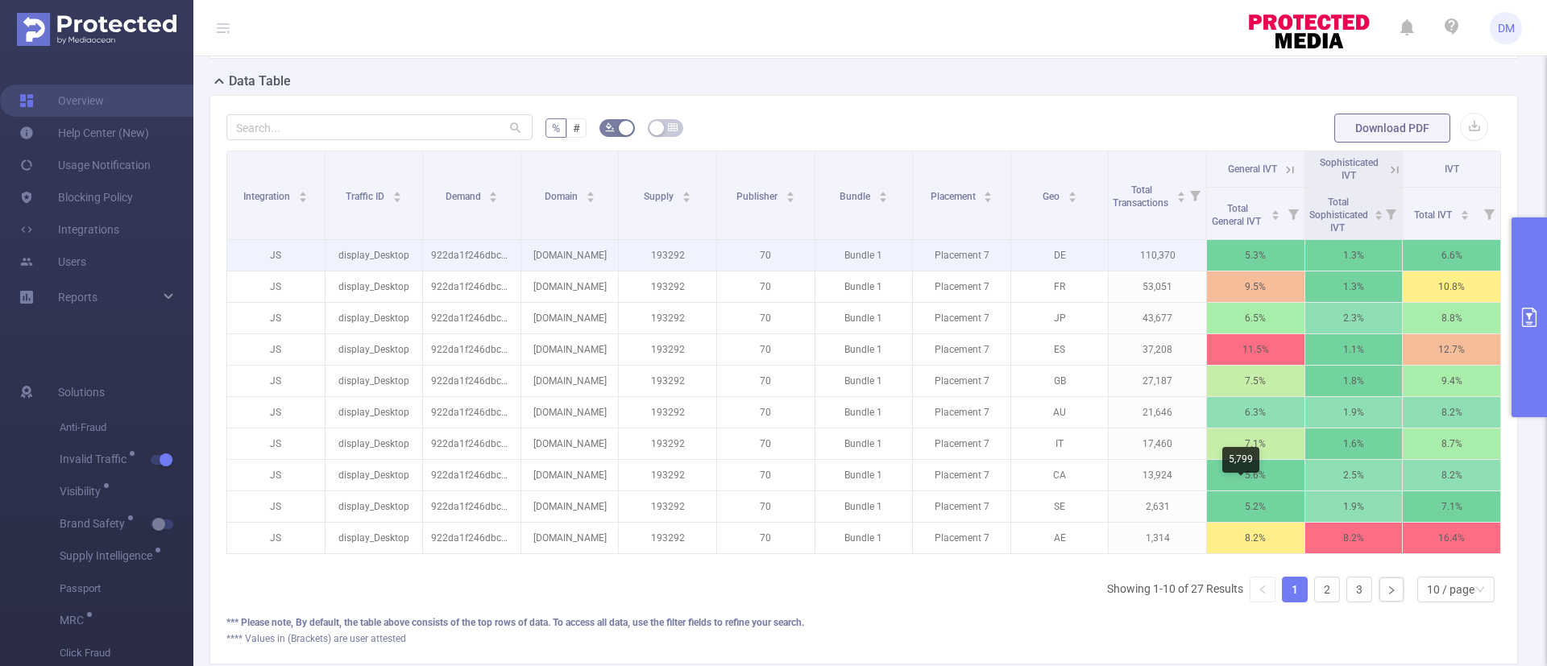
drag, startPoint x: 1217, startPoint y: 500, endPoint x: 1265, endPoint y: 495, distance: 47.9
click at [1265, 271] on p "5.3%" at bounding box center [1255, 255] width 97 height 31
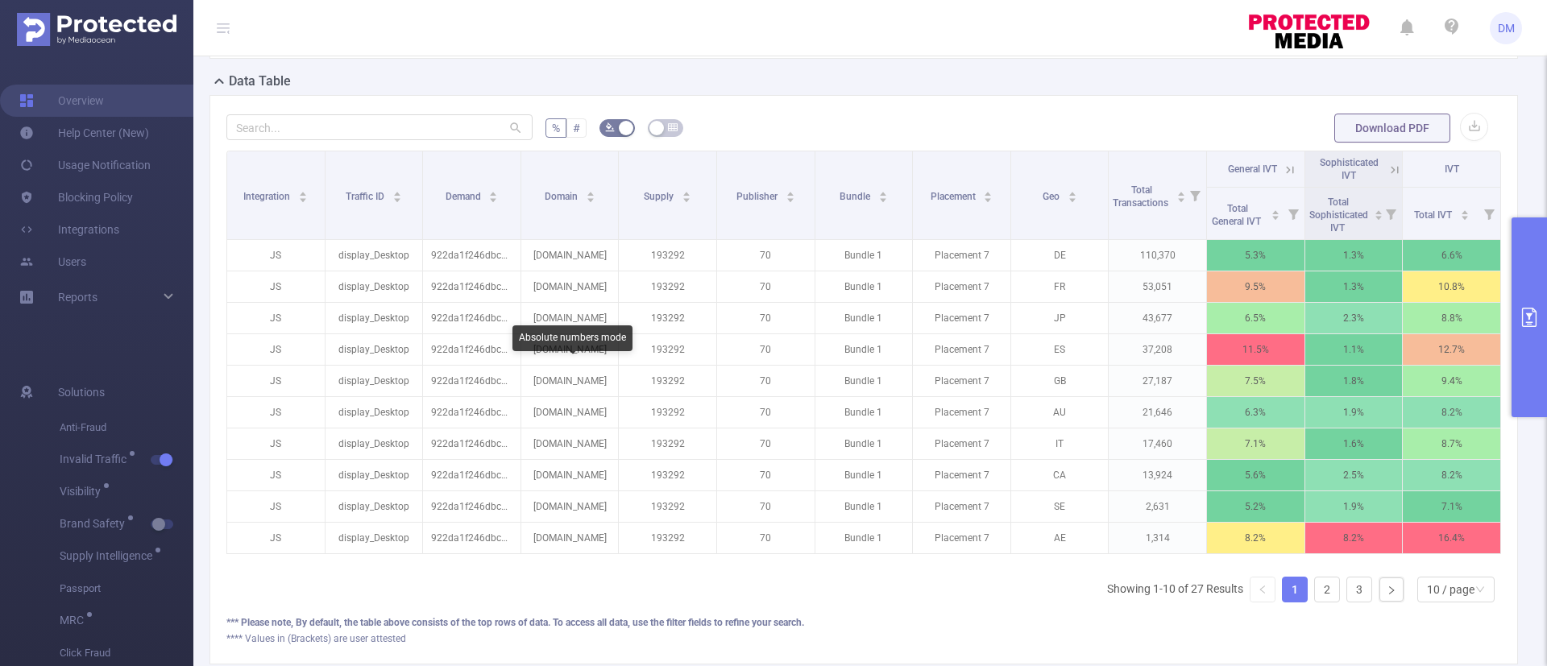
click at [573, 135] on span "#" at bounding box center [576, 128] width 7 height 13
click at [573, 132] on input "#" at bounding box center [573, 132] width 0 height 0
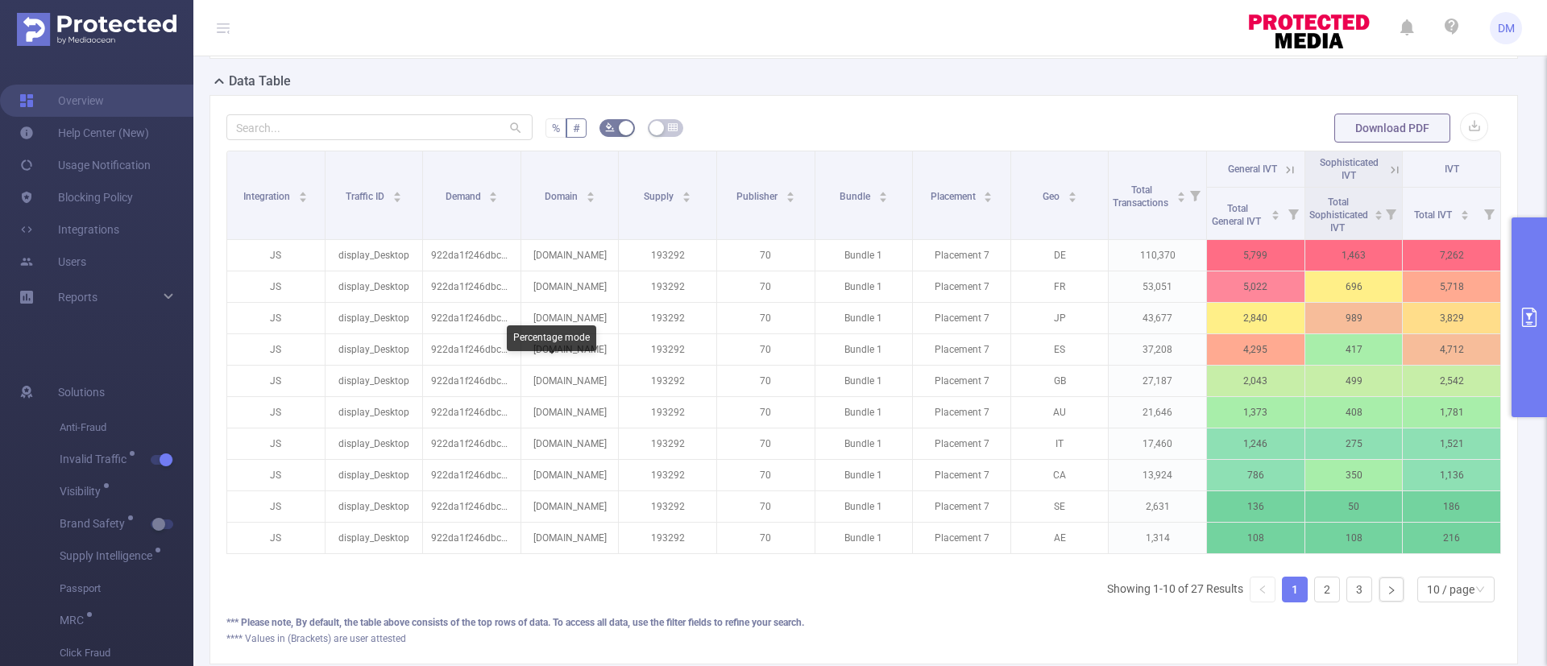
click at [552, 135] on span "%" at bounding box center [556, 128] width 8 height 13
click at [552, 132] on input "%" at bounding box center [552, 132] width 0 height 0
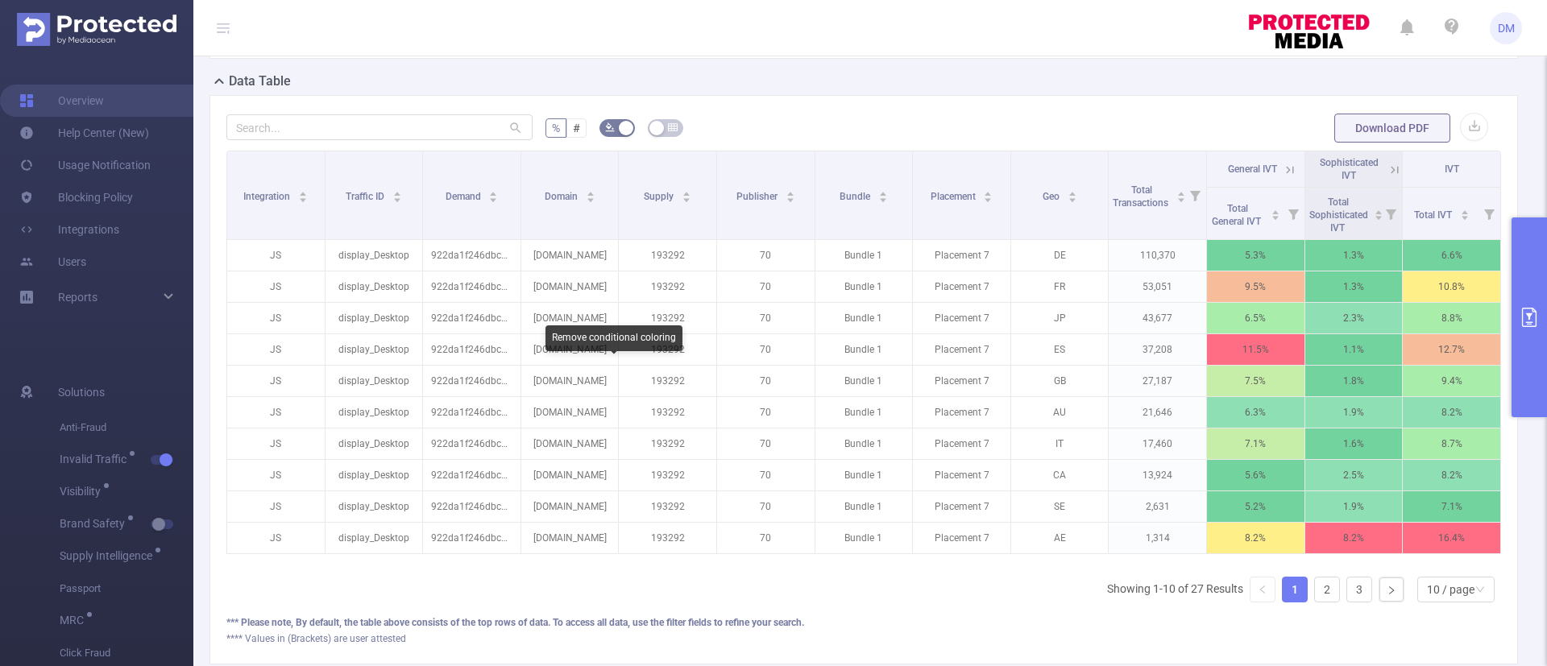
click at [621, 137] on button "button" at bounding box center [616, 128] width 35 height 18
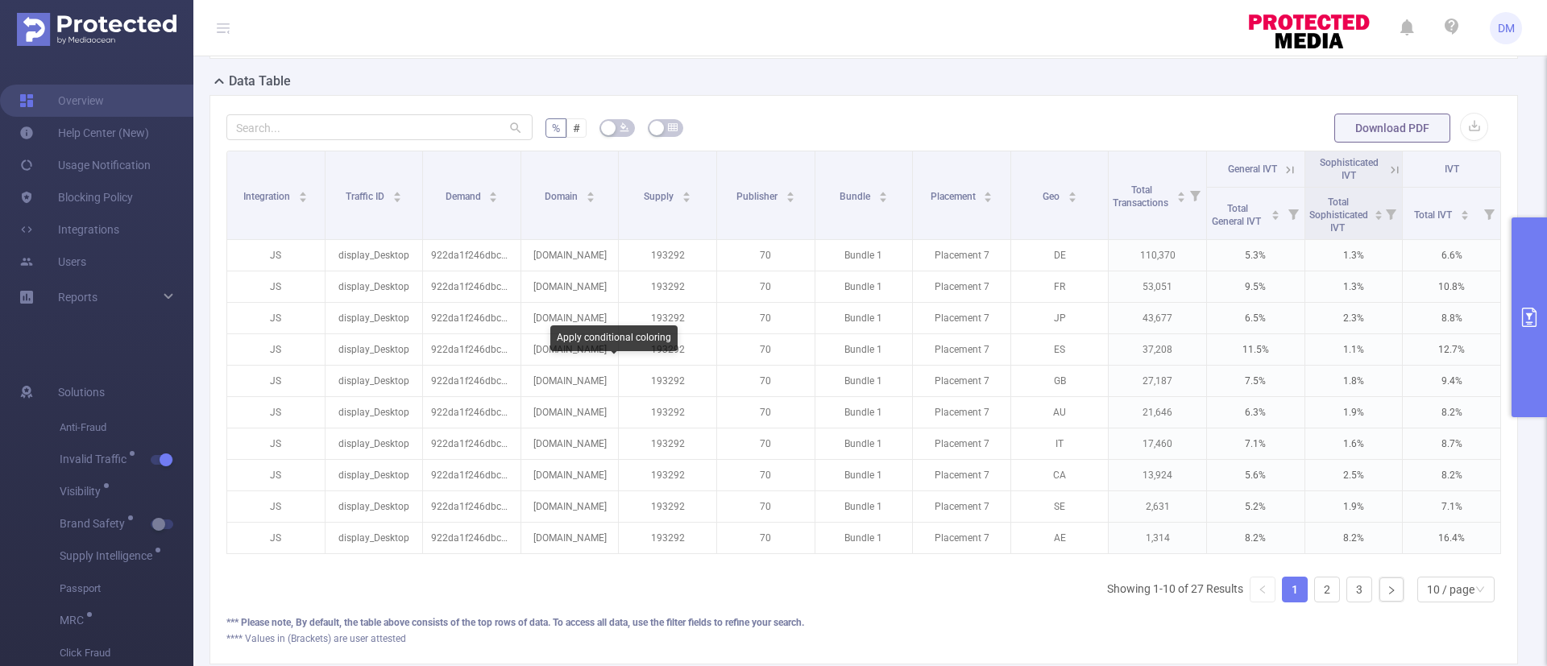
click at [621, 132] on icon "icon: bg-colors" at bounding box center [625, 127] width 10 height 10
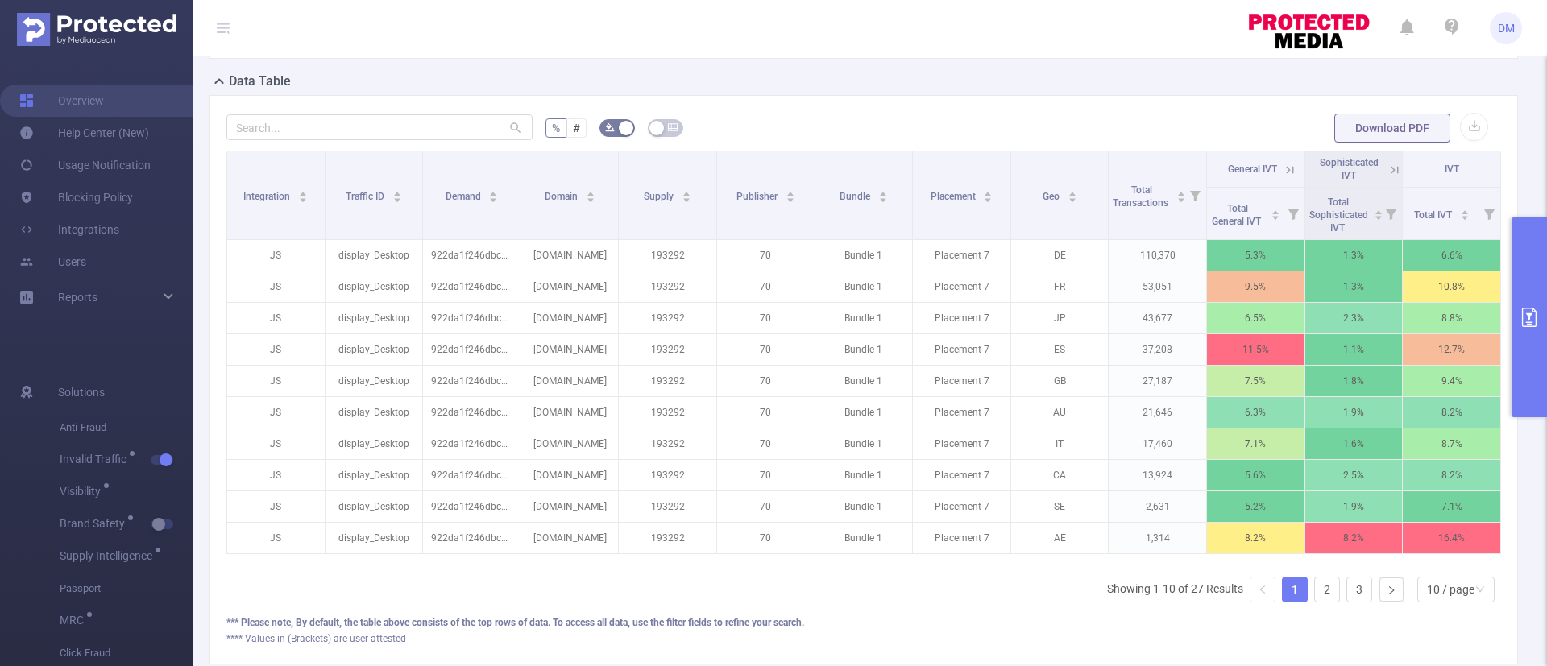
click at [1027, 338] on div "% # Download PDF Integration Traffic ID Demand Domain Supply Publisher Bundle P…" at bounding box center [863, 380] width 1309 height 570
click at [1283, 177] on icon at bounding box center [1290, 170] width 15 height 15
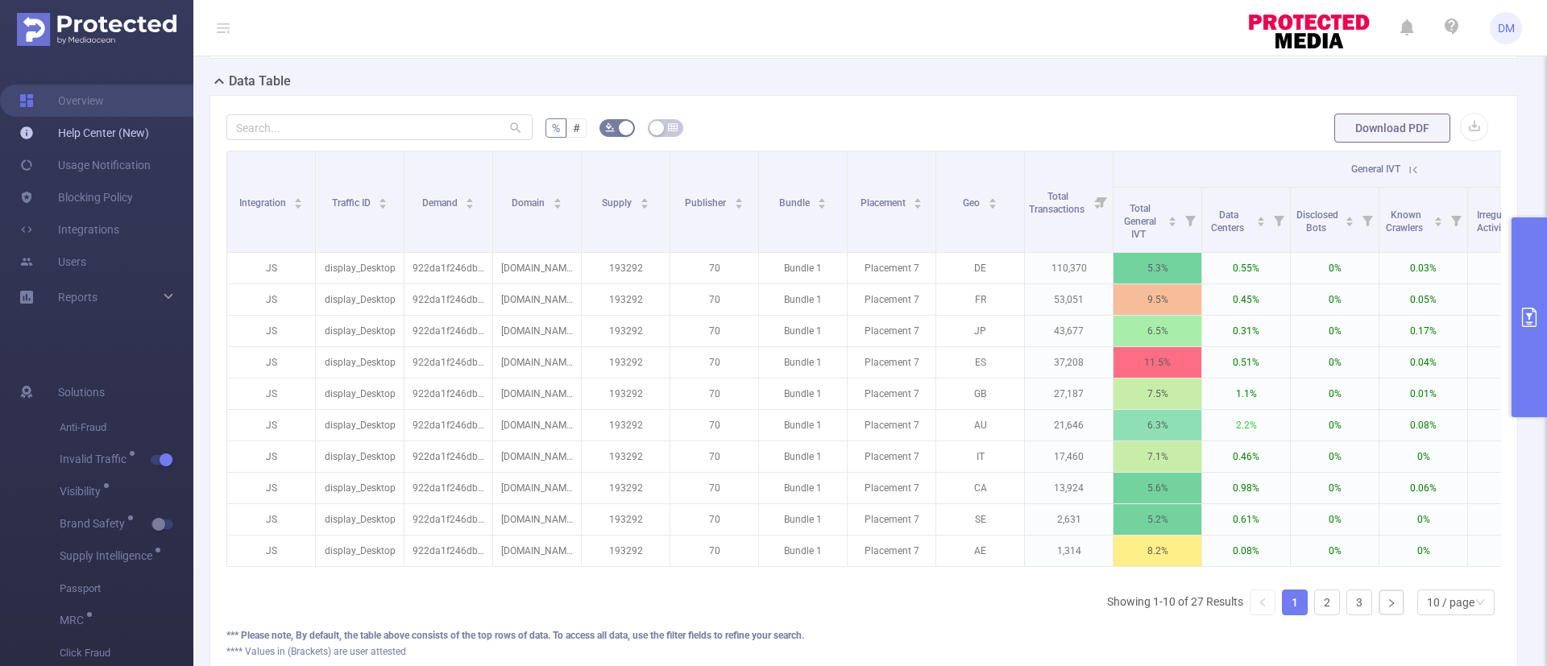
click at [117, 137] on link "Help Center (New)" at bounding box center [84, 133] width 130 height 32
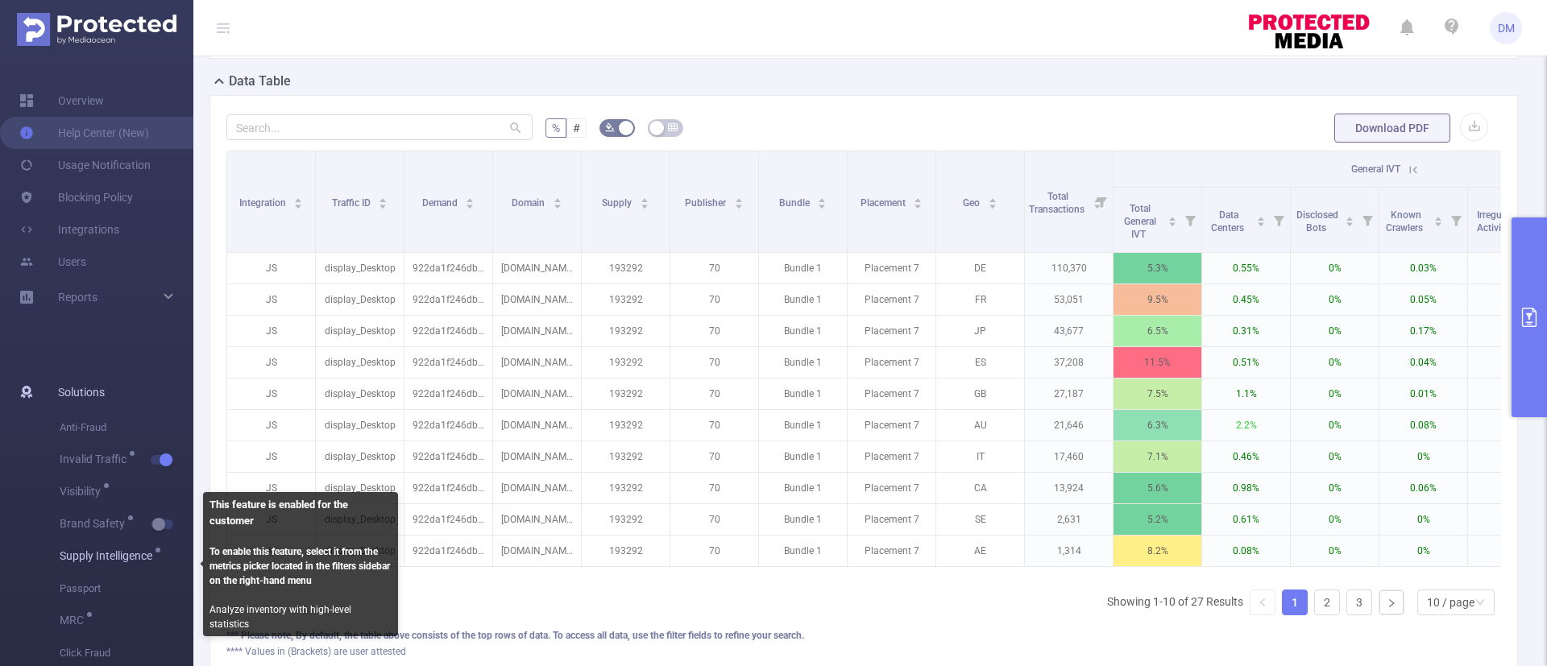
click at [134, 558] on span "Supply Intelligence" at bounding box center [109, 555] width 98 height 11
